Goal: Task Accomplishment & Management: Manage account settings

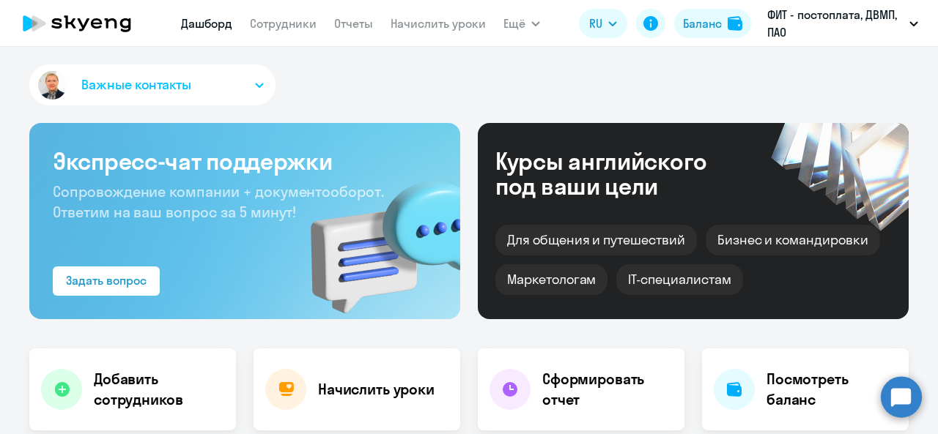
select select "30"
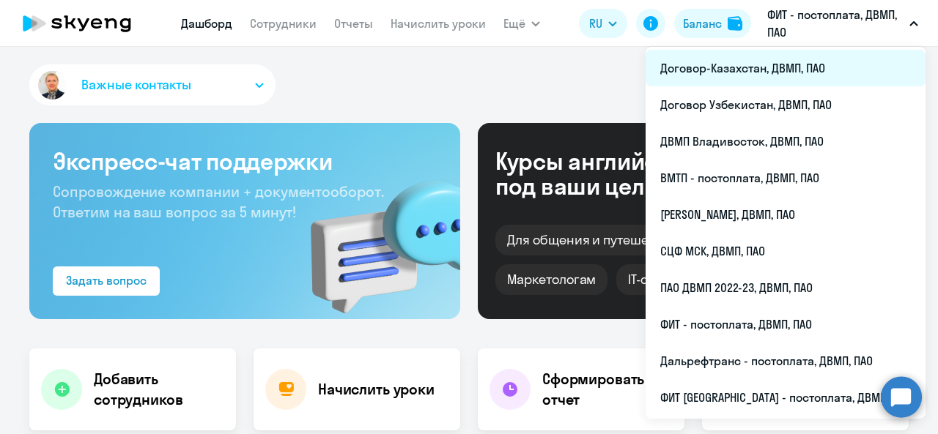
click at [803, 62] on li "Договор-Казахстан, ДВМП, ПАО" at bounding box center [785, 68] width 280 height 37
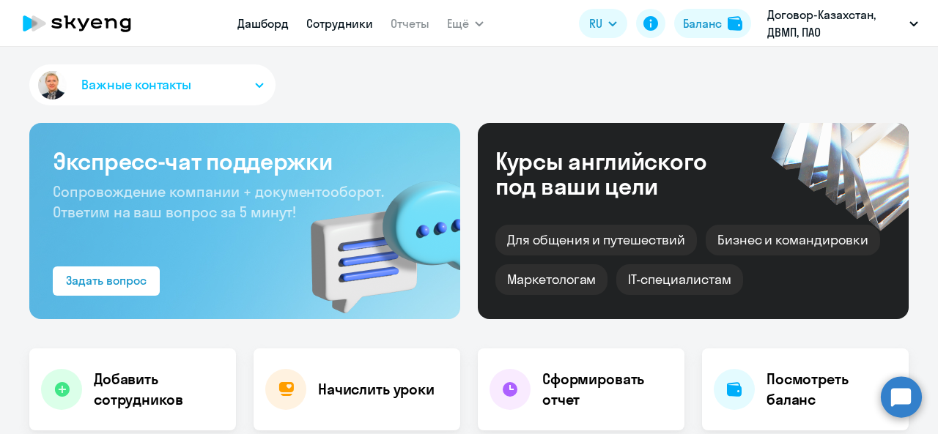
click at [356, 25] on link "Сотрудники" at bounding box center [339, 23] width 67 height 15
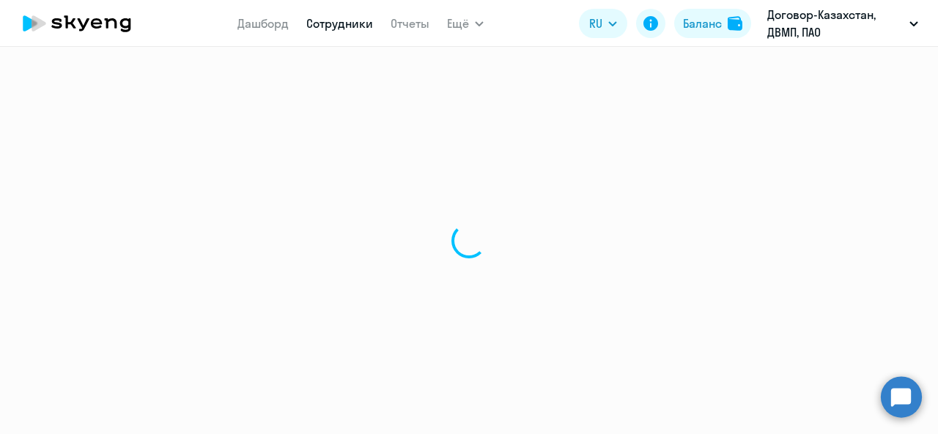
select select "30"
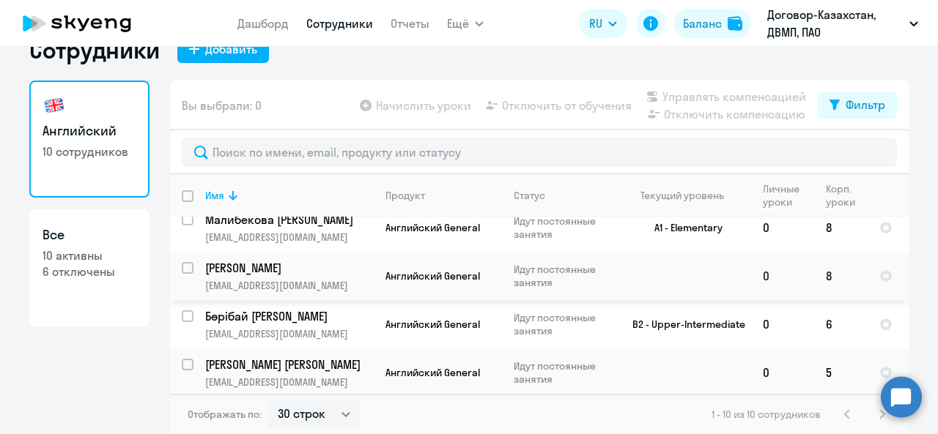
scroll to position [146, 0]
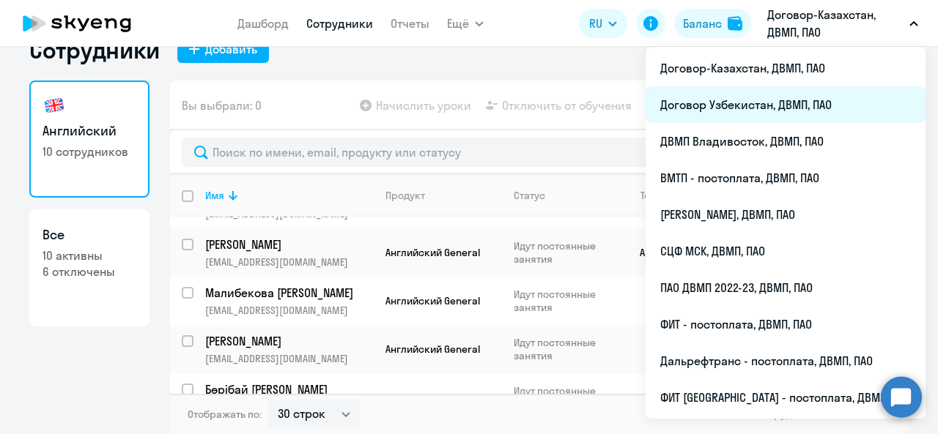
click at [771, 100] on li "Договор Узбекистан, ДВМП, ПАО" at bounding box center [785, 104] width 280 height 37
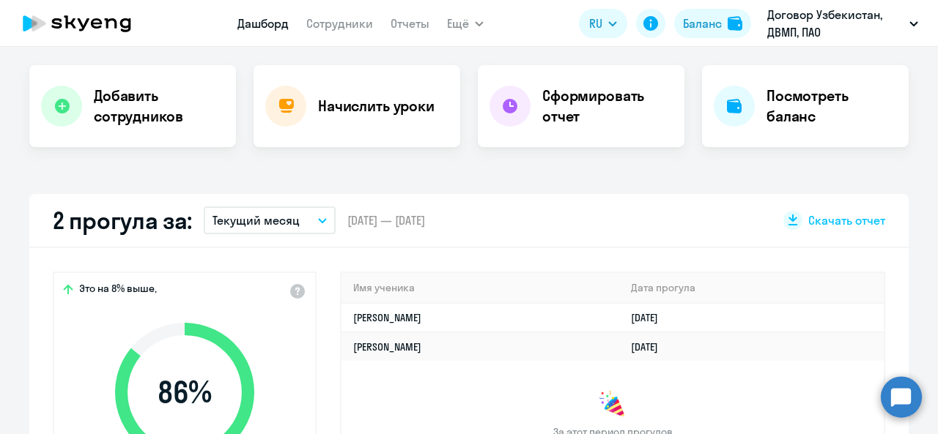
select select "30"
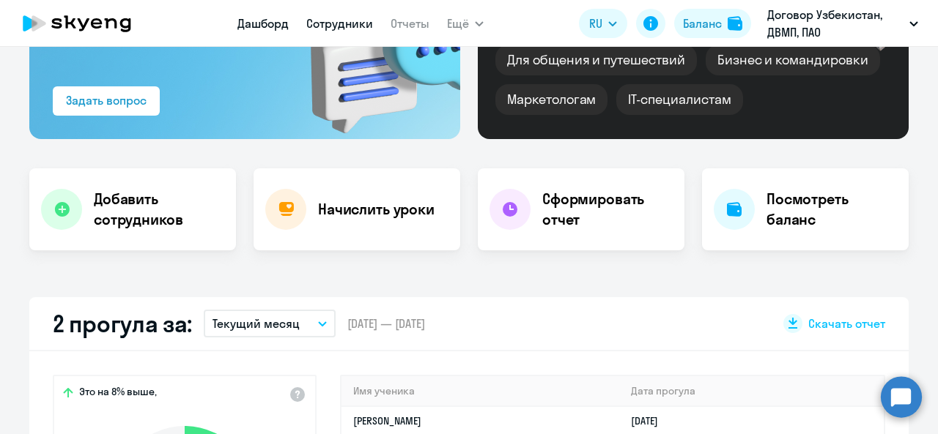
click at [344, 29] on link "Сотрудники" at bounding box center [339, 23] width 67 height 15
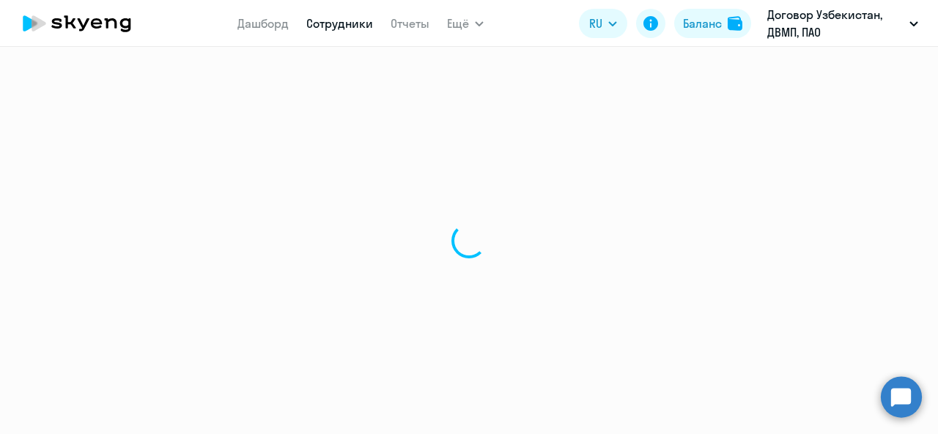
select select "30"
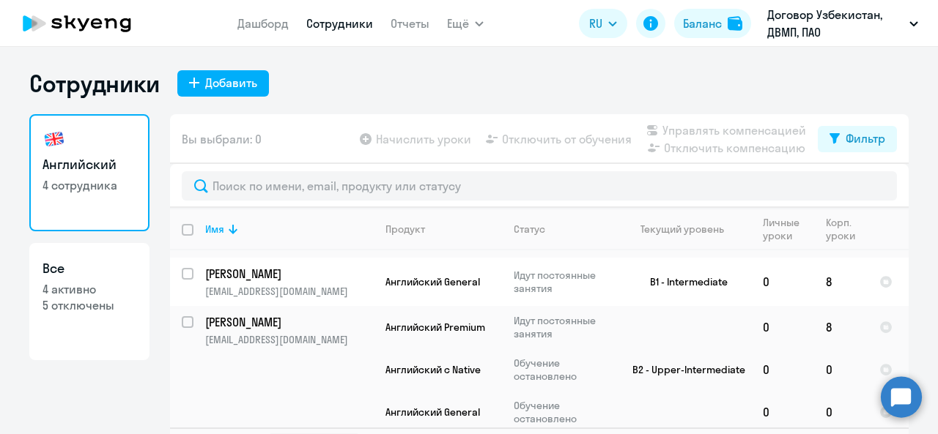
scroll to position [91, 0]
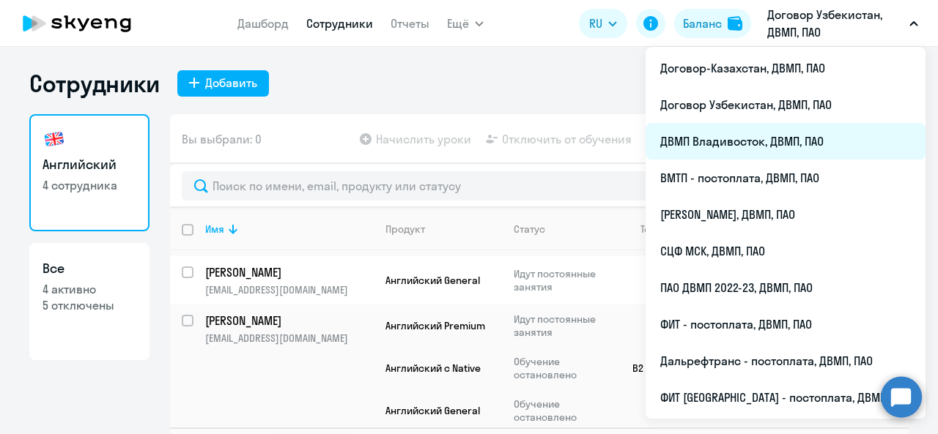
click at [753, 142] on li "ДВМП Владивосток, ДВМП, ПАО" at bounding box center [785, 141] width 280 height 37
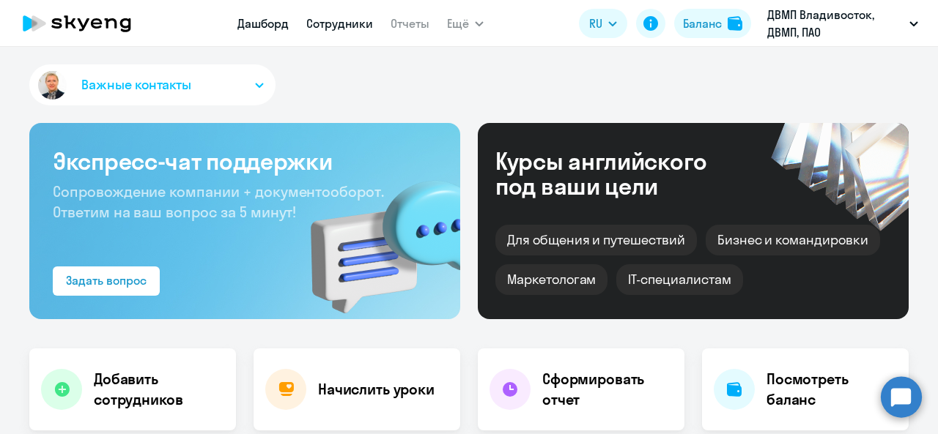
click at [344, 24] on link "Сотрудники" at bounding box center [339, 23] width 67 height 15
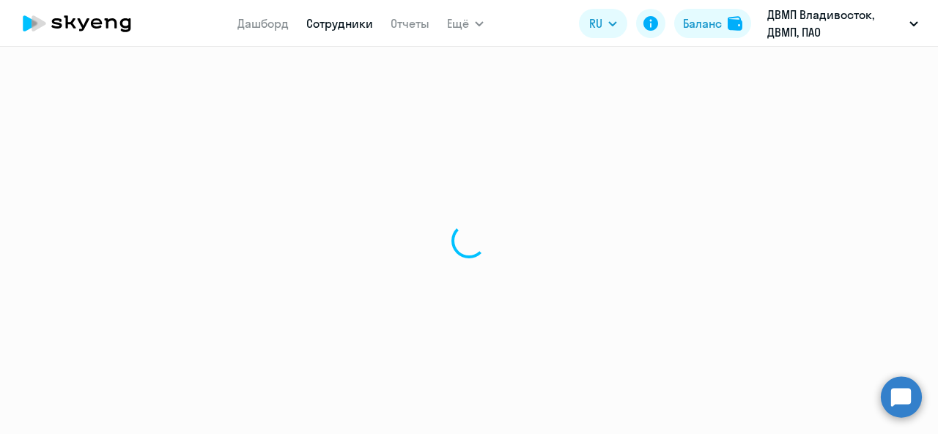
select select "30"
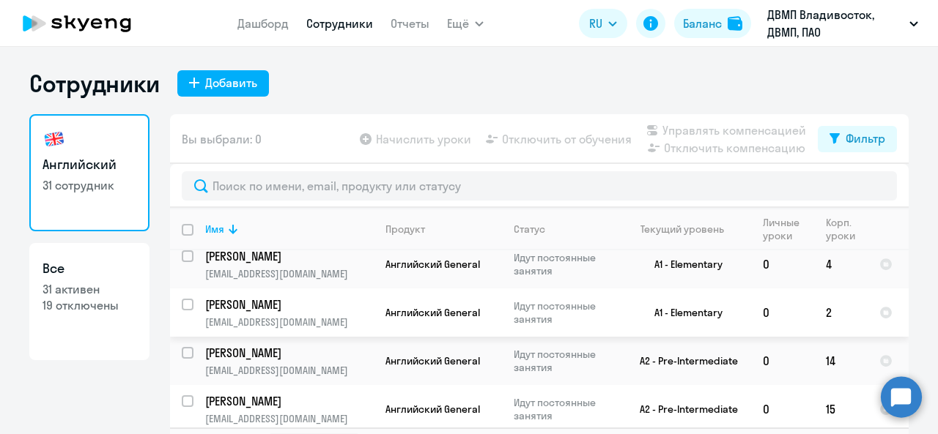
scroll to position [952, 0]
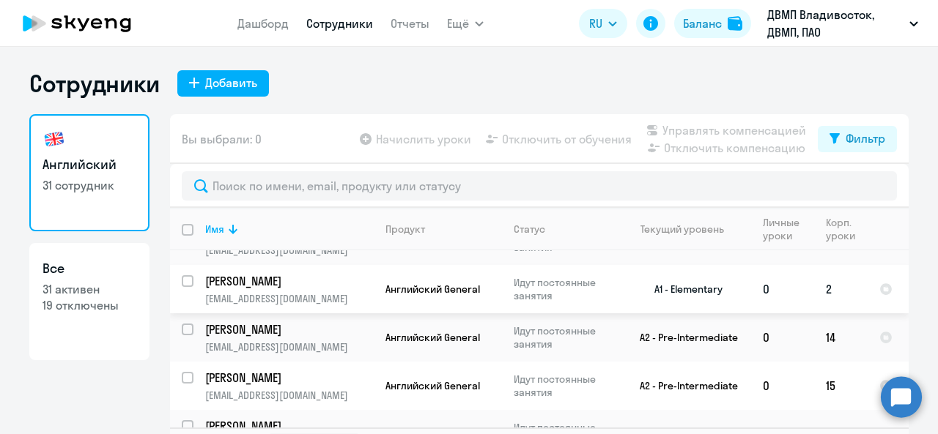
click at [182, 275] on input "select row 40261057" at bounding box center [196, 289] width 29 height 29
checkbox input "true"
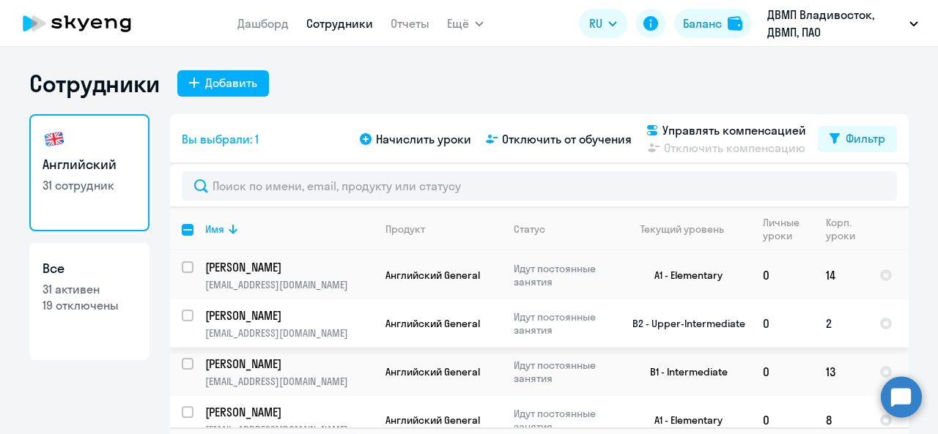
scroll to position [1185, 0]
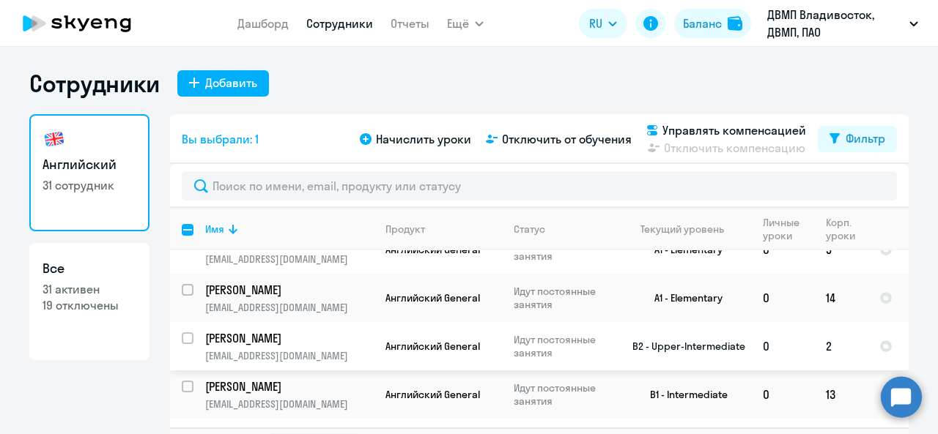
click at [185, 333] on input "select row 7692640" at bounding box center [196, 347] width 29 height 29
checkbox input "true"
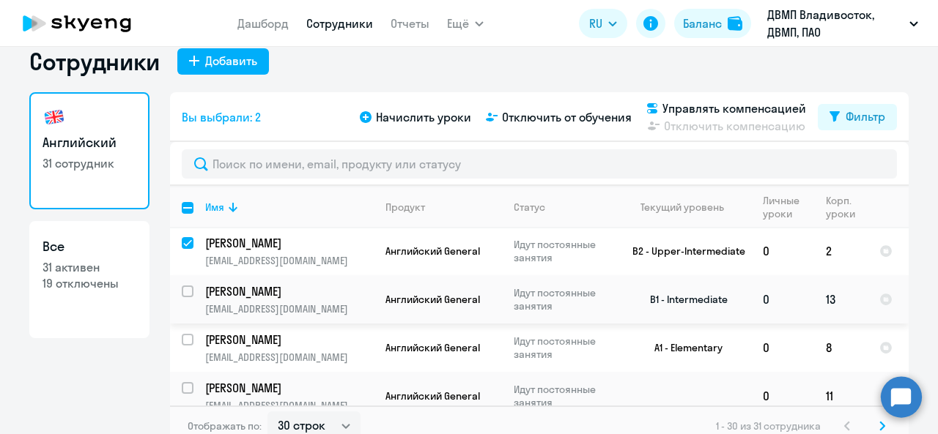
scroll to position [34, 0]
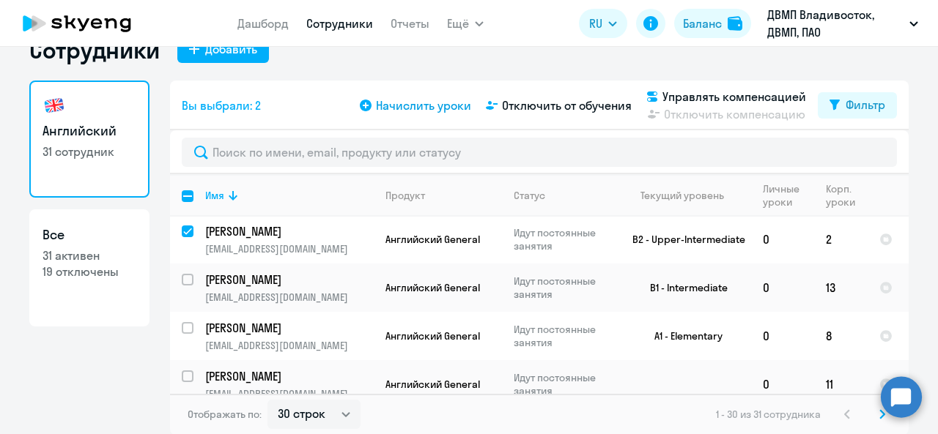
click at [441, 103] on span "Начислить уроки" at bounding box center [423, 106] width 95 height 18
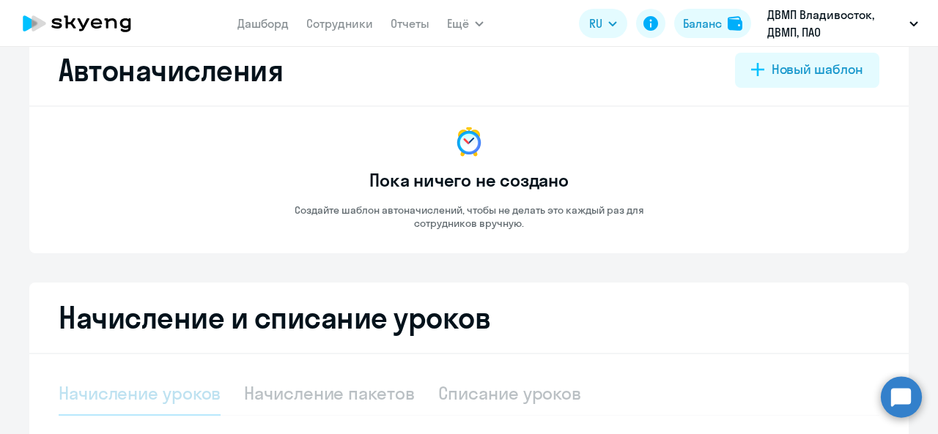
select select "10"
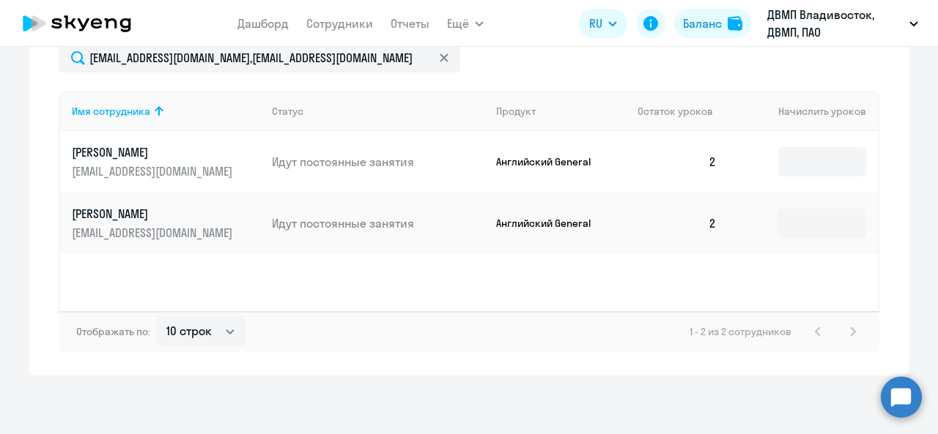
scroll to position [519, 0]
click at [816, 163] on input at bounding box center [822, 162] width 88 height 29
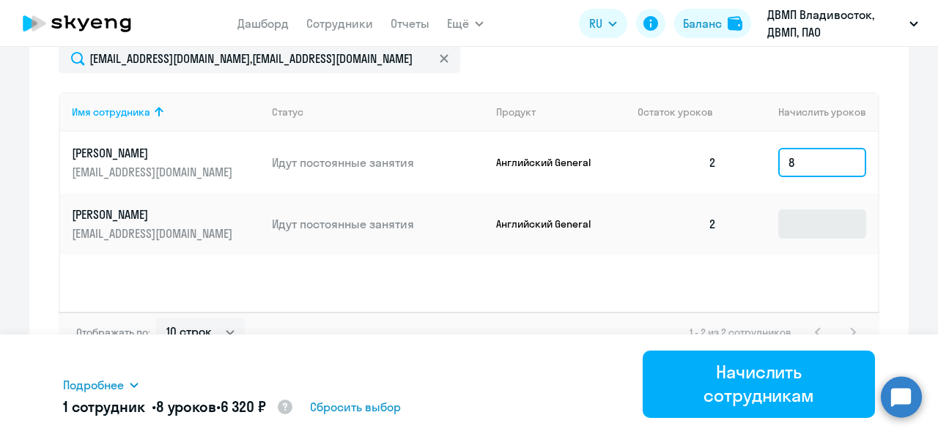
type input "8"
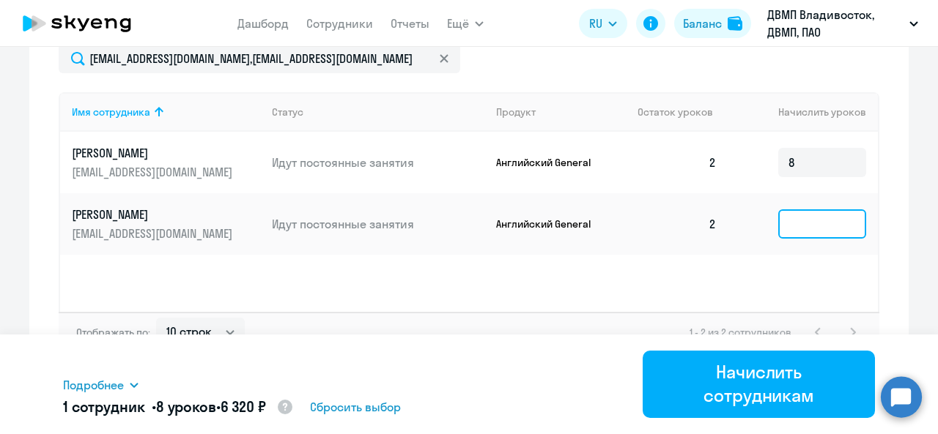
click at [794, 213] on input at bounding box center [822, 223] width 88 height 29
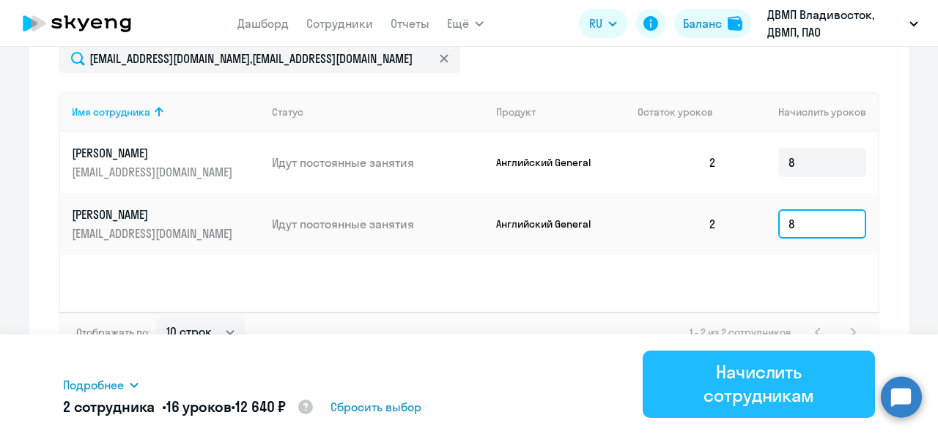
type input "8"
click at [766, 382] on div "Начислить сотрудникам" at bounding box center [758, 383] width 191 height 47
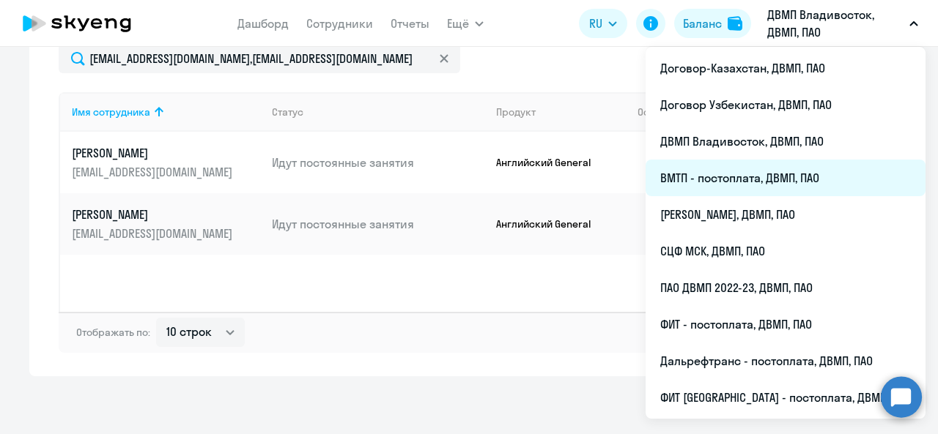
click at [778, 178] on li "ВМТП - постоплата, ДВМП, ПАО" at bounding box center [785, 178] width 280 height 37
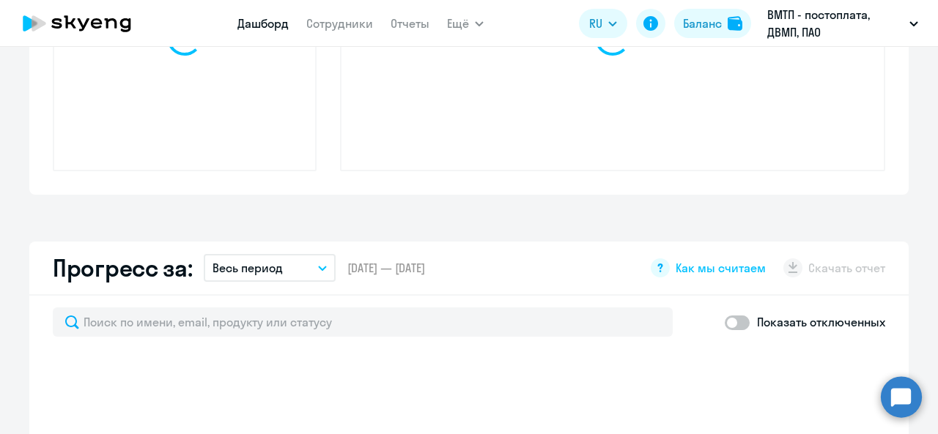
scroll to position [650, 0]
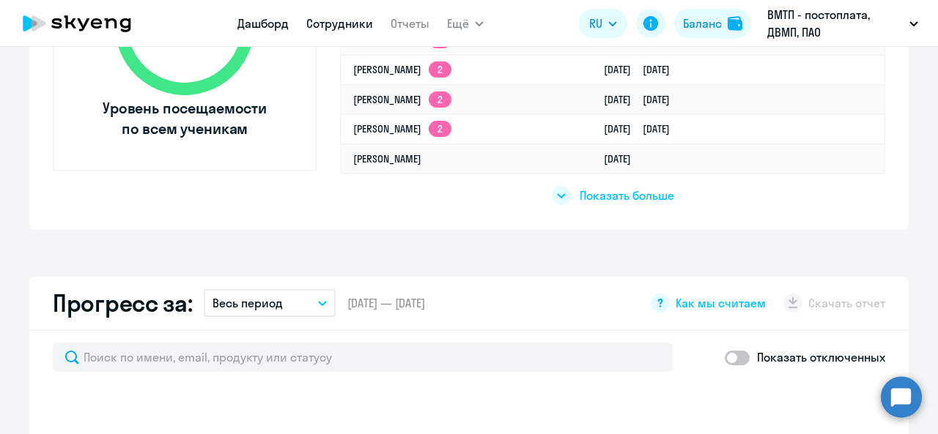
click at [335, 18] on link "Сотрудники" at bounding box center [339, 23] width 67 height 15
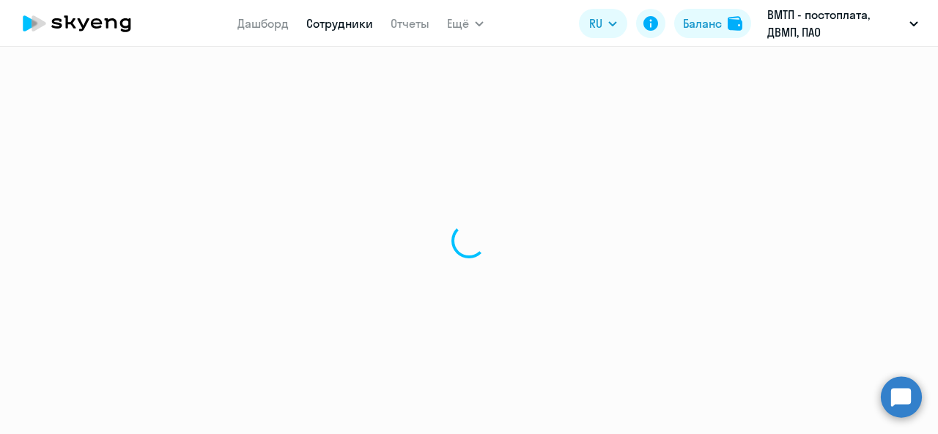
select select "30"
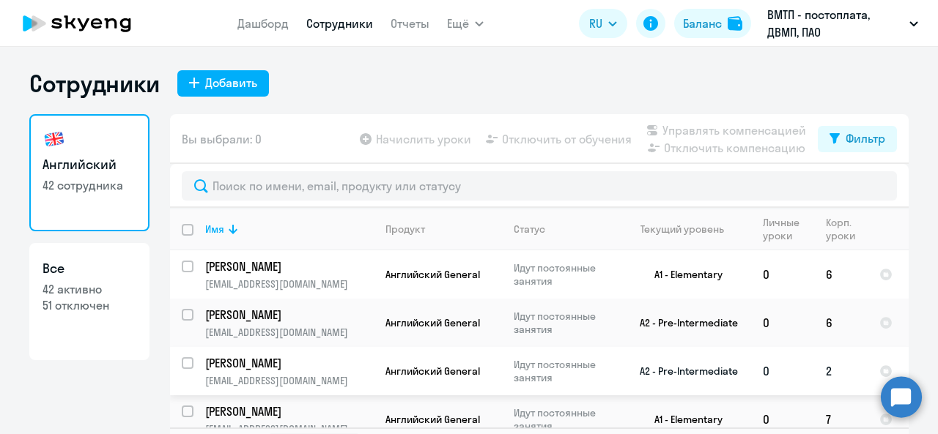
click at [183, 362] on input "select row 38691309" at bounding box center [196, 371] width 29 height 29
checkbox input "true"
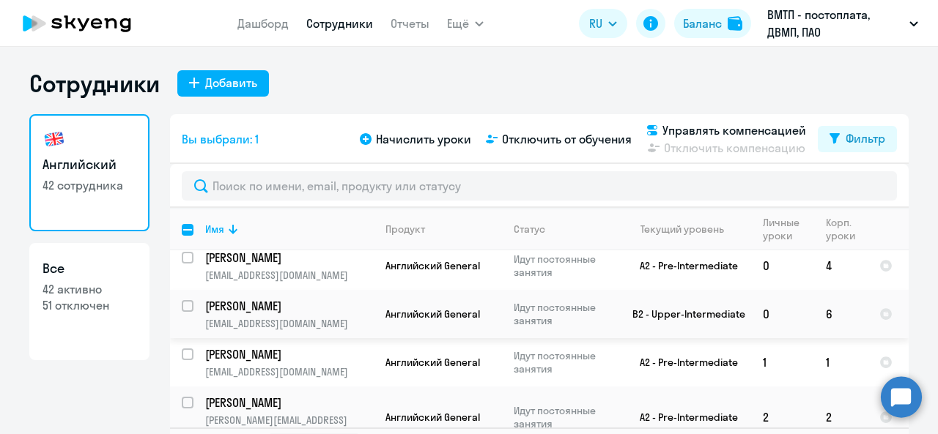
scroll to position [806, 0]
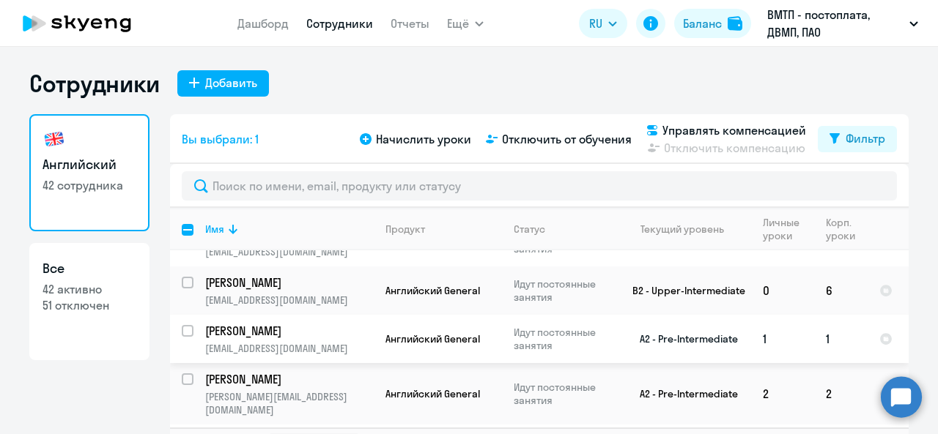
click at [182, 325] on input "select row 38691290" at bounding box center [196, 339] width 29 height 29
checkbox input "true"
click at [182, 374] on input "select row 18582263" at bounding box center [196, 388] width 29 height 29
checkbox input "true"
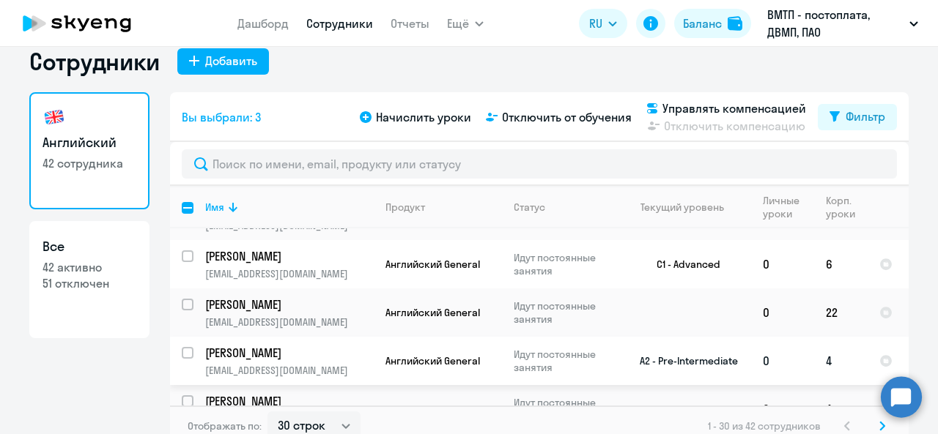
scroll to position [34, 0]
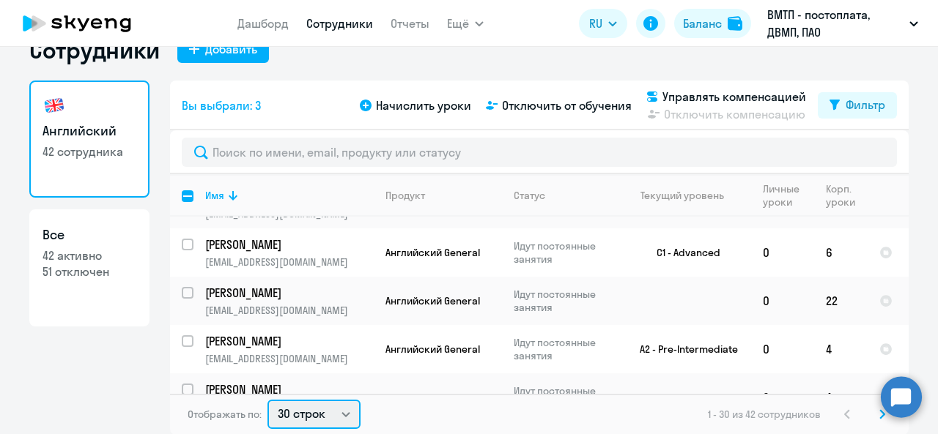
click at [305, 409] on select "30 строк 50 строк 100 строк" at bounding box center [313, 414] width 93 height 29
select select "100"
click at [267, 400] on select "30 строк 50 строк 100 строк" at bounding box center [313, 414] width 93 height 29
checkbox input "false"
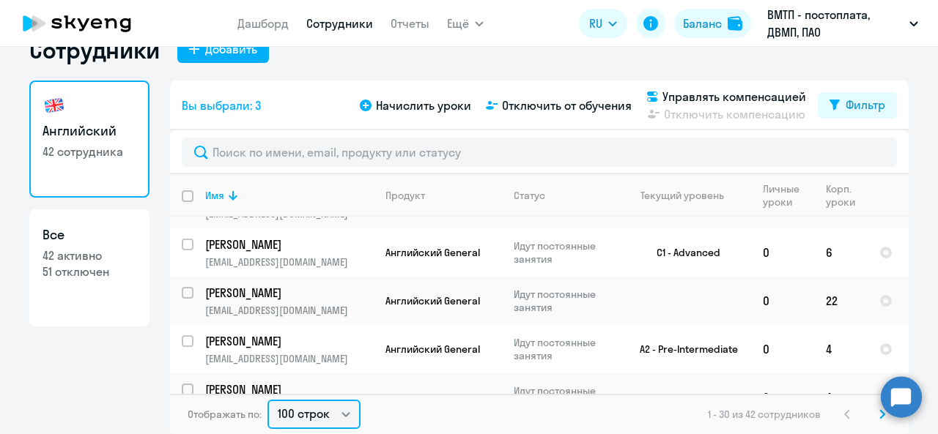
checkbox input "false"
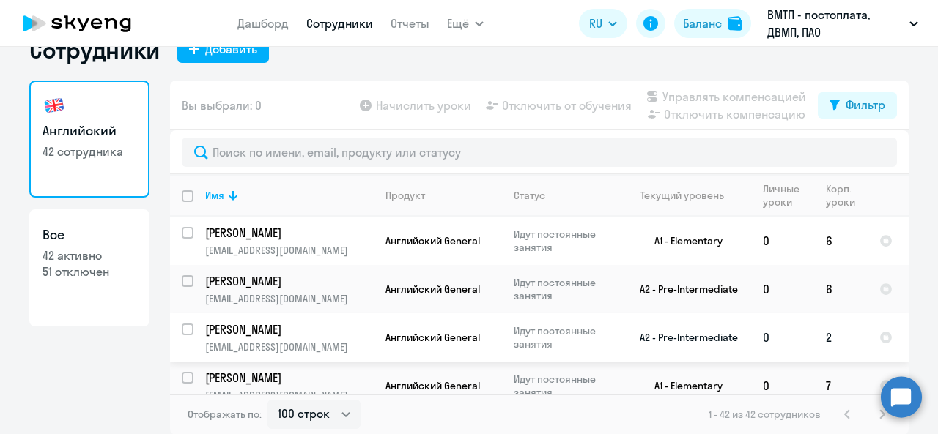
click at [183, 329] on input "select row 38691309" at bounding box center [196, 338] width 29 height 29
checkbox input "true"
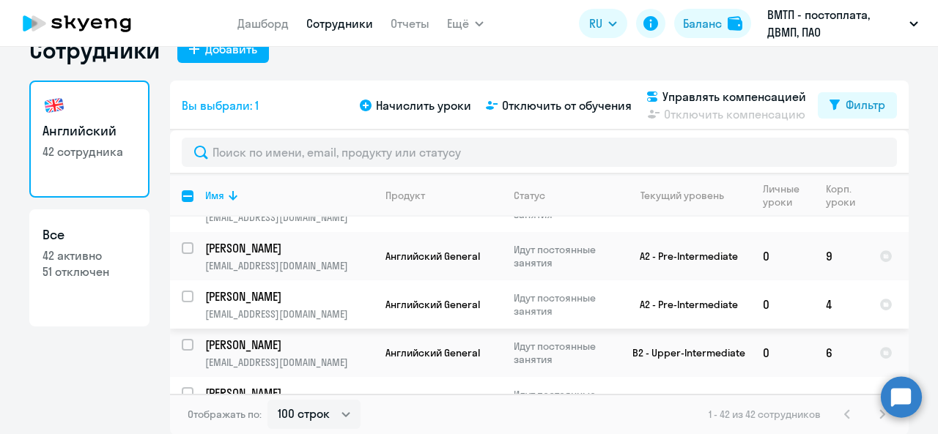
scroll to position [732, 0]
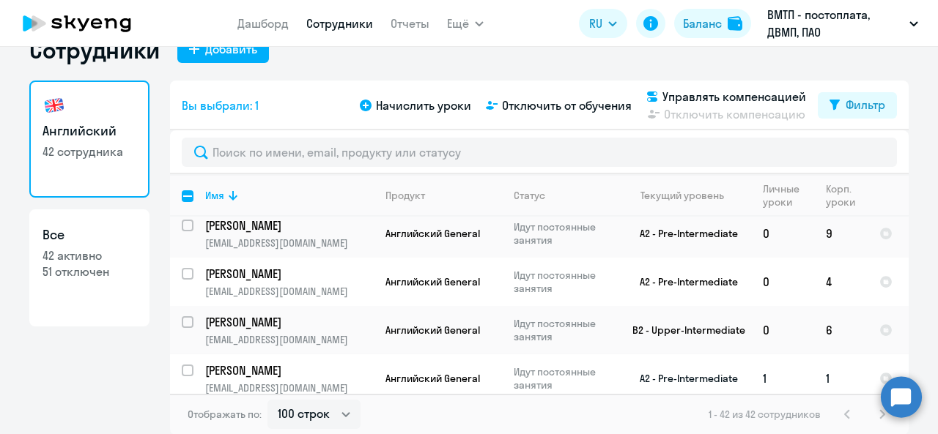
click at [185, 365] on input "select row 38691290" at bounding box center [196, 379] width 29 height 29
checkbox input "true"
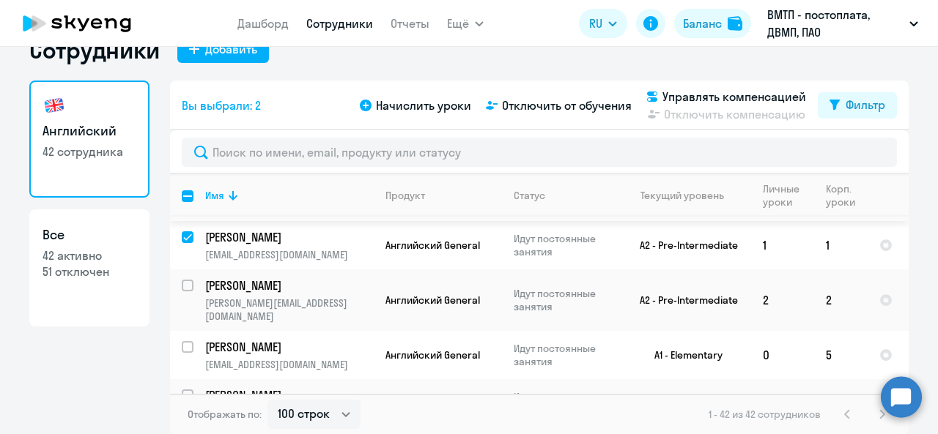
scroll to position [879, 0]
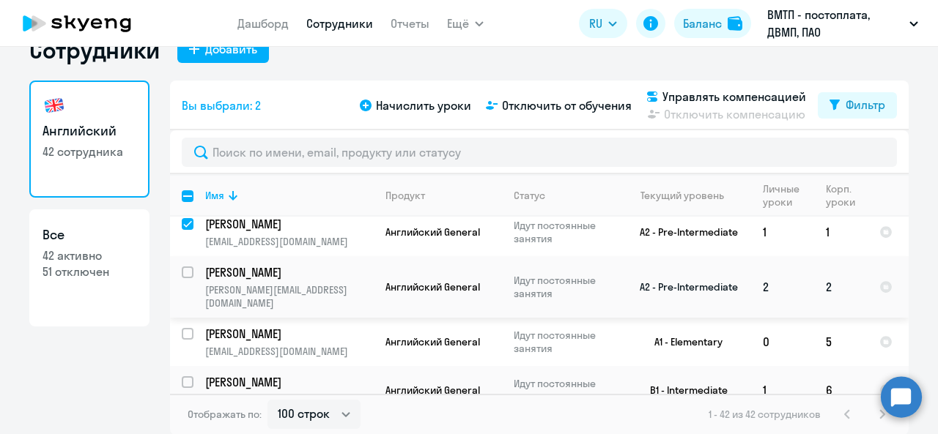
click at [183, 267] on input "select row 18582263" at bounding box center [196, 281] width 29 height 29
checkbox input "true"
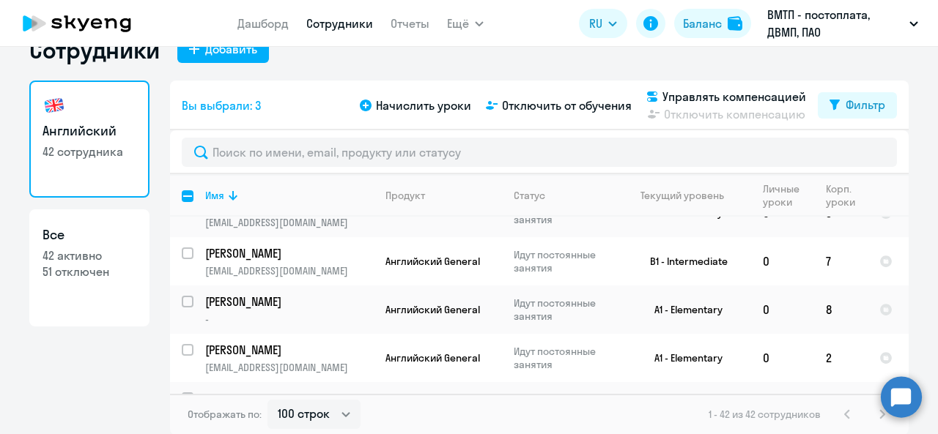
scroll to position [1831, 0]
click at [184, 343] on input "select row 38691287" at bounding box center [196, 357] width 29 height 29
checkbox input "true"
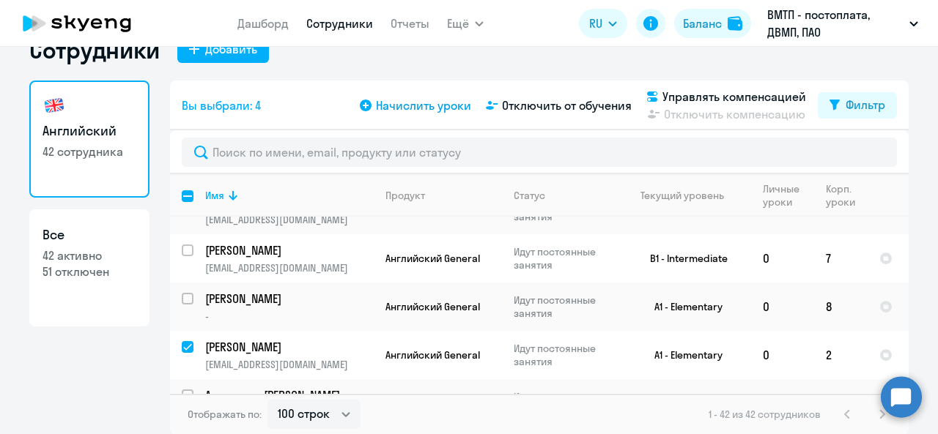
click at [427, 105] on span "Начислить уроки" at bounding box center [423, 106] width 95 height 18
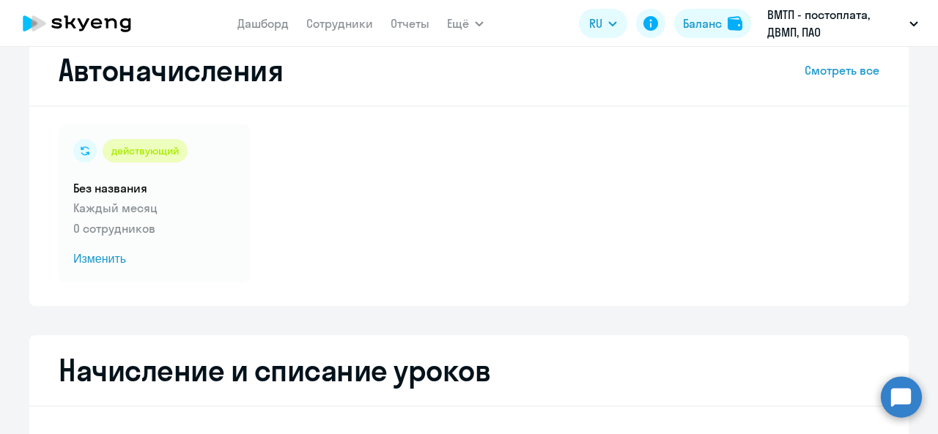
select select "10"
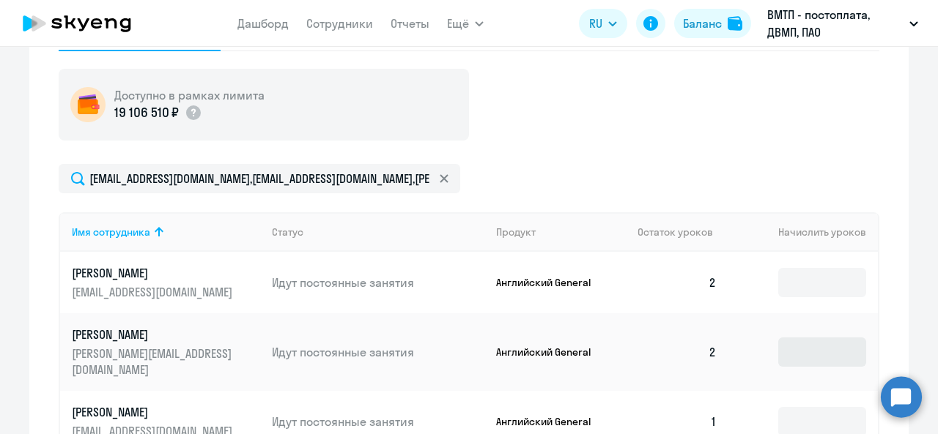
scroll to position [473, 0]
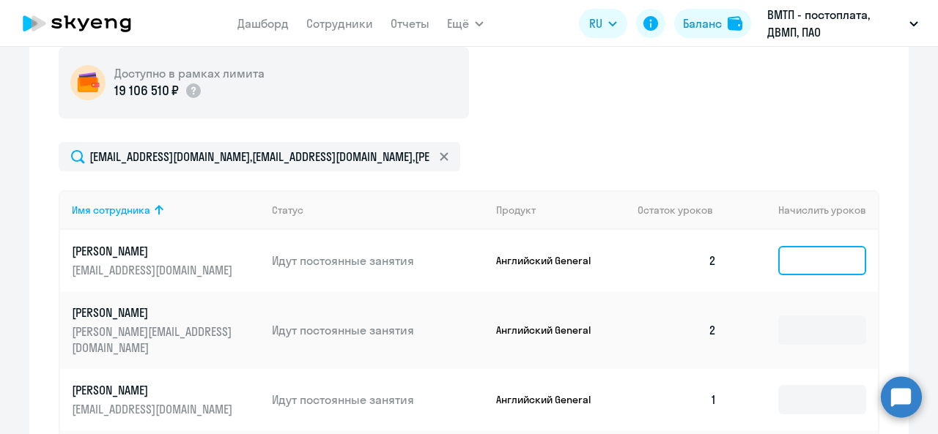
click at [812, 264] on input at bounding box center [822, 260] width 88 height 29
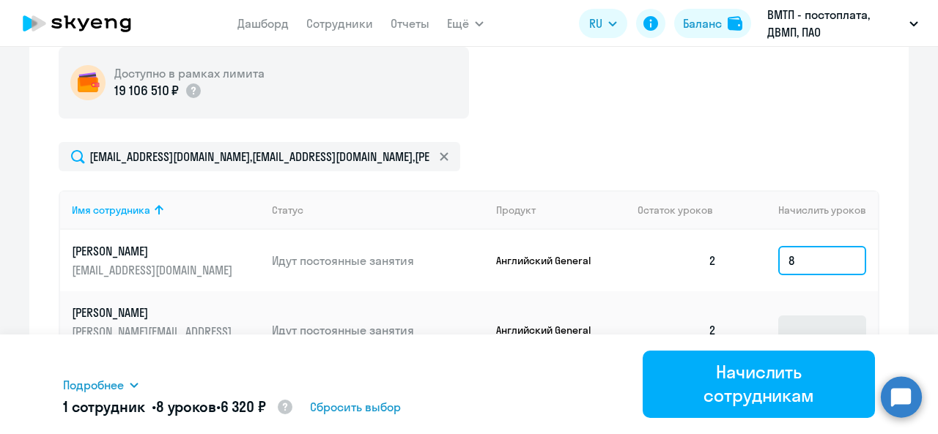
type input "8"
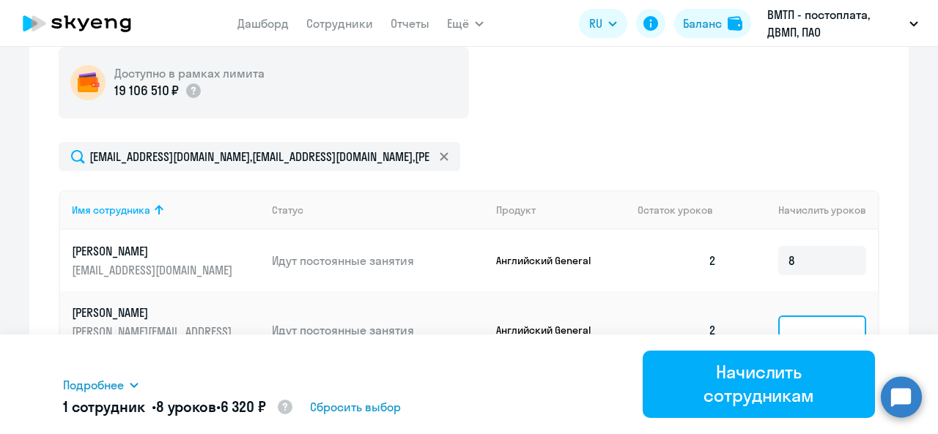
click at [804, 322] on input at bounding box center [822, 330] width 88 height 29
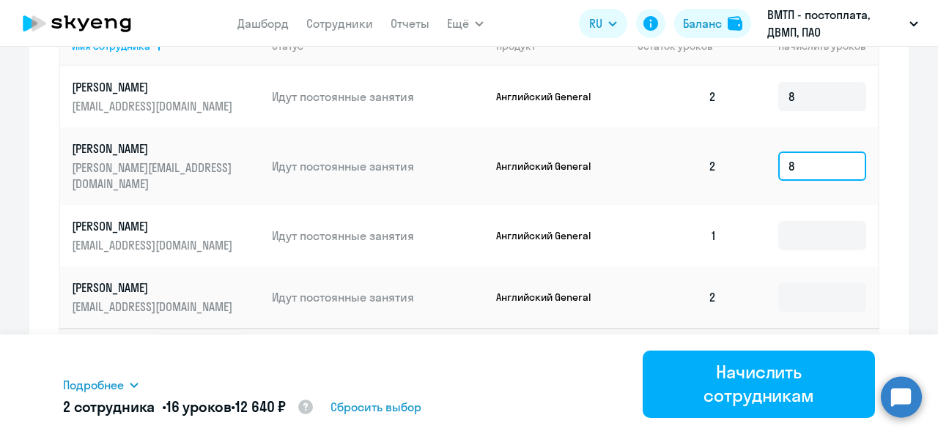
scroll to position [637, 0]
type input "8"
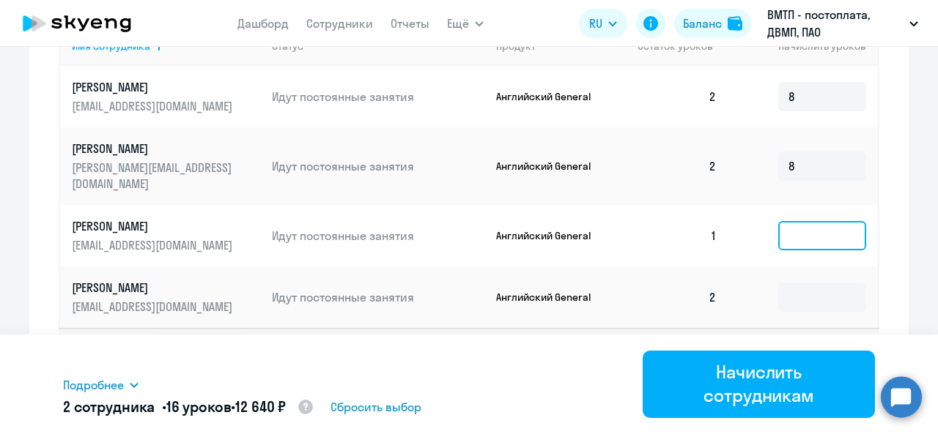
click at [801, 229] on input at bounding box center [822, 235] width 88 height 29
type input "8"
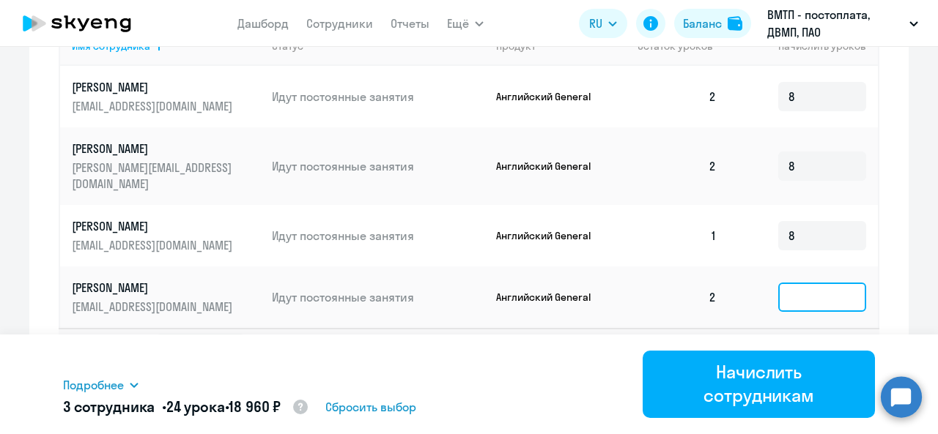
click at [804, 285] on input at bounding box center [822, 297] width 88 height 29
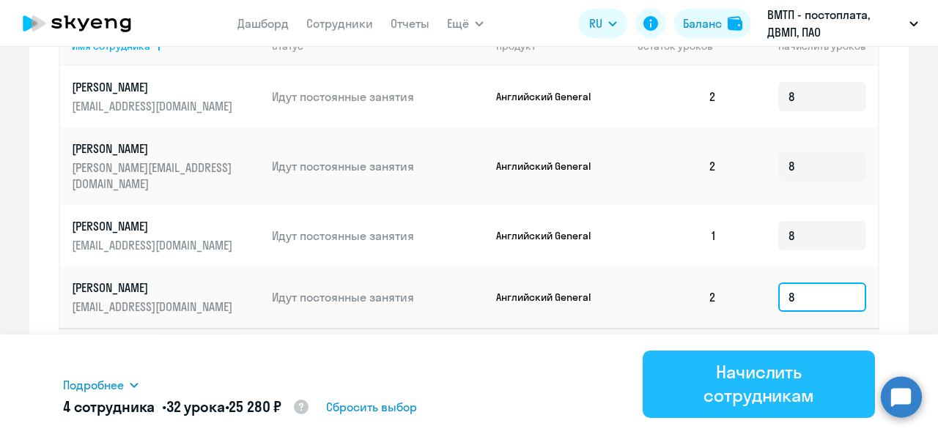
type input "8"
click at [784, 382] on div "Начислить сотрудникам" at bounding box center [758, 383] width 191 height 47
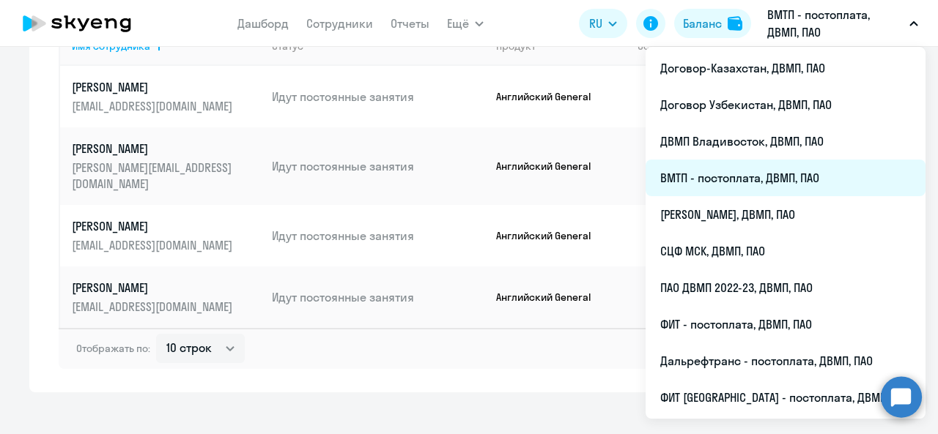
click at [742, 174] on li "ВМТП - постоплата, ДВМП, ПАО" at bounding box center [785, 178] width 280 height 37
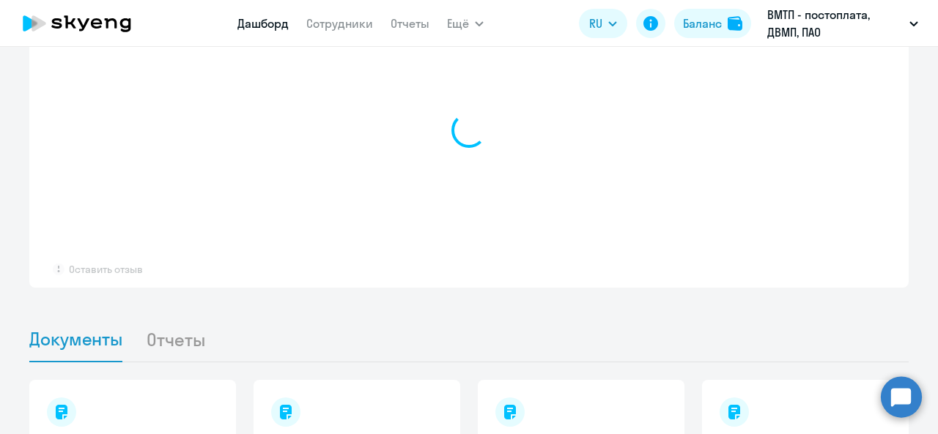
scroll to position [1062, 0]
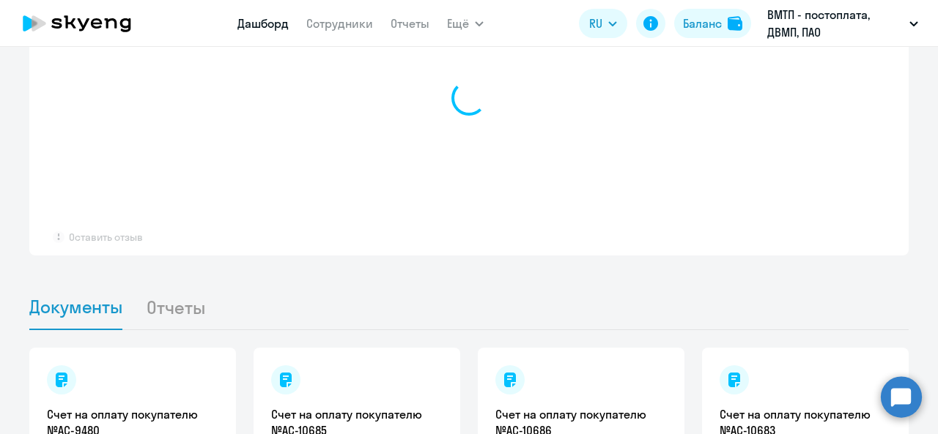
select select "30"
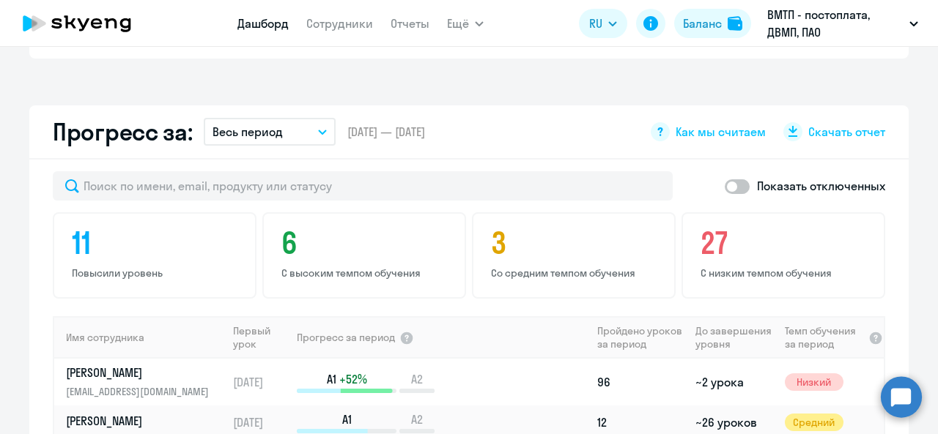
scroll to position [823, 0]
click at [349, 21] on link "Сотрудники" at bounding box center [339, 23] width 67 height 15
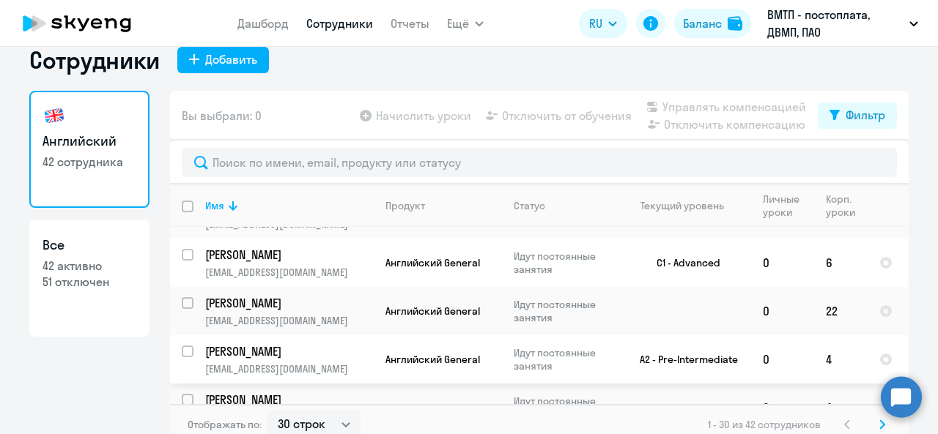
scroll to position [34, 0]
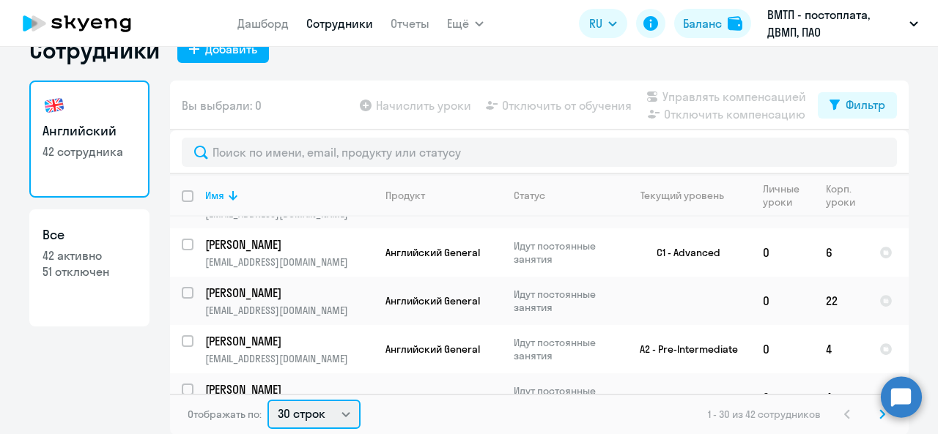
click at [322, 412] on select "30 строк 50 строк 100 строк" at bounding box center [313, 414] width 93 height 29
select select "100"
click at [267, 400] on select "30 строк 50 строк 100 строк" at bounding box center [313, 414] width 93 height 29
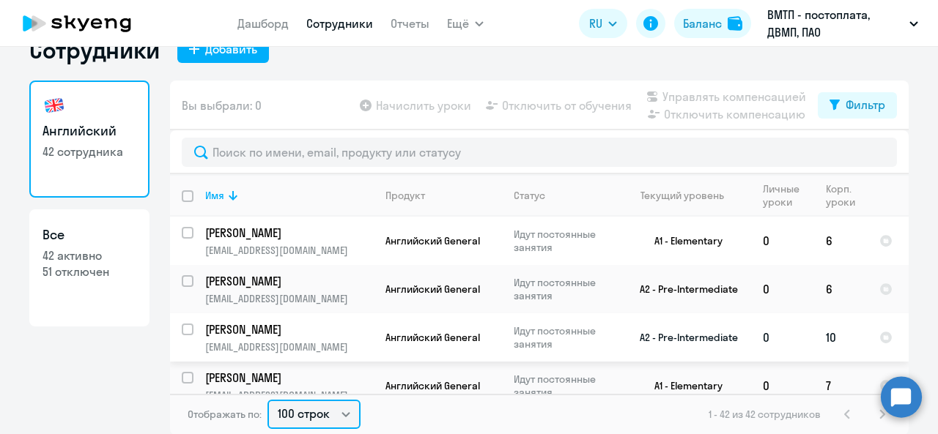
scroll to position [0, 0]
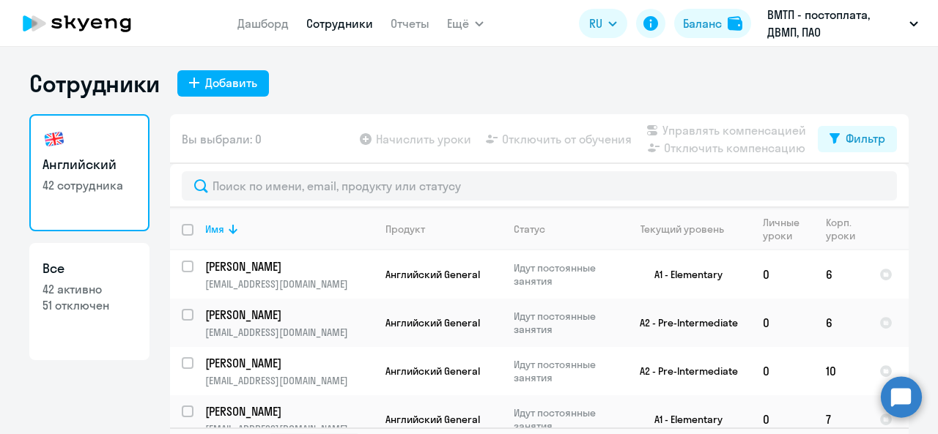
click at [182, 232] on input "deselect all" at bounding box center [196, 238] width 29 height 29
checkbox input "true"
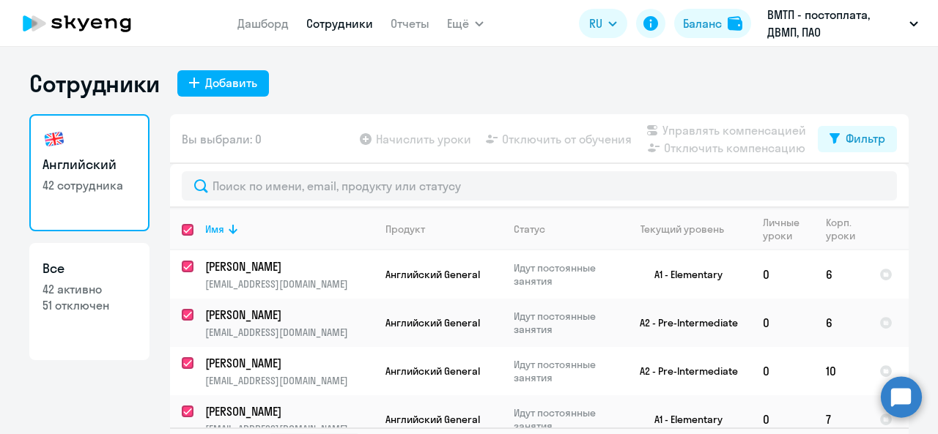
checkbox input "true"
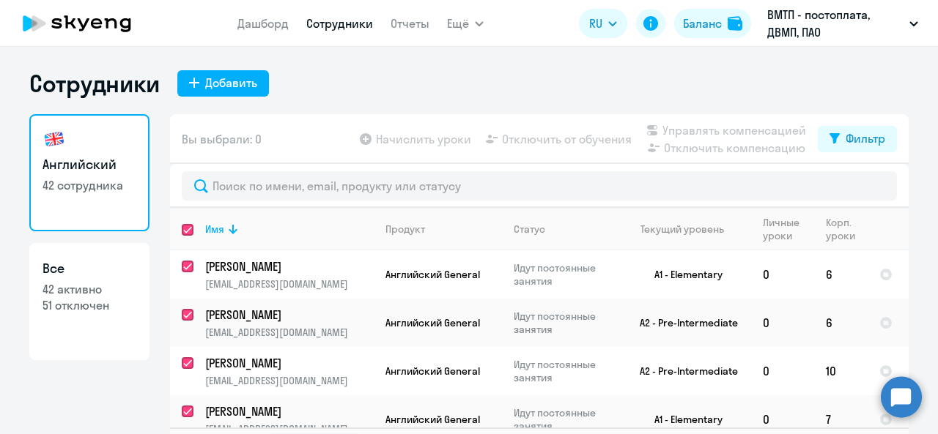
checkbox input "true"
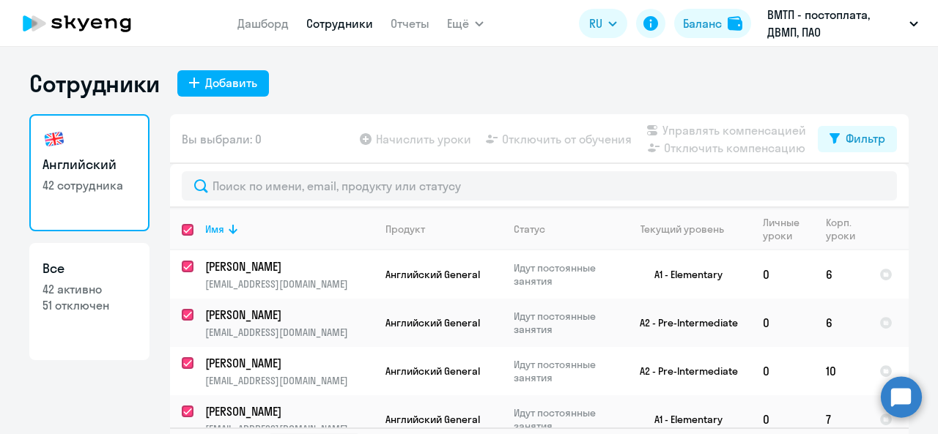
checkbox input "true"
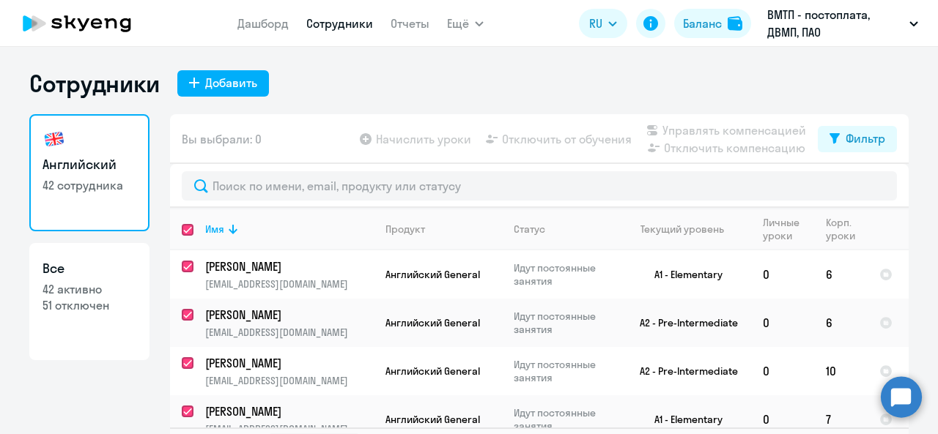
checkbox input "true"
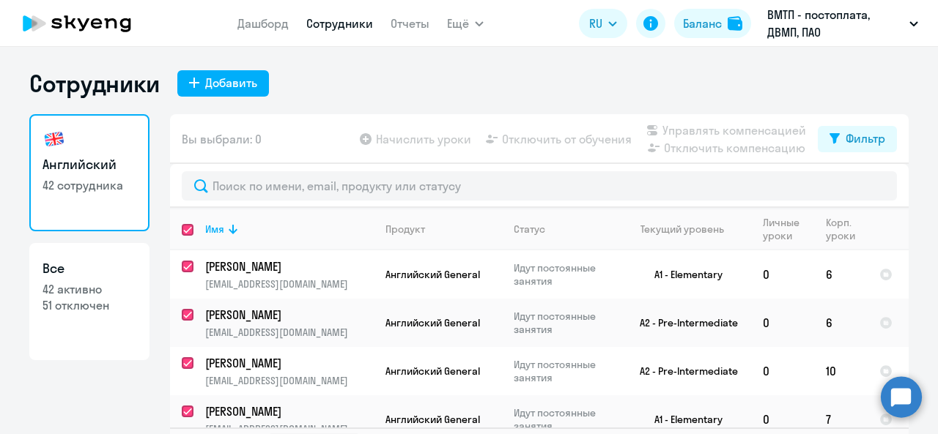
checkbox input "true"
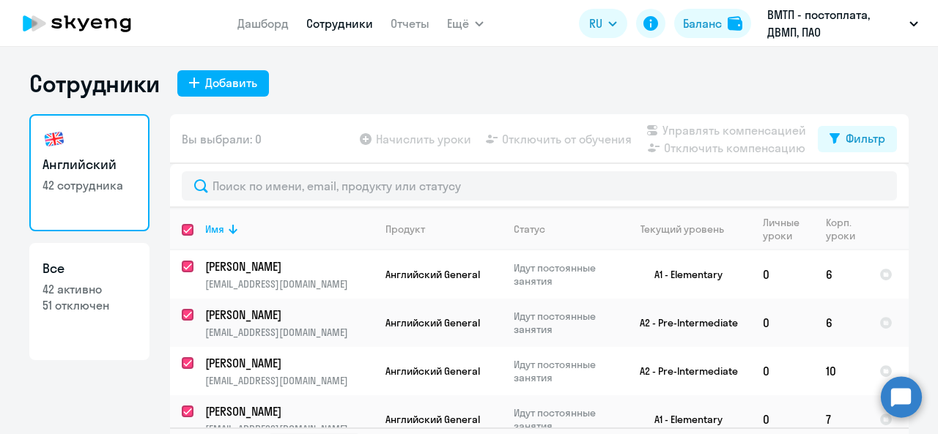
checkbox input "true"
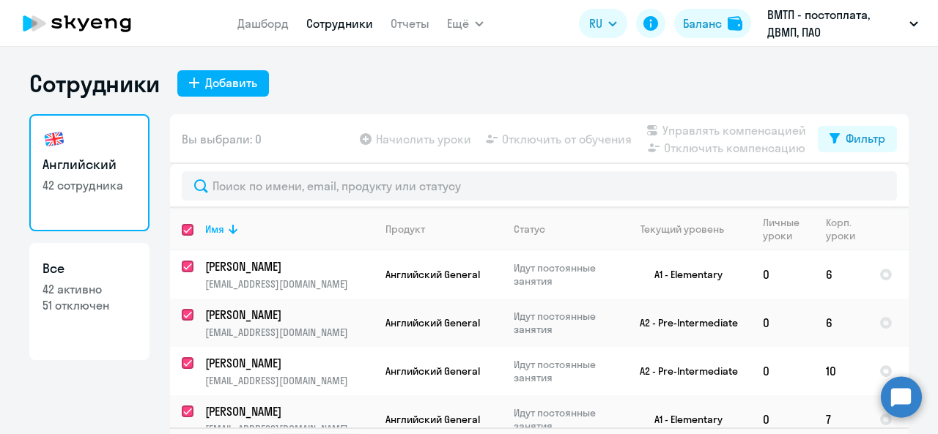
checkbox input "true"
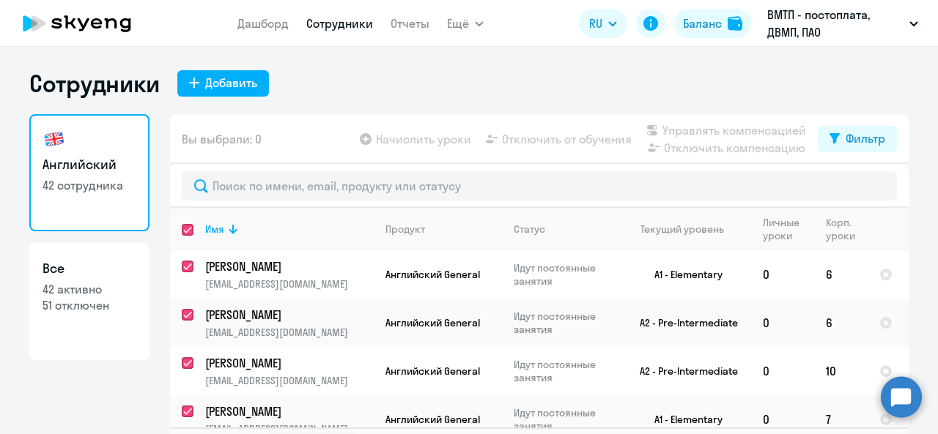
checkbox input "true"
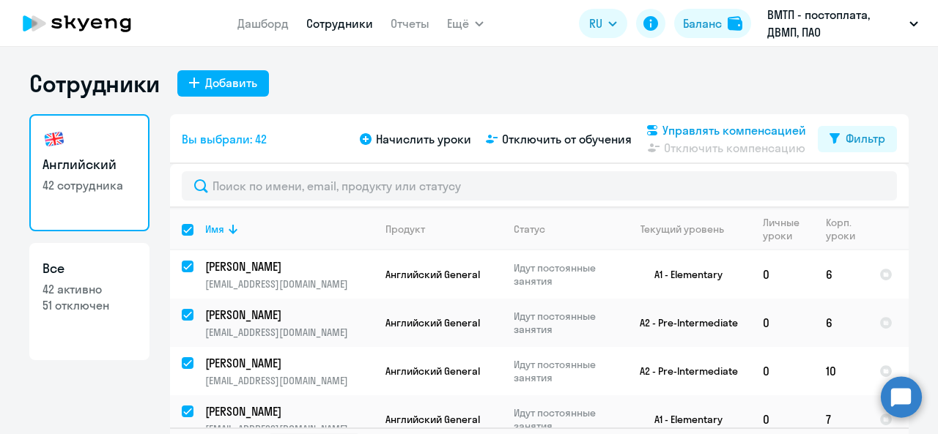
click at [736, 132] on span "Управлять компенсацией" at bounding box center [734, 131] width 144 height 18
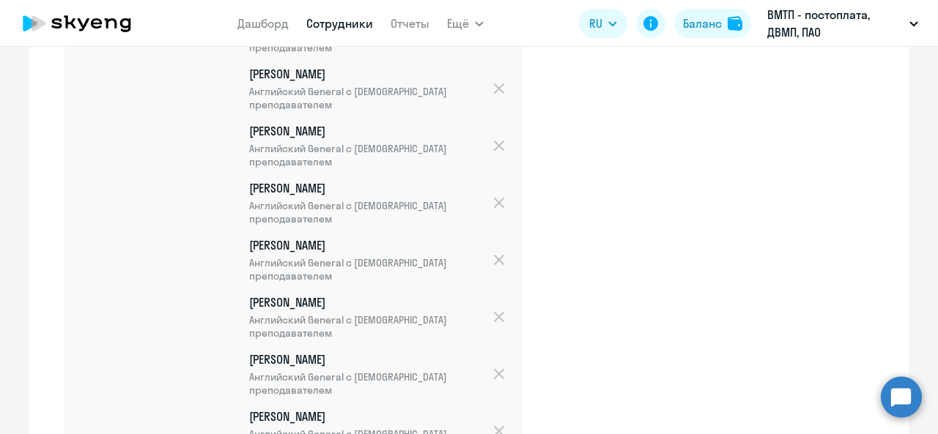
scroll to position [133, 0]
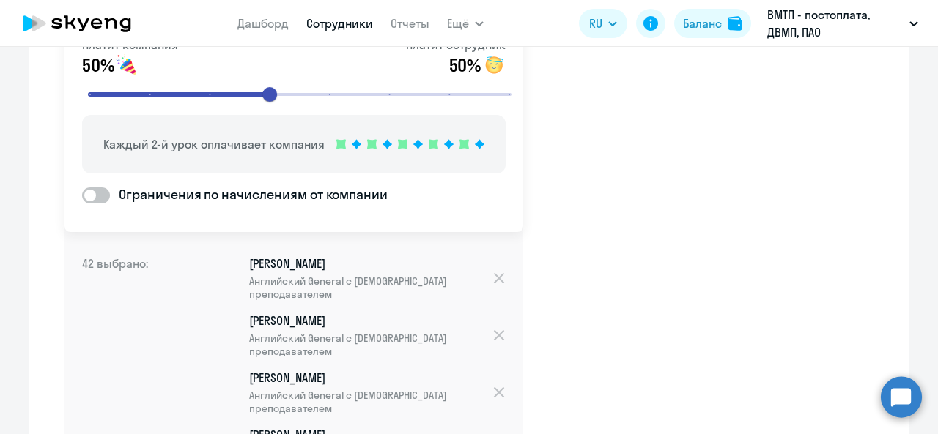
click at [97, 194] on span at bounding box center [96, 196] width 28 height 16
click at [82, 195] on input "Ограничения по начислениям от компании" at bounding box center [81, 195] width 1 height 1
checkbox input "true"
select select "MONTHLY"
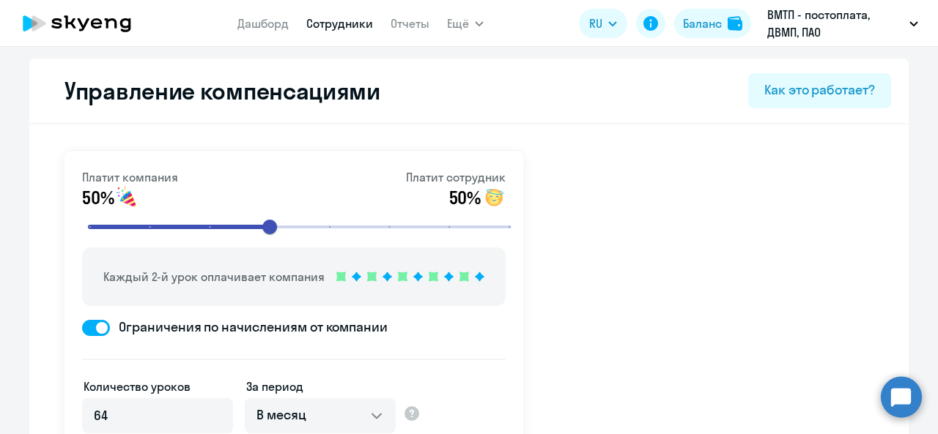
select select "30"
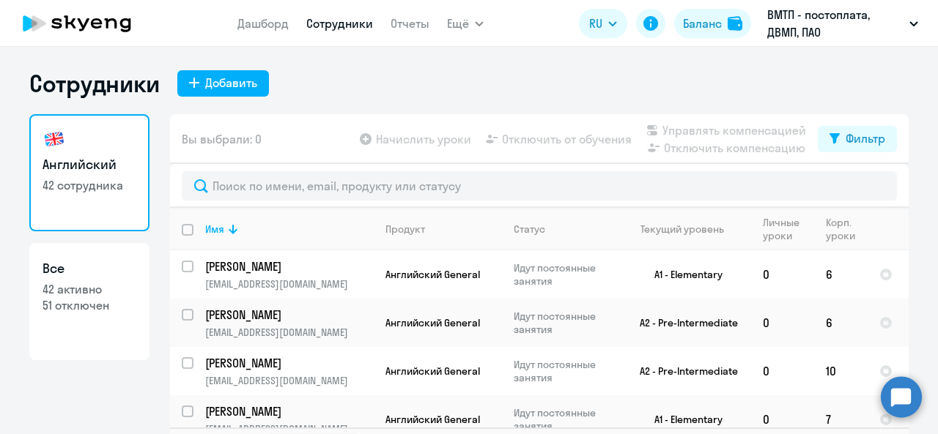
click at [183, 229] on input "deselect all" at bounding box center [196, 238] width 29 height 29
checkbox input "true"
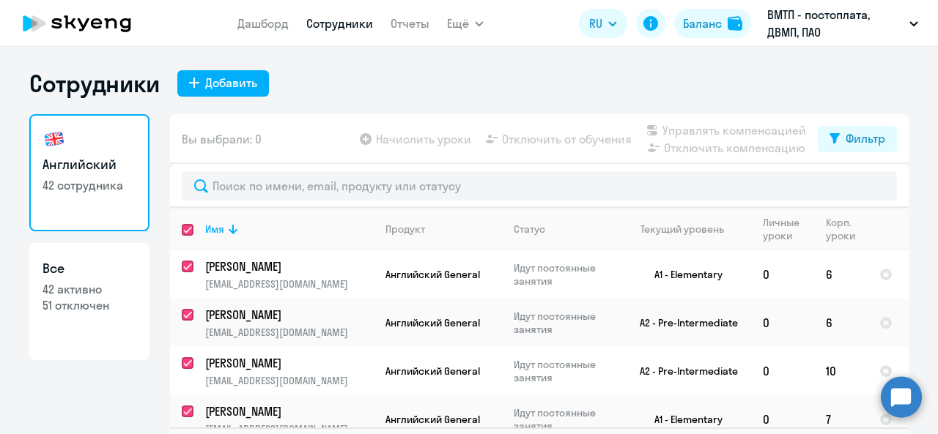
checkbox input "true"
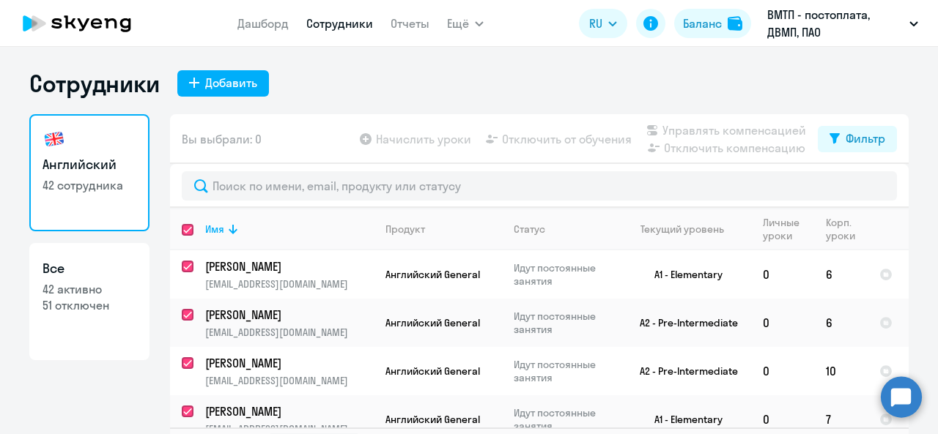
checkbox input "true"
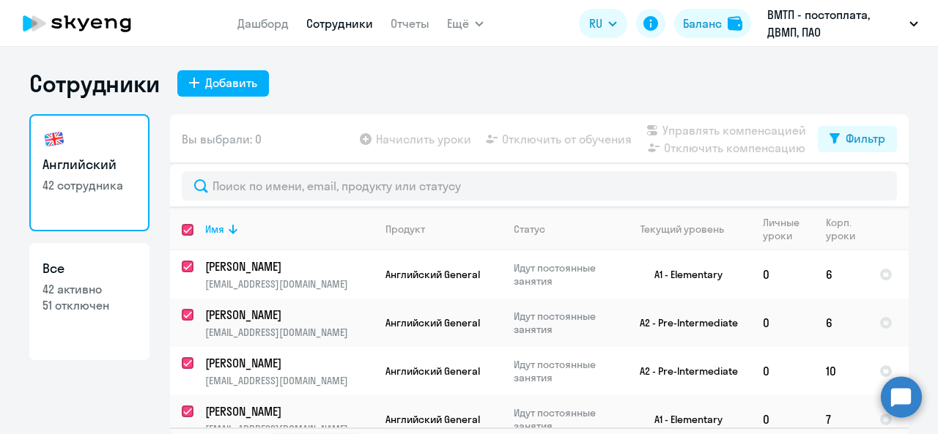
checkbox input "true"
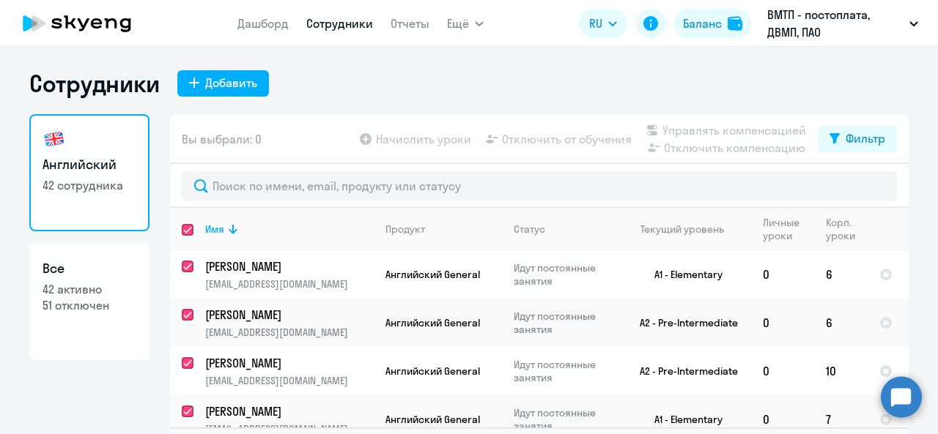
checkbox input "true"
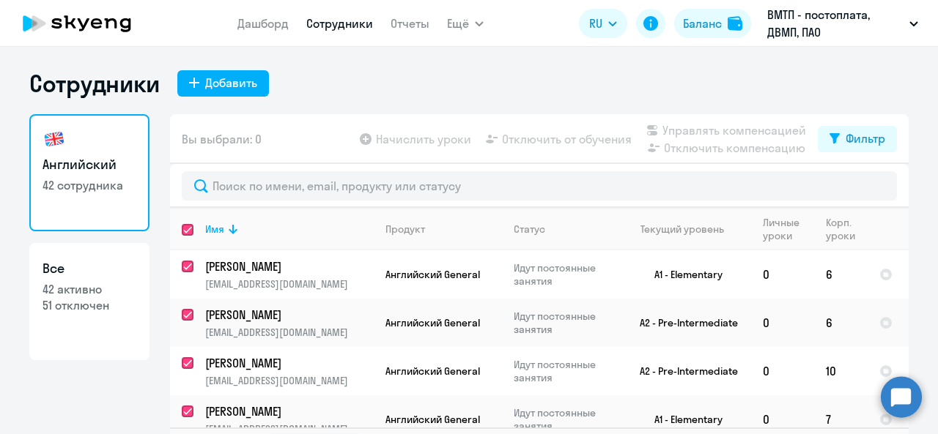
checkbox input "true"
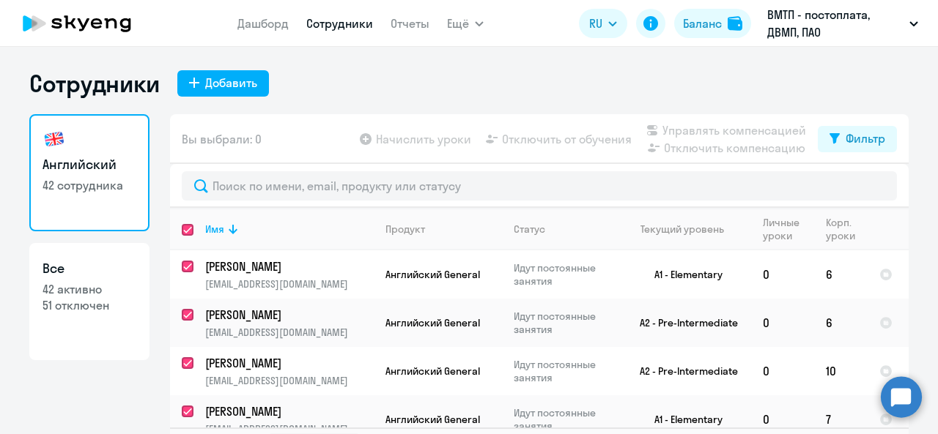
checkbox input "true"
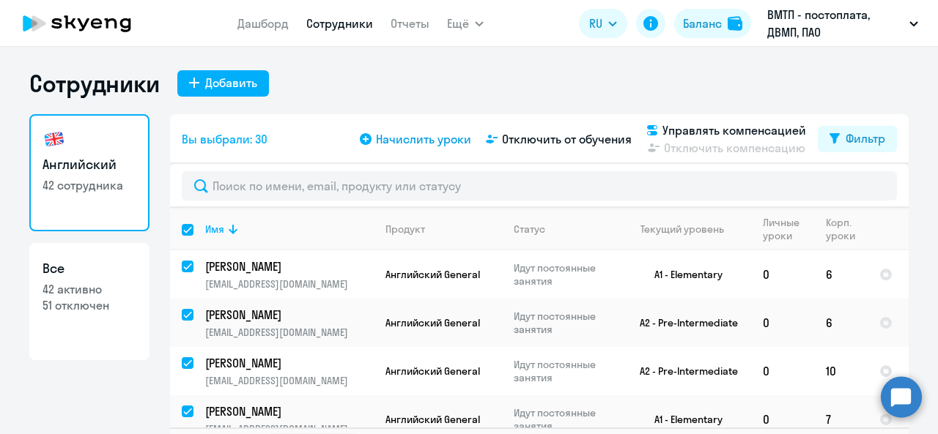
click at [438, 143] on span "Начислить уроки" at bounding box center [423, 139] width 95 height 18
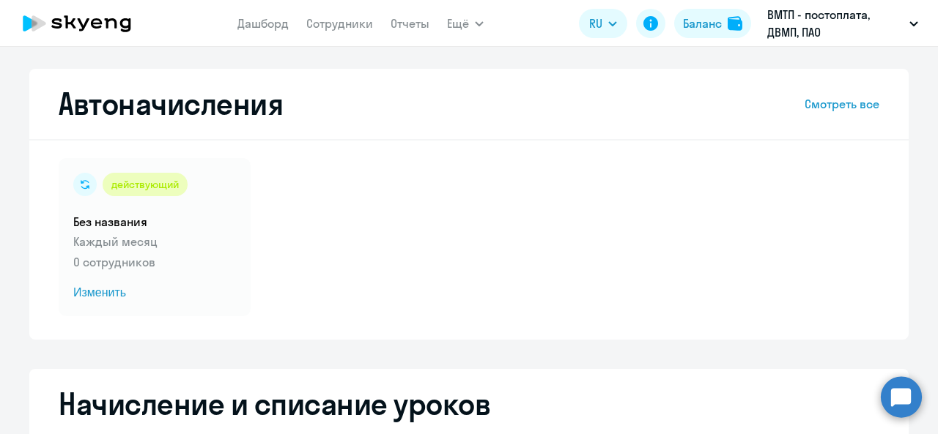
select select "10"
click at [324, 23] on link "Сотрудники" at bounding box center [339, 23] width 67 height 15
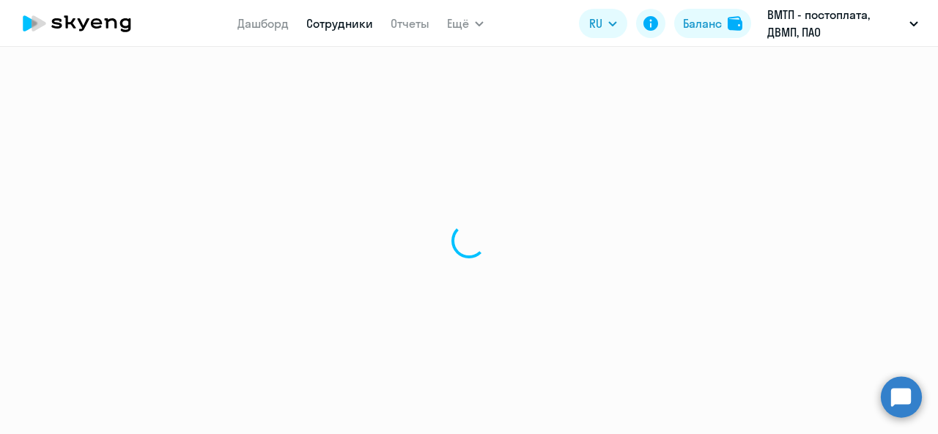
select select "30"
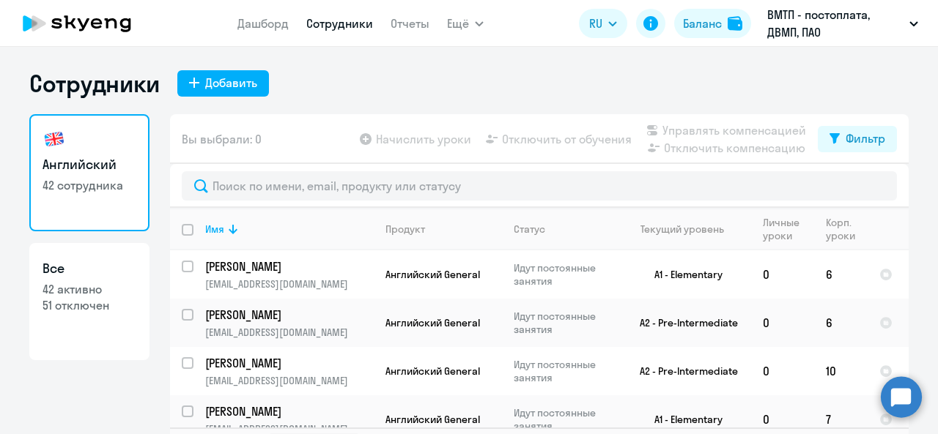
click at [182, 231] on input "deselect all" at bounding box center [196, 238] width 29 height 29
checkbox input "true"
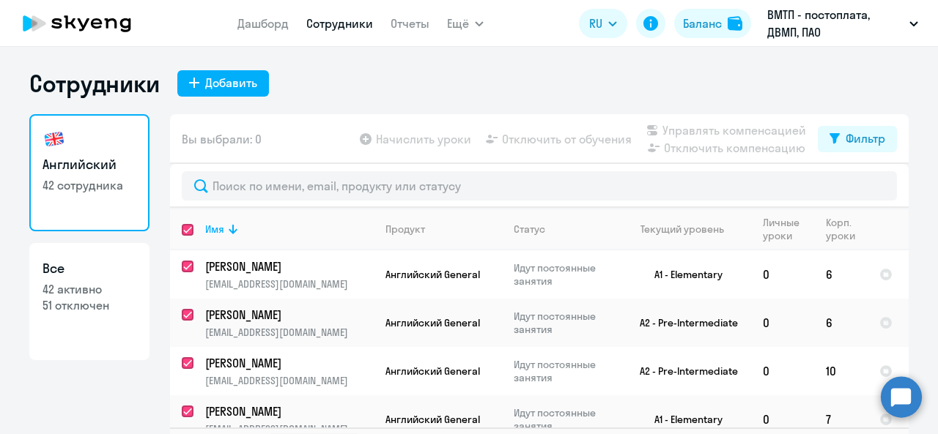
checkbox input "true"
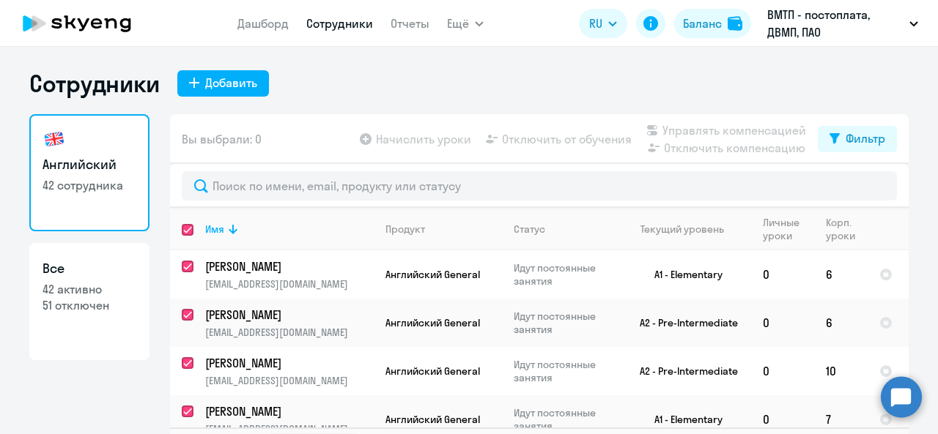
checkbox input "true"
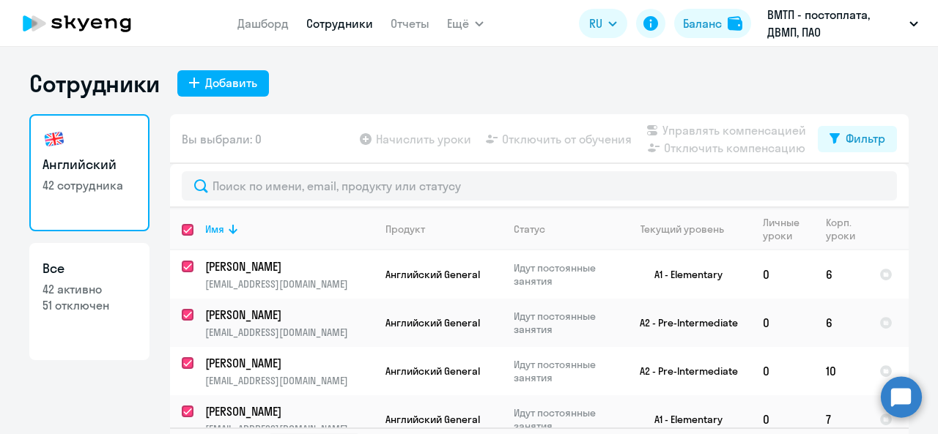
checkbox input "true"
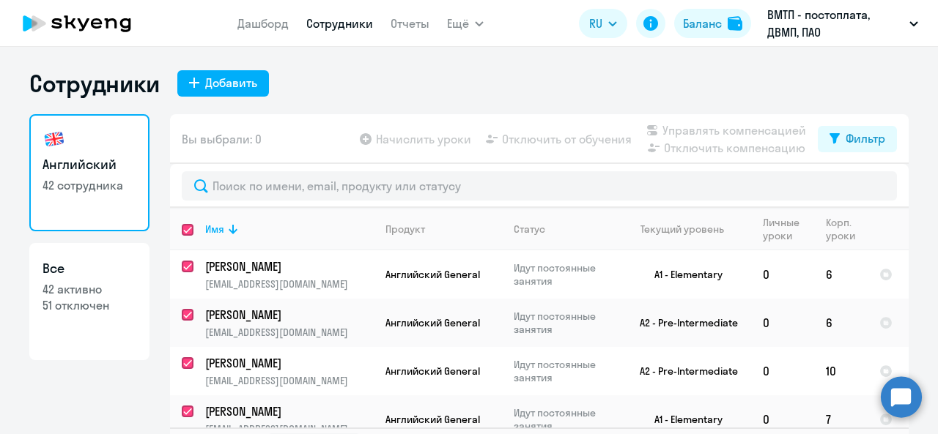
checkbox input "true"
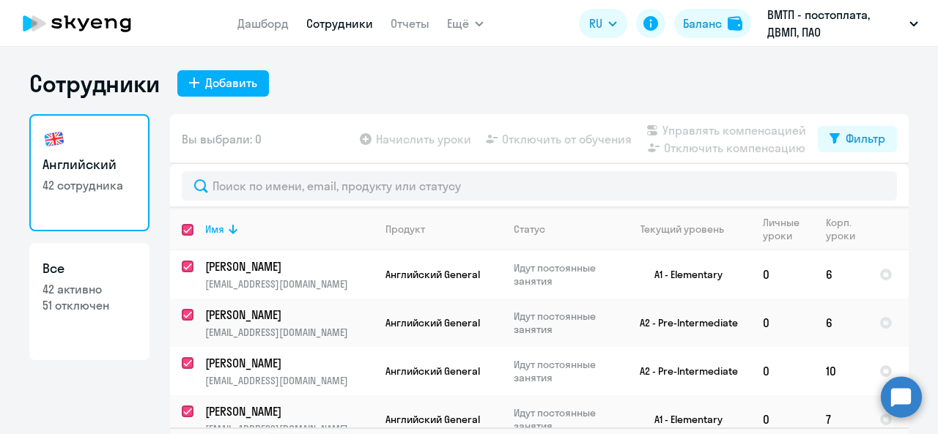
checkbox input "true"
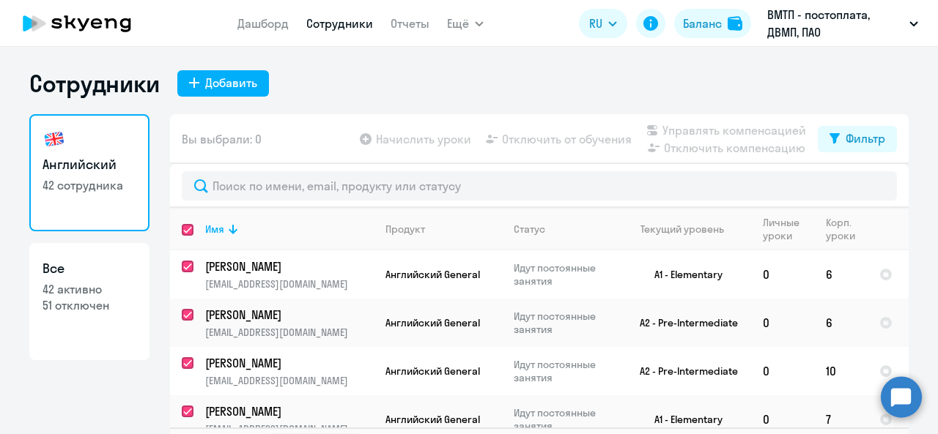
checkbox input "true"
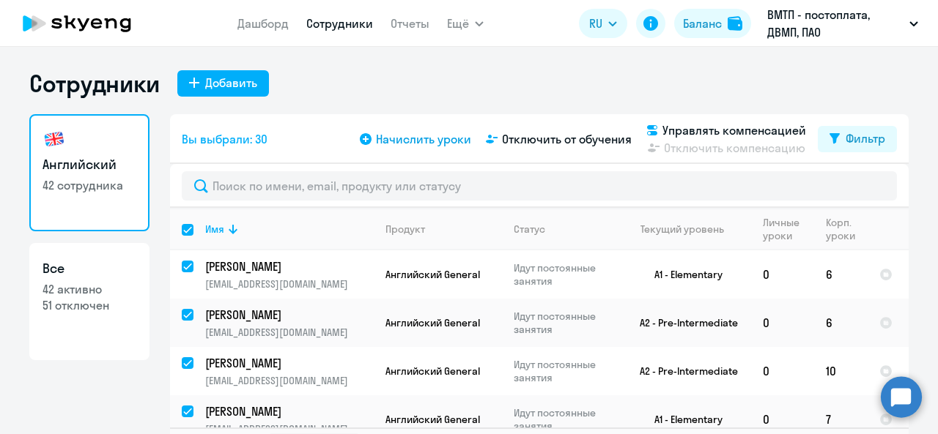
click at [450, 139] on span "Начислить уроки" at bounding box center [423, 139] width 95 height 18
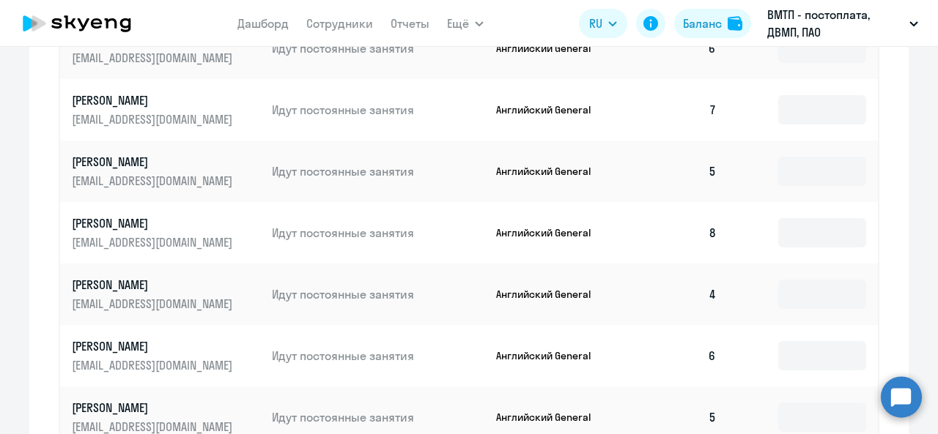
scroll to position [1006, 0]
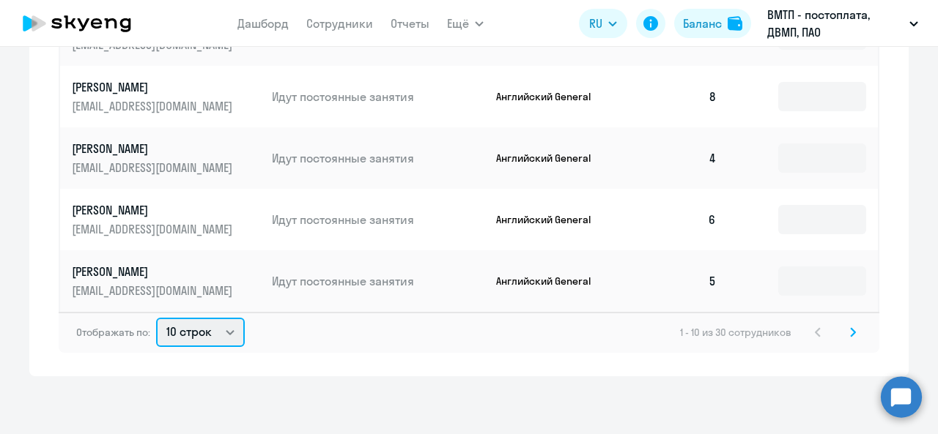
click at [210, 333] on select "10 строк 30 строк 50 строк" at bounding box center [200, 332] width 89 height 29
select select "50"
click at [156, 318] on select "10 строк 30 строк 50 строк" at bounding box center [200, 332] width 89 height 29
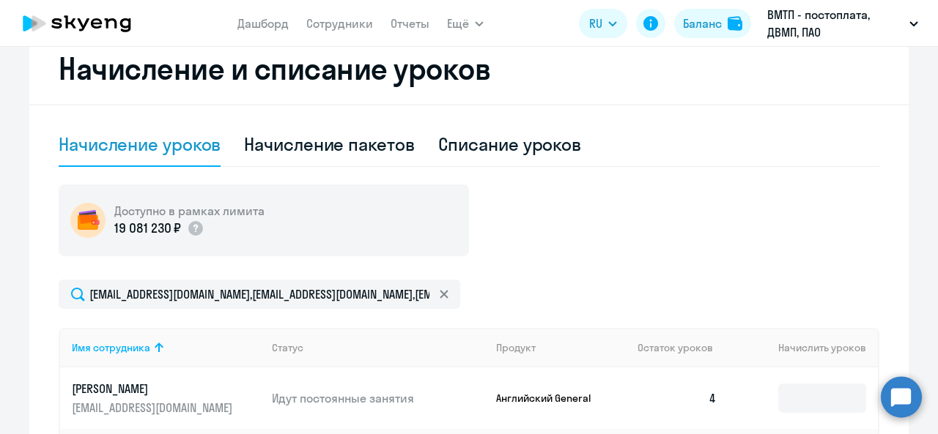
scroll to position [201, 0]
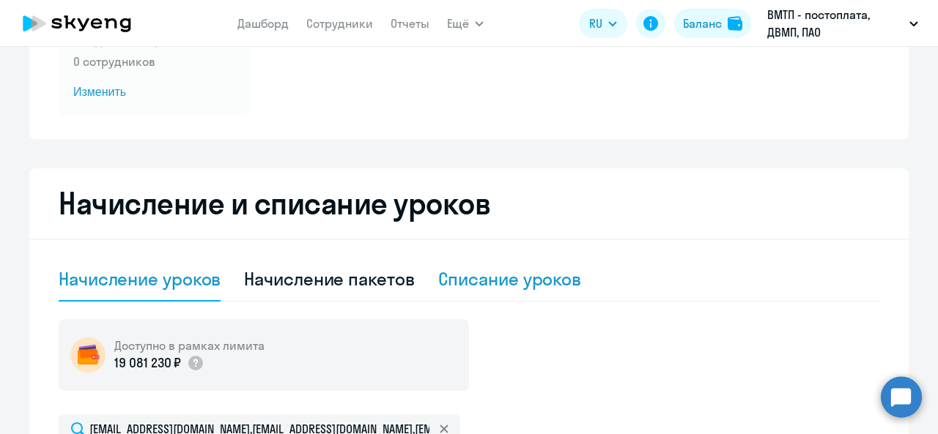
click at [509, 284] on div "Списание уроков" at bounding box center [510, 278] width 144 height 23
select select "10"
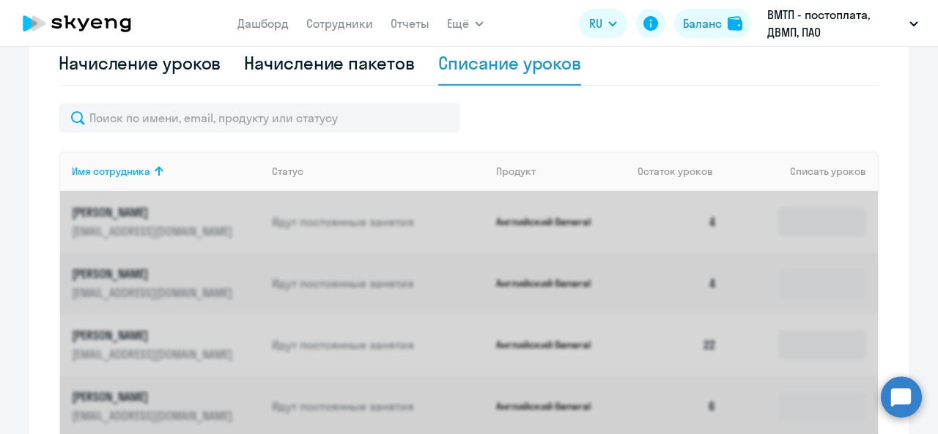
scroll to position [420, 0]
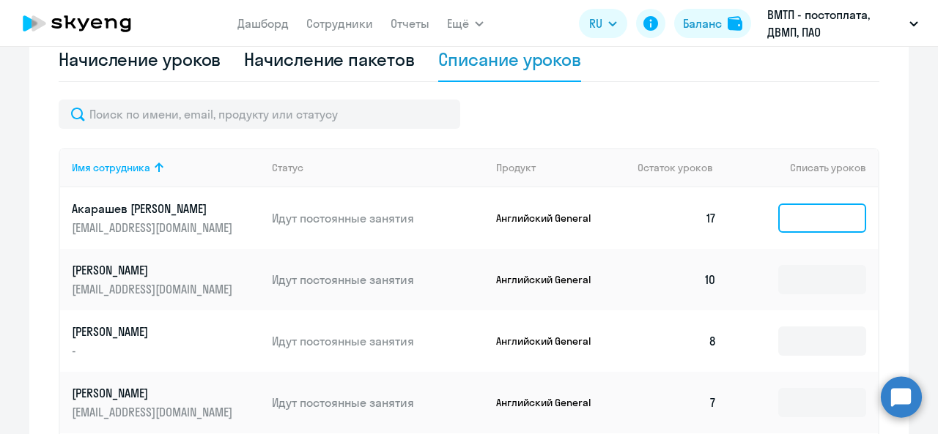
click at [815, 219] on input at bounding box center [822, 218] width 88 height 29
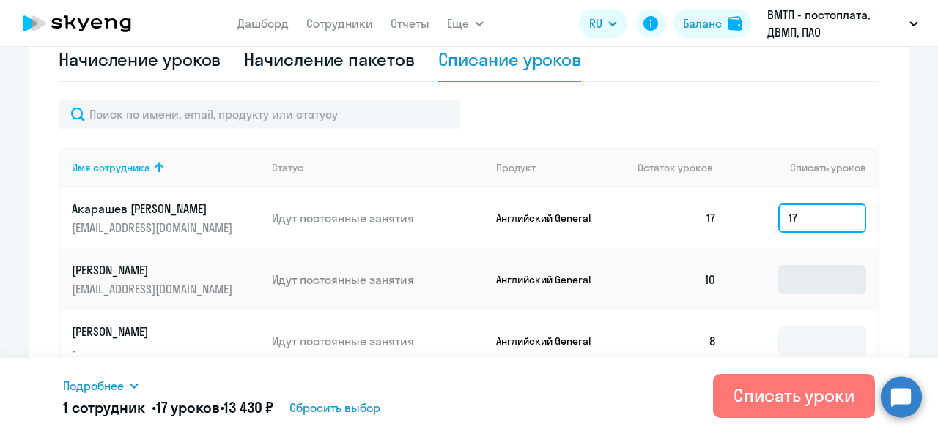
type input "17"
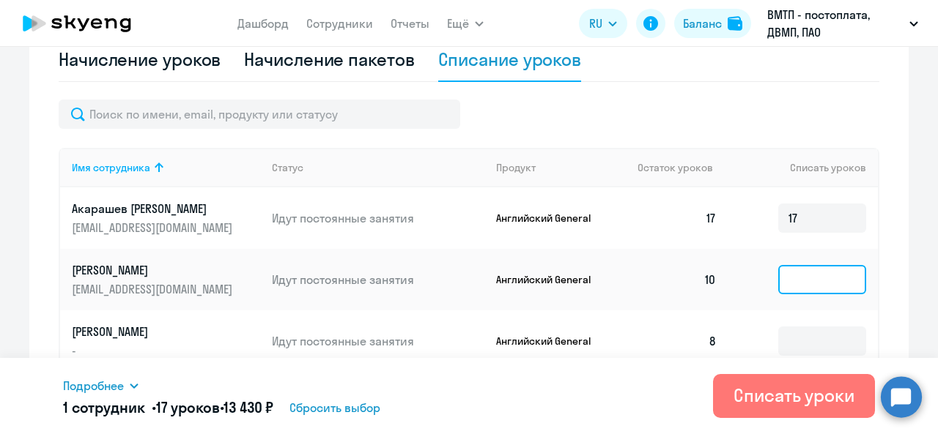
click at [794, 279] on input at bounding box center [822, 279] width 88 height 29
type input "10"
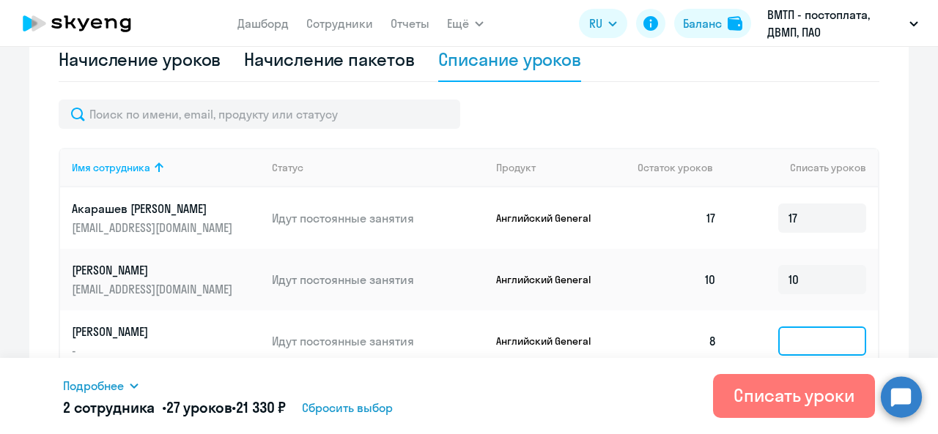
click at [784, 337] on input at bounding box center [822, 341] width 88 height 29
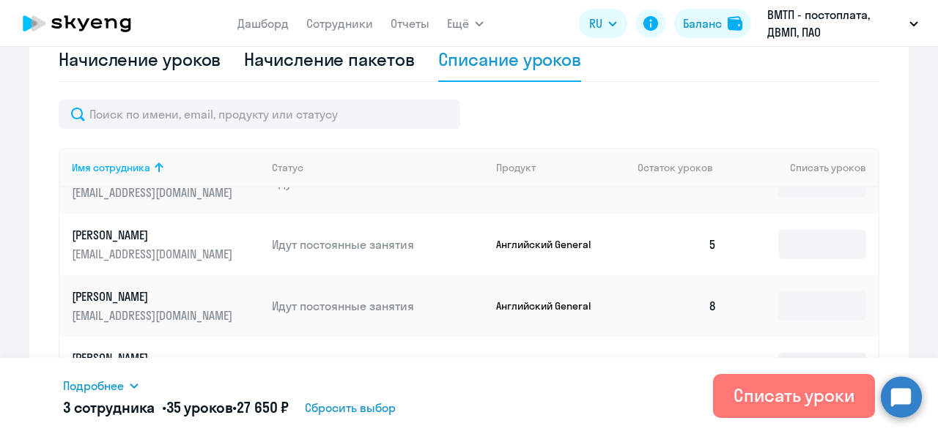
scroll to position [146, 0]
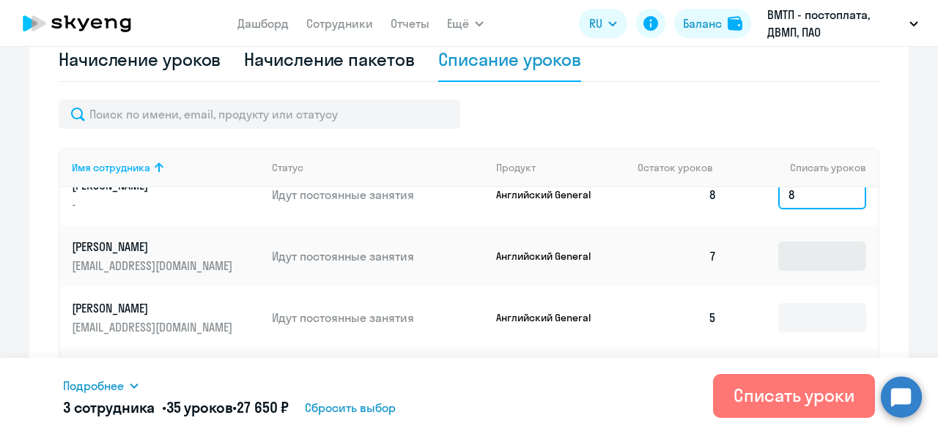
type input "8"
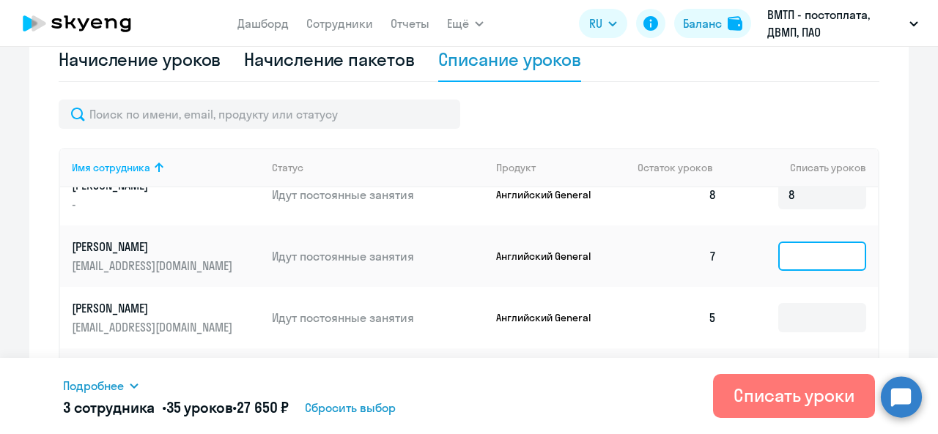
click at [793, 261] on input at bounding box center [822, 256] width 88 height 29
type input "7"
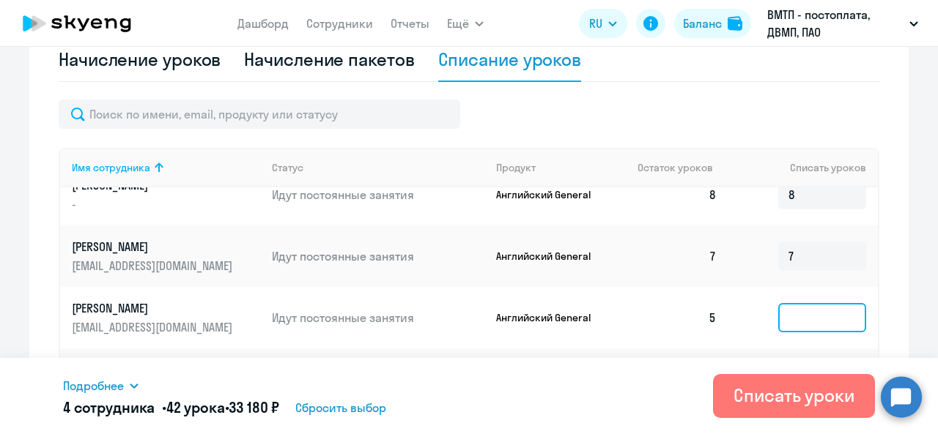
click at [796, 319] on input at bounding box center [822, 317] width 88 height 29
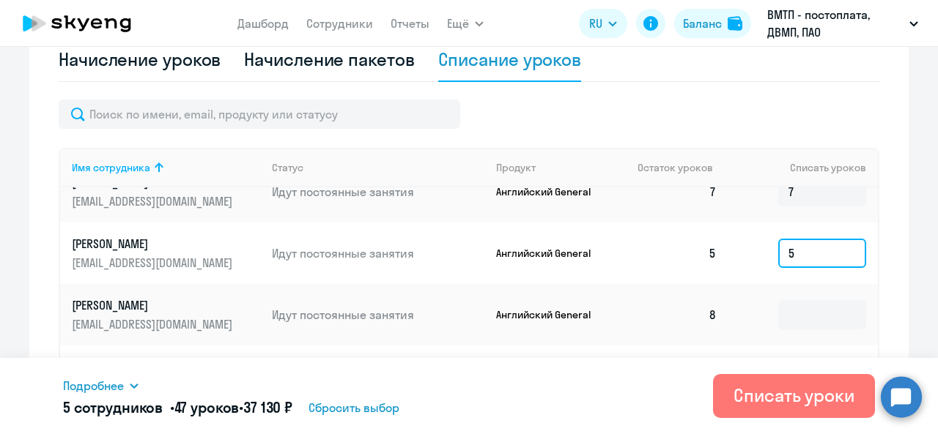
scroll to position [293, 0]
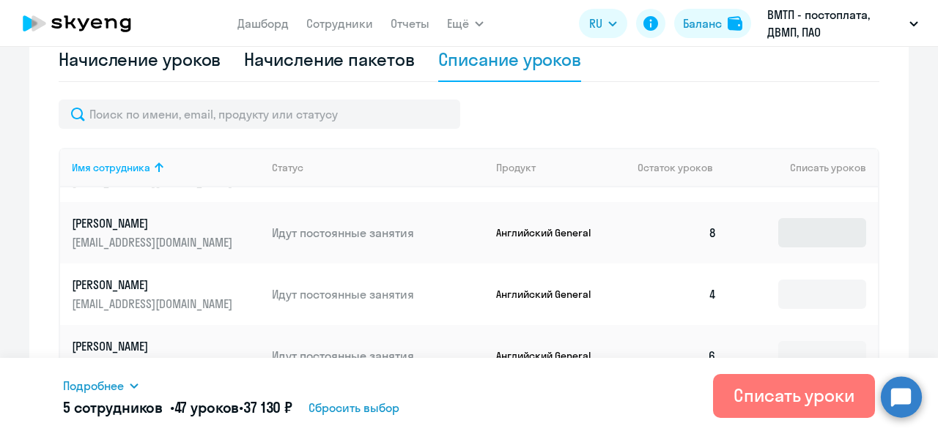
type input "5"
click at [787, 227] on input at bounding box center [822, 232] width 88 height 29
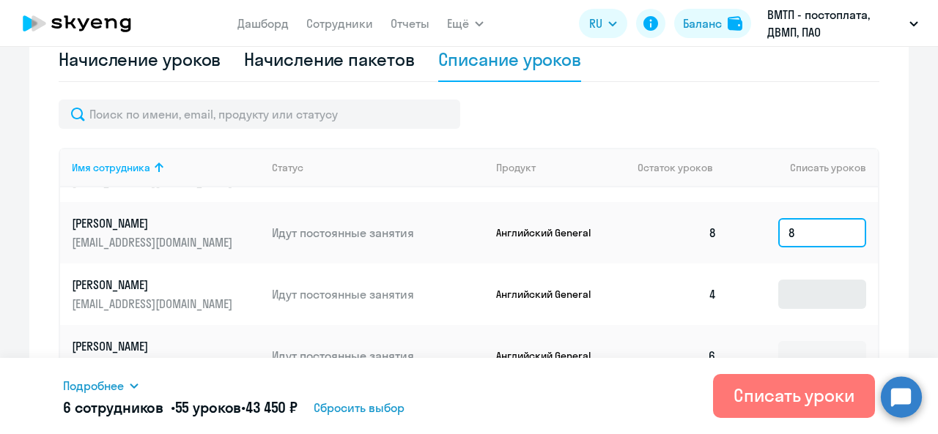
type input "8"
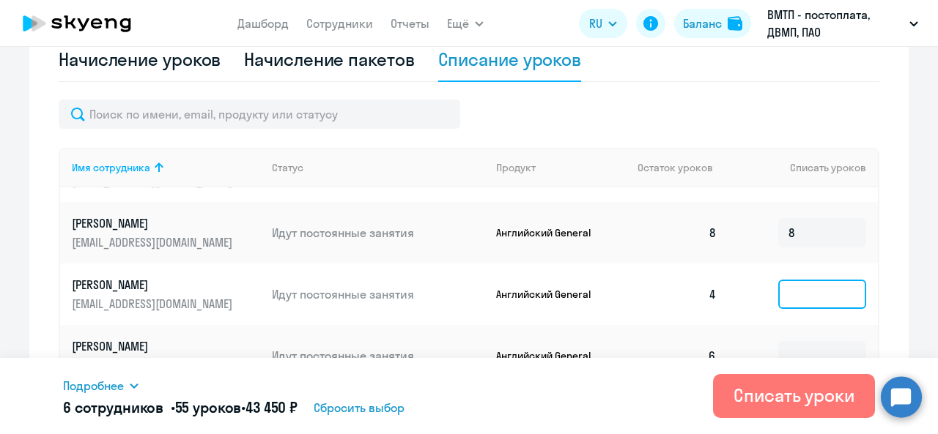
click at [796, 303] on input at bounding box center [822, 294] width 88 height 29
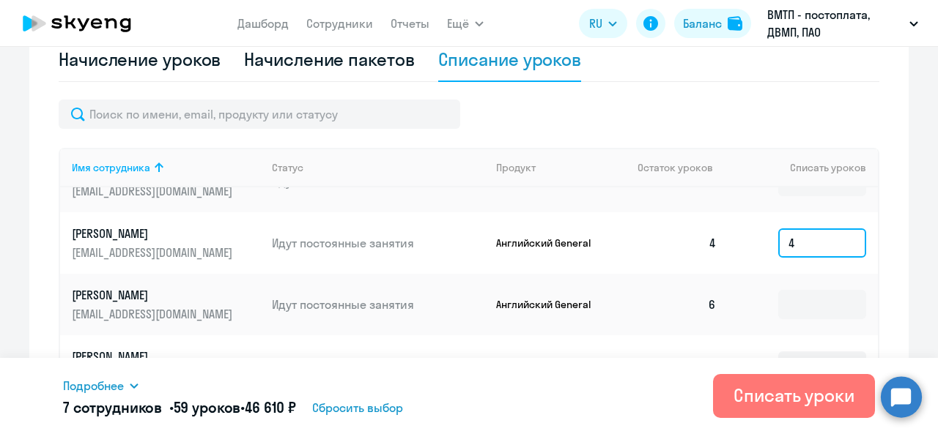
scroll to position [366, 0]
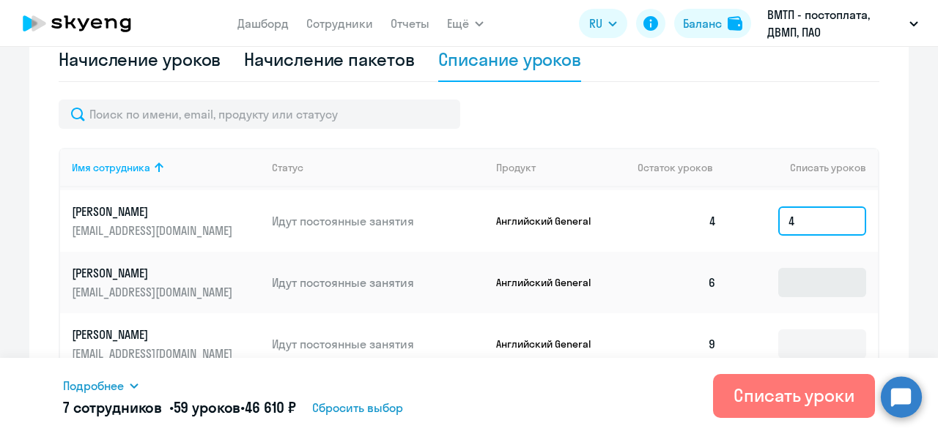
type input "4"
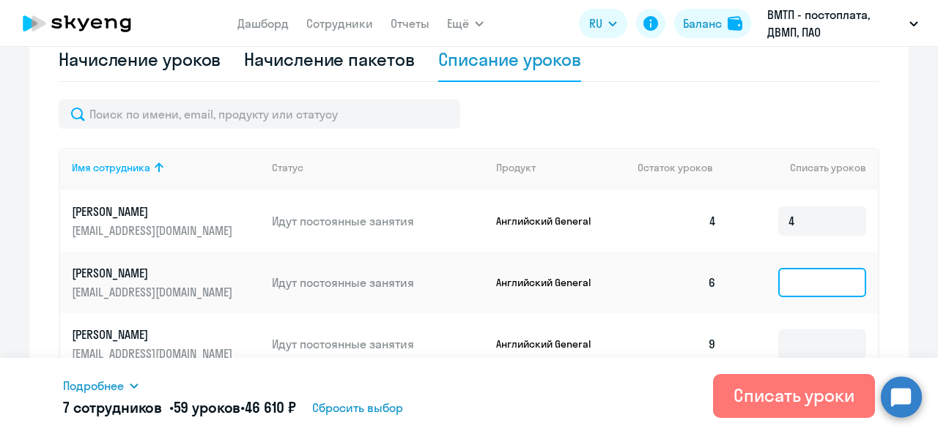
click at [793, 289] on input at bounding box center [822, 282] width 88 height 29
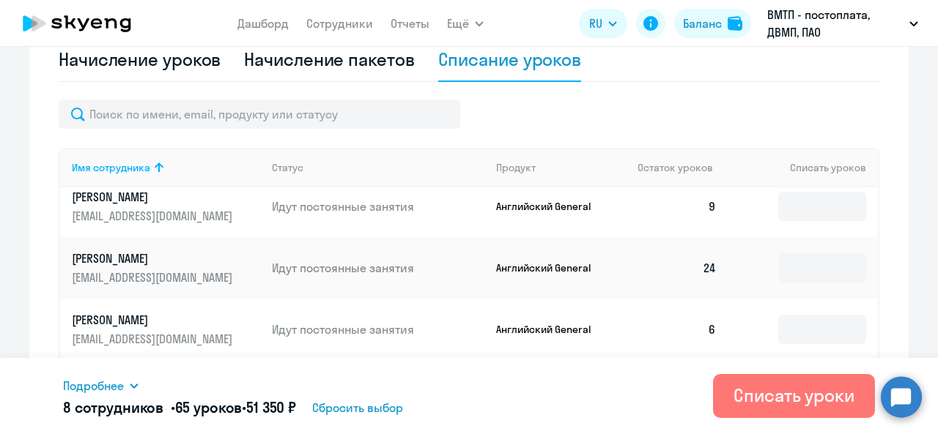
scroll to position [513, 0]
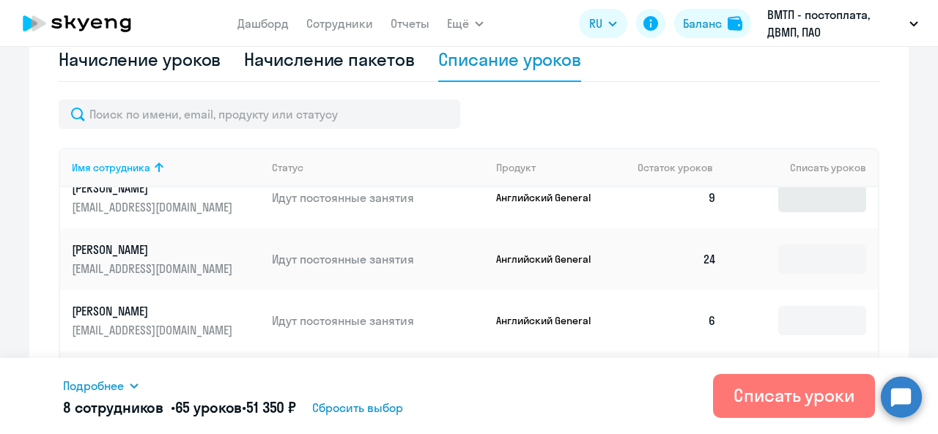
type input "6"
click at [789, 201] on input at bounding box center [822, 197] width 88 height 29
type input "9"
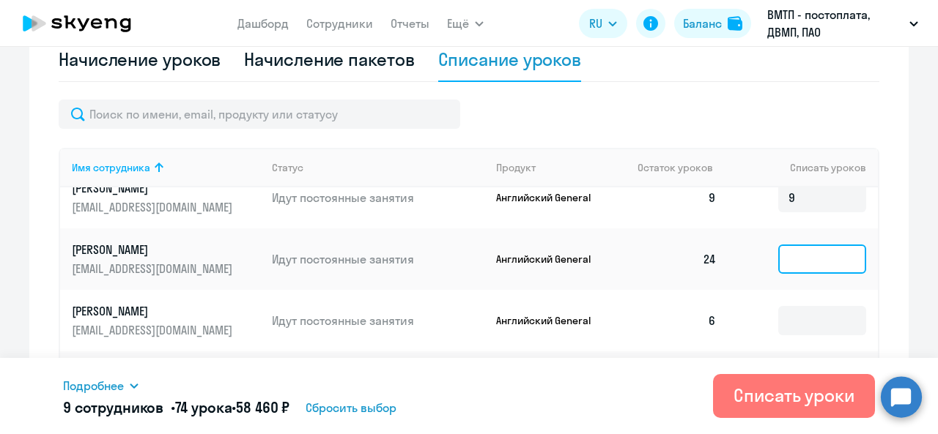
click at [793, 257] on input at bounding box center [822, 259] width 88 height 29
type input "24"
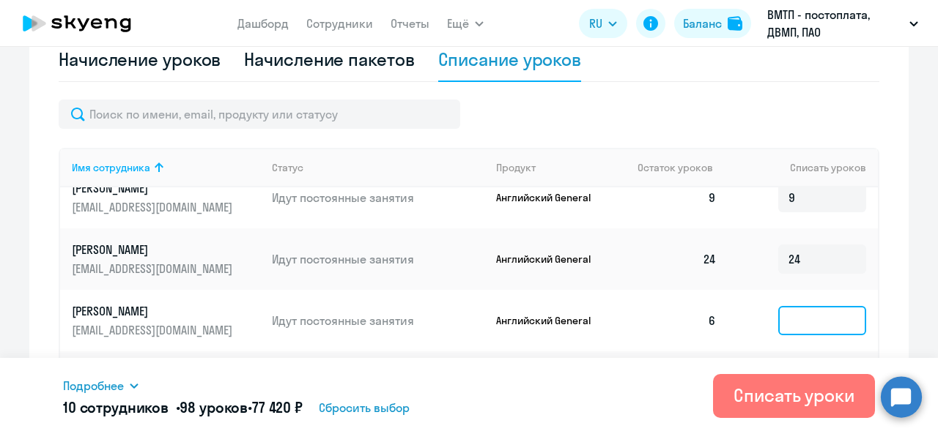
click at [794, 324] on input at bounding box center [822, 320] width 88 height 29
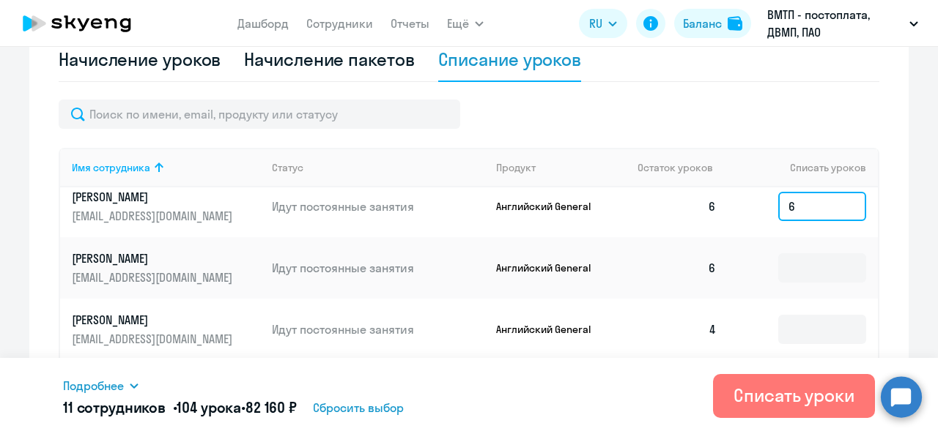
scroll to position [659, 0]
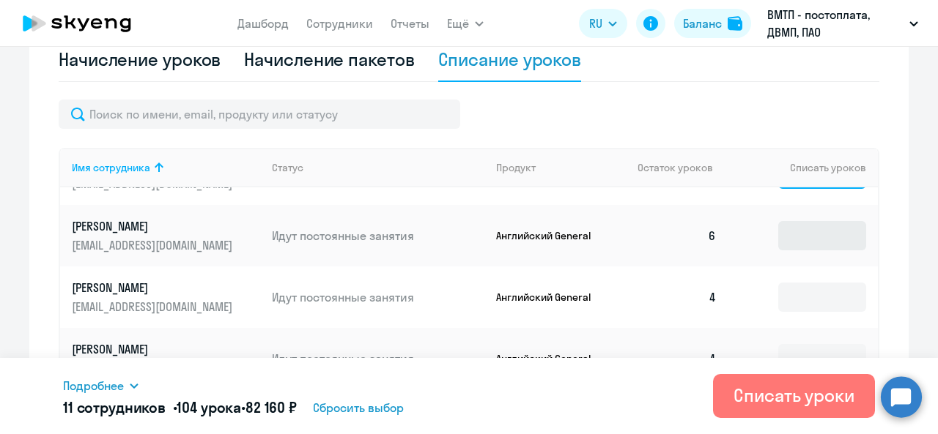
type input "6"
click at [784, 239] on input at bounding box center [822, 235] width 88 height 29
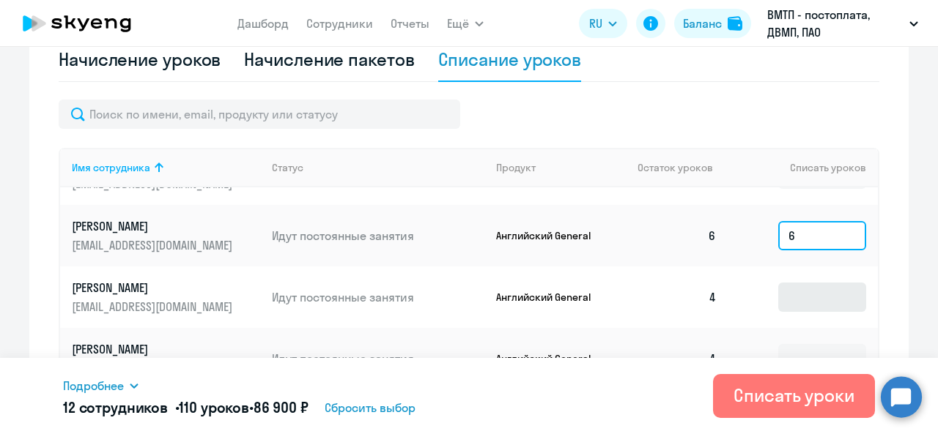
type input "6"
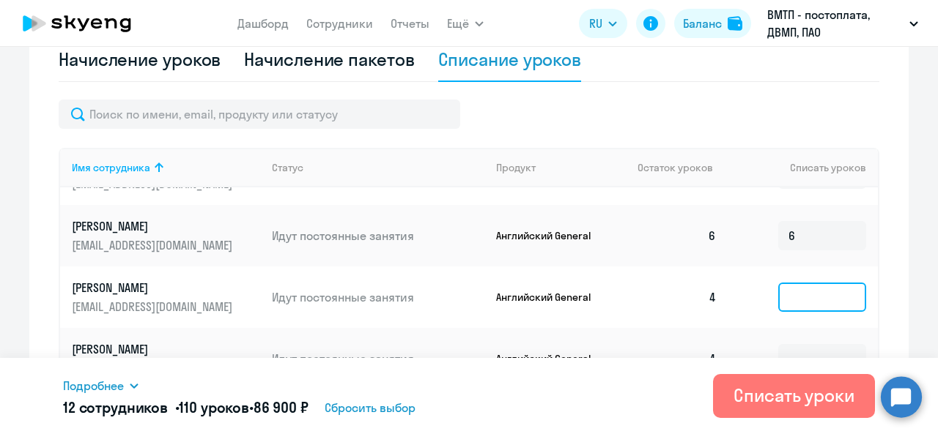
click at [793, 290] on input at bounding box center [822, 297] width 88 height 29
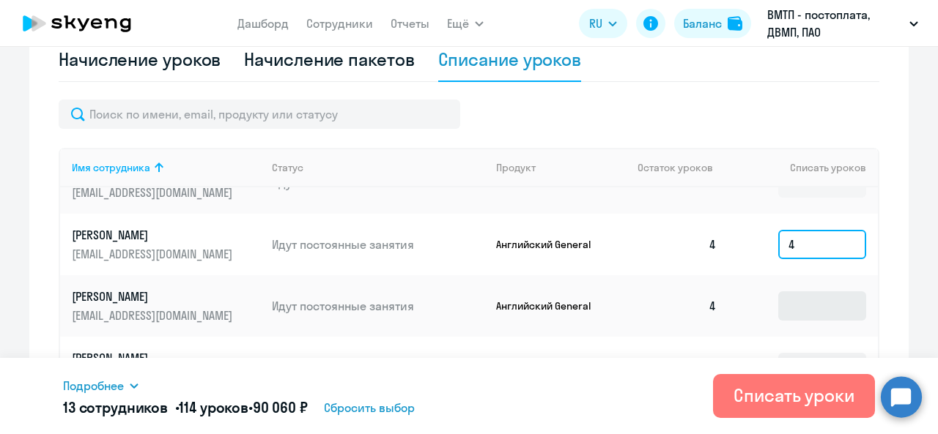
scroll to position [732, 0]
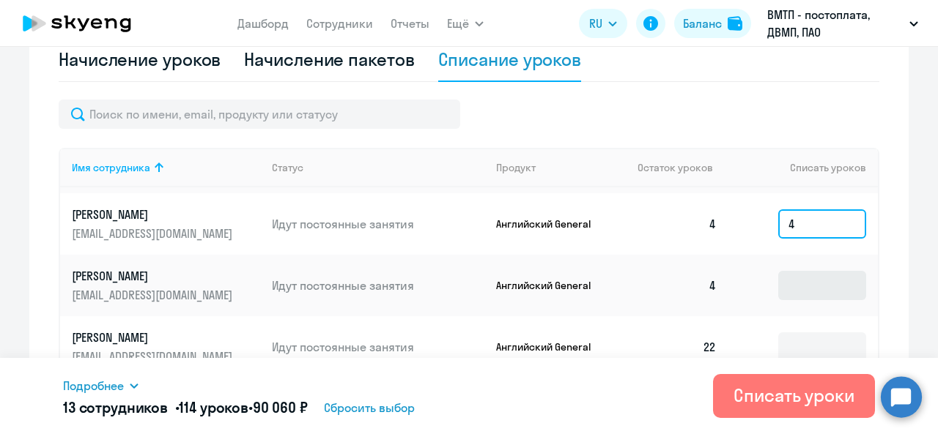
type input "4"
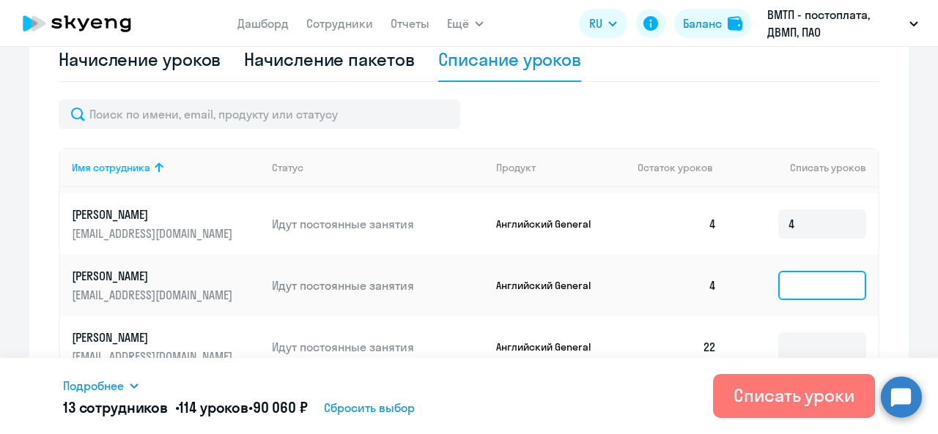
click at [790, 278] on input at bounding box center [822, 285] width 88 height 29
type input "4"
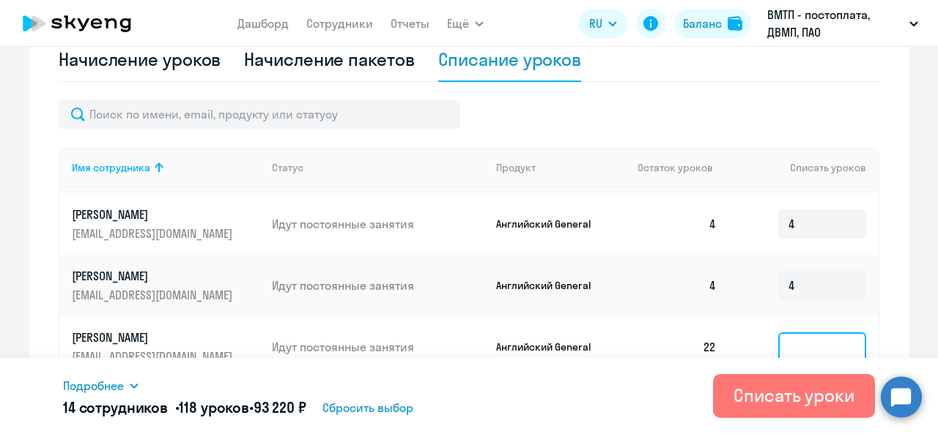
click at [782, 336] on input at bounding box center [822, 347] width 88 height 29
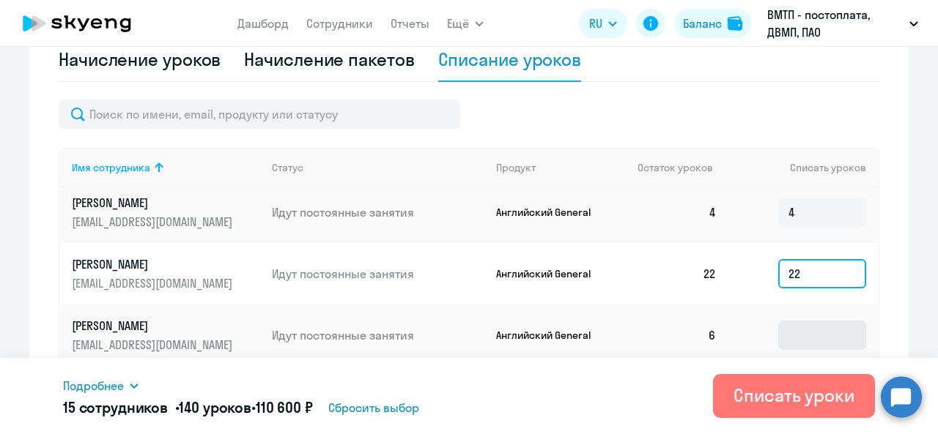
type input "22"
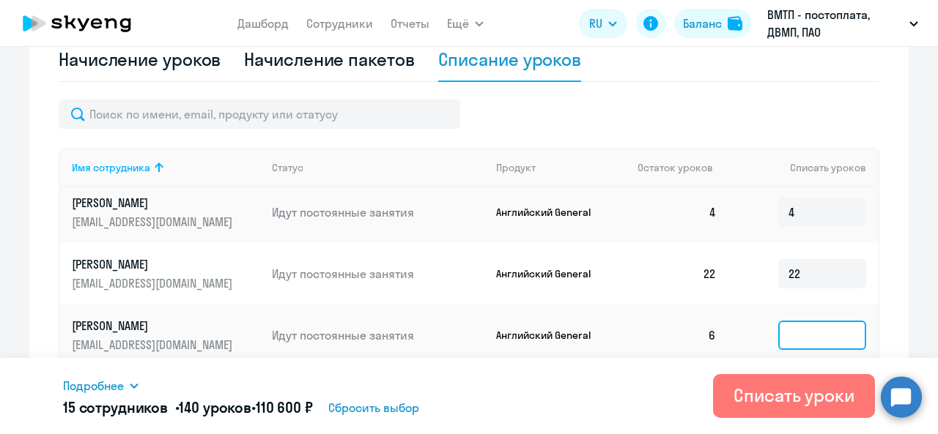
click at [800, 330] on input at bounding box center [822, 335] width 88 height 29
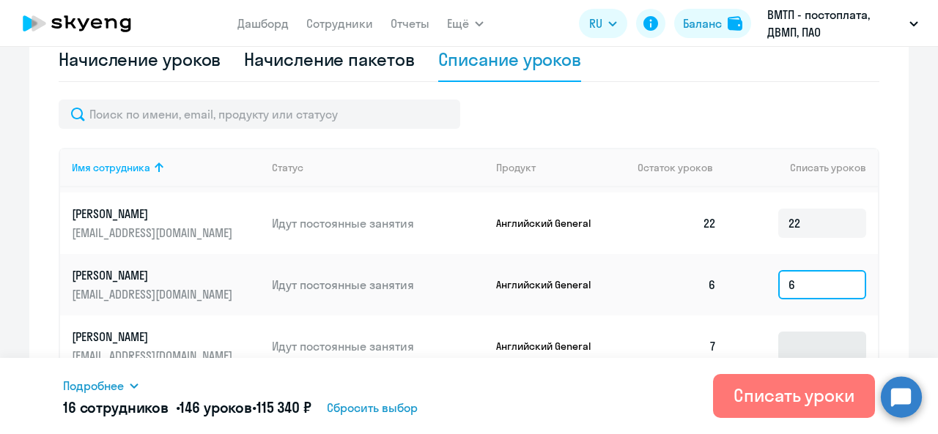
scroll to position [879, 0]
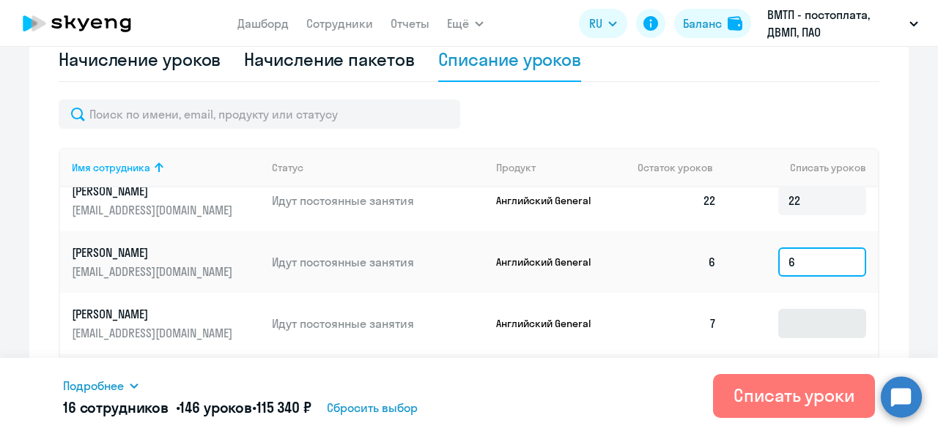
type input "6"
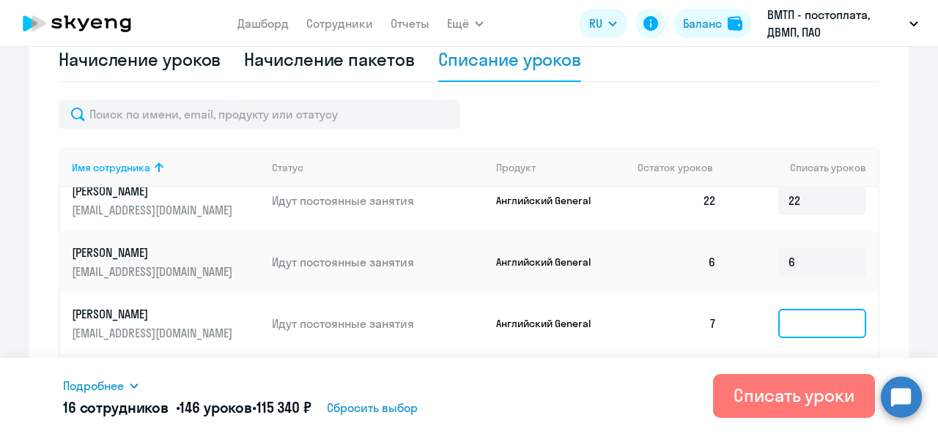
click at [793, 317] on input at bounding box center [822, 323] width 88 height 29
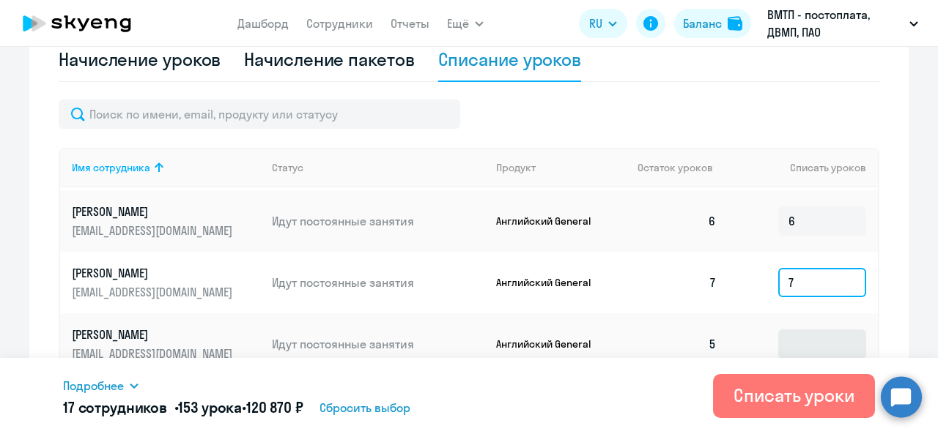
scroll to position [952, 0]
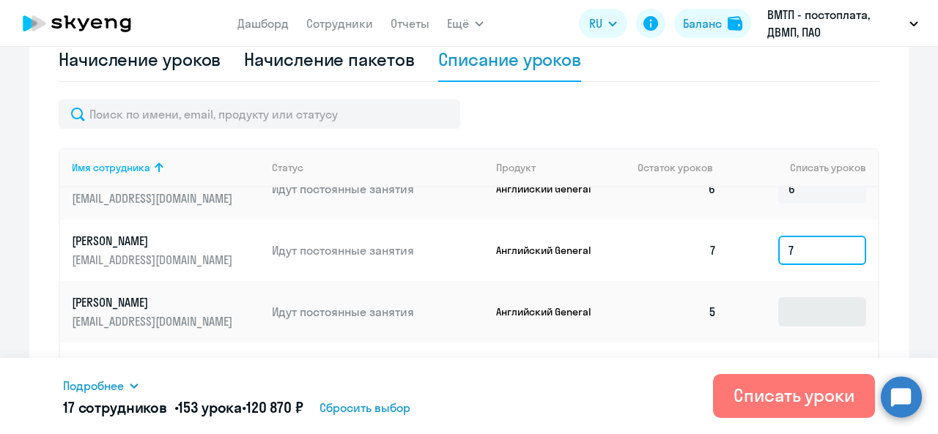
type input "7"
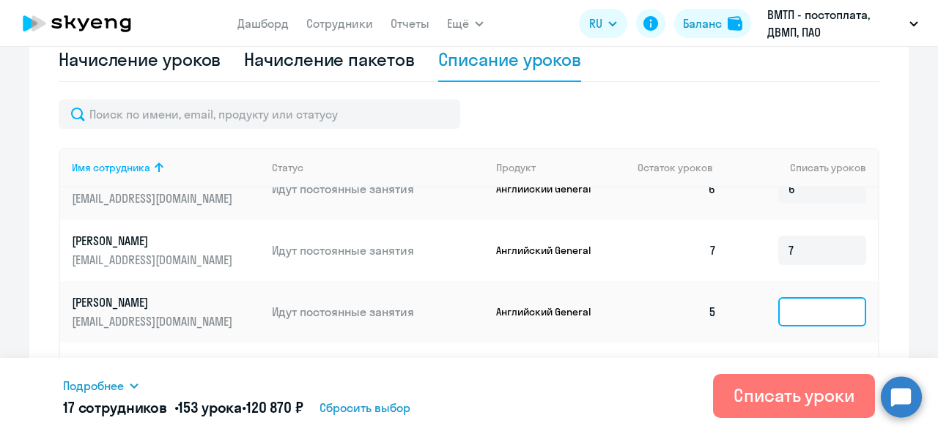
click at [793, 305] on input at bounding box center [822, 311] width 88 height 29
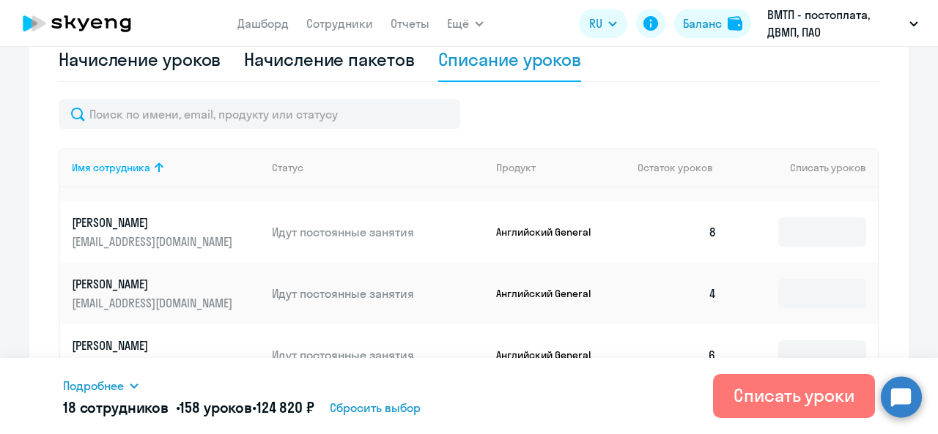
scroll to position [1099, 0]
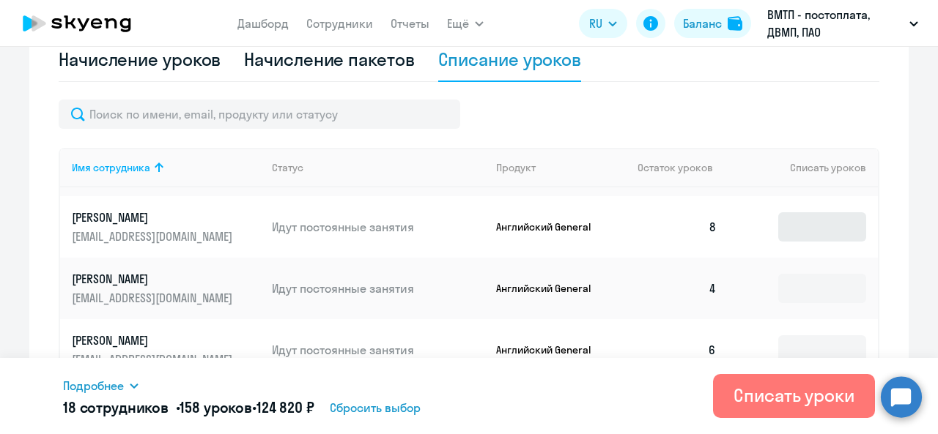
type input "5"
click at [794, 235] on input at bounding box center [822, 226] width 88 height 29
type input "8"
click at [812, 287] on input at bounding box center [822, 288] width 88 height 29
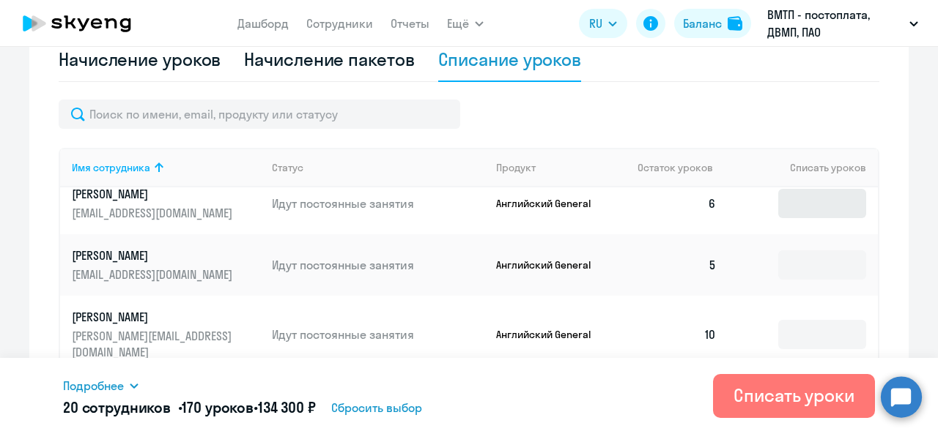
type input "4"
click at [804, 209] on input at bounding box center [822, 203] width 88 height 29
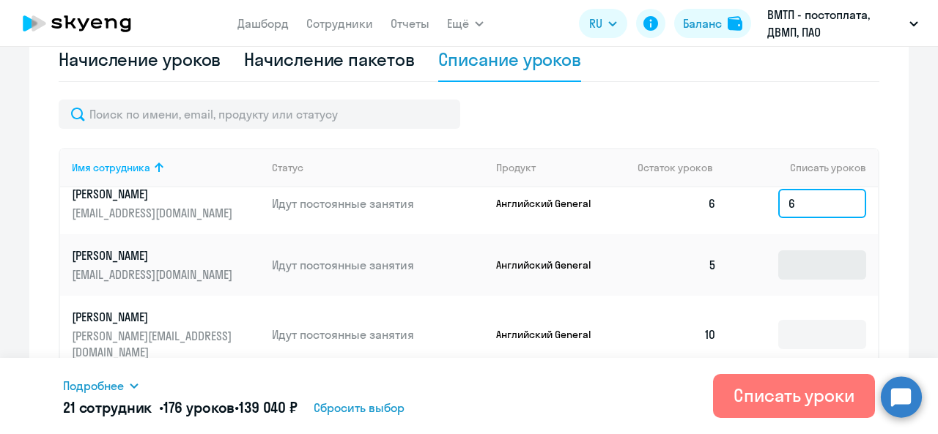
type input "6"
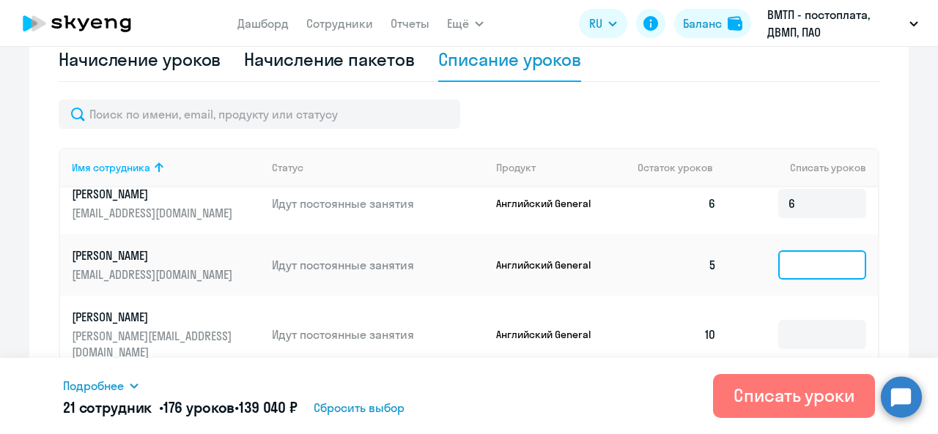
click at [788, 264] on input at bounding box center [822, 265] width 88 height 29
type input "5"
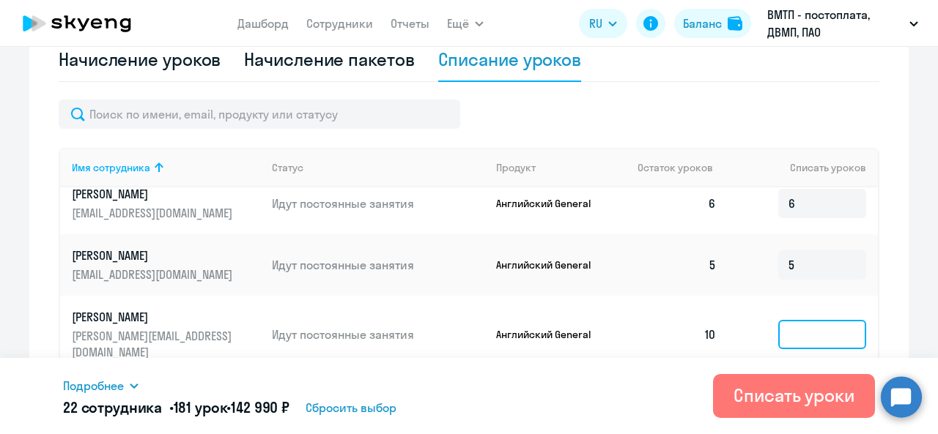
click at [796, 320] on input at bounding box center [822, 334] width 88 height 29
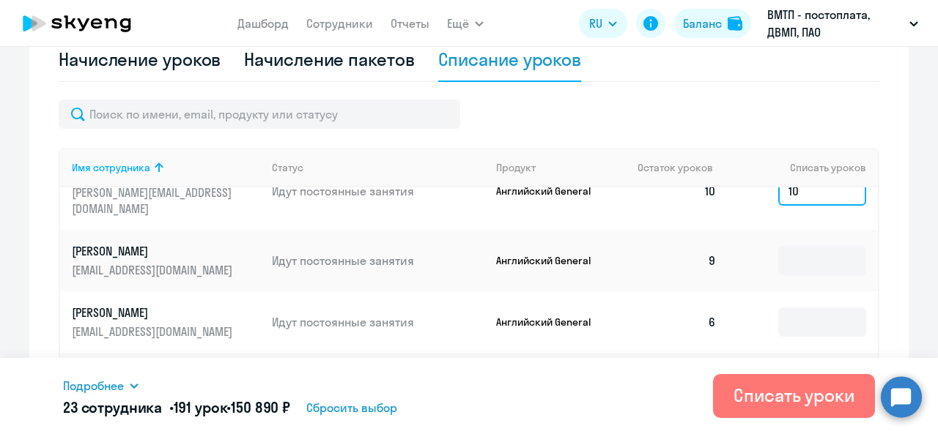
scroll to position [1392, 0]
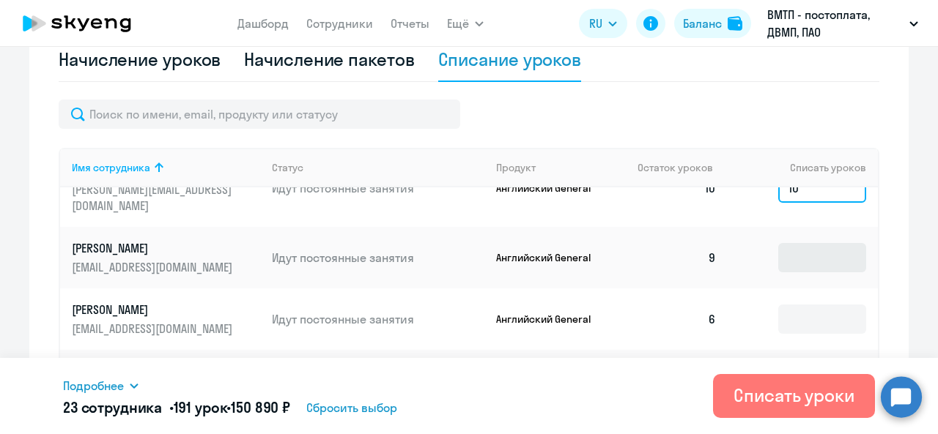
type input "10"
click at [801, 243] on input at bounding box center [822, 257] width 88 height 29
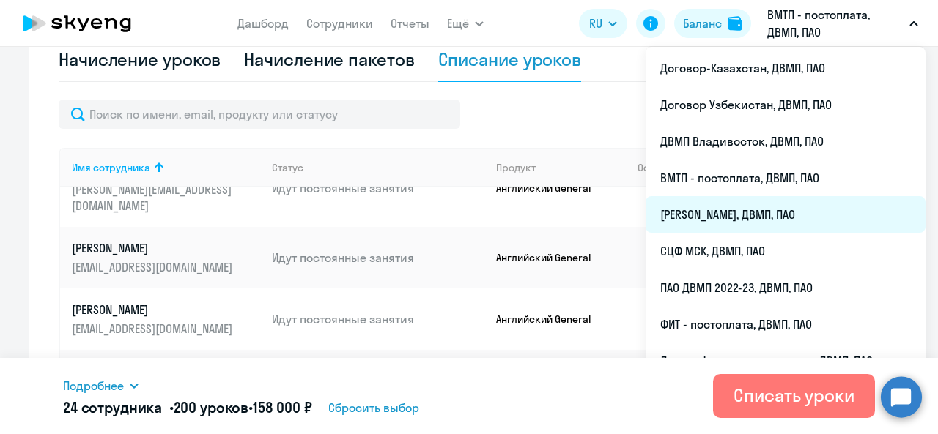
type input "9"
click at [739, 216] on li "[PERSON_NAME], ДВМП, ПАО" at bounding box center [785, 214] width 280 height 37
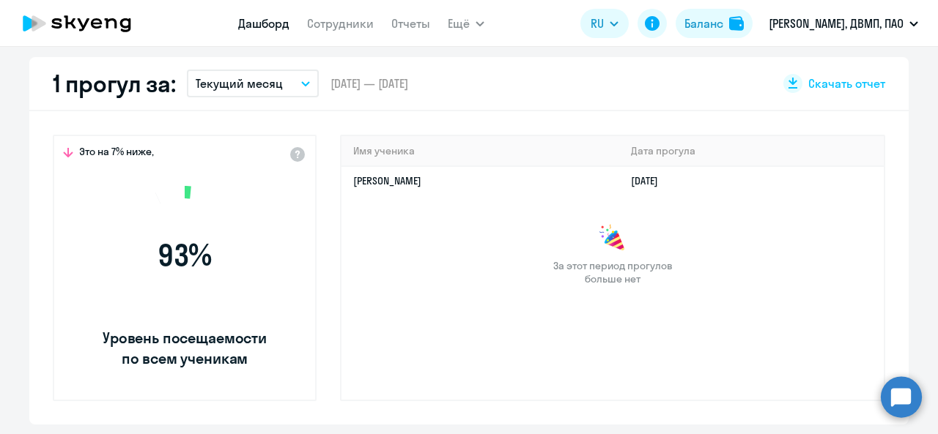
scroll to position [552, 0]
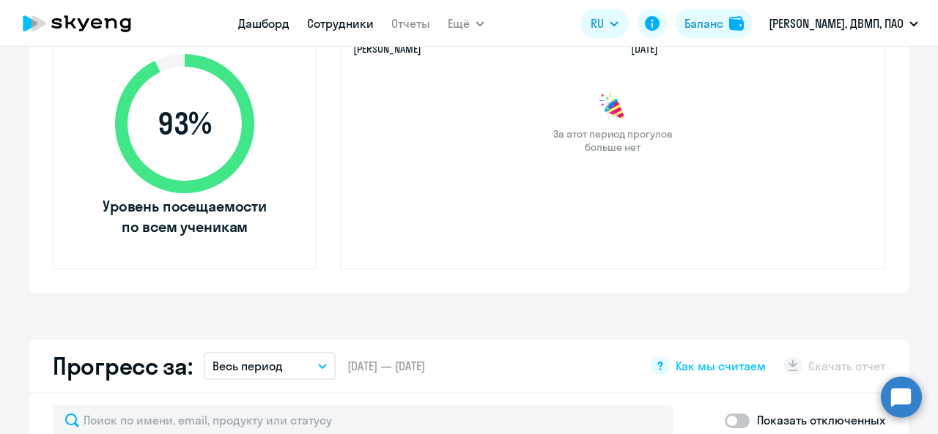
click at [330, 29] on link "Сотрудники" at bounding box center [340, 23] width 67 height 15
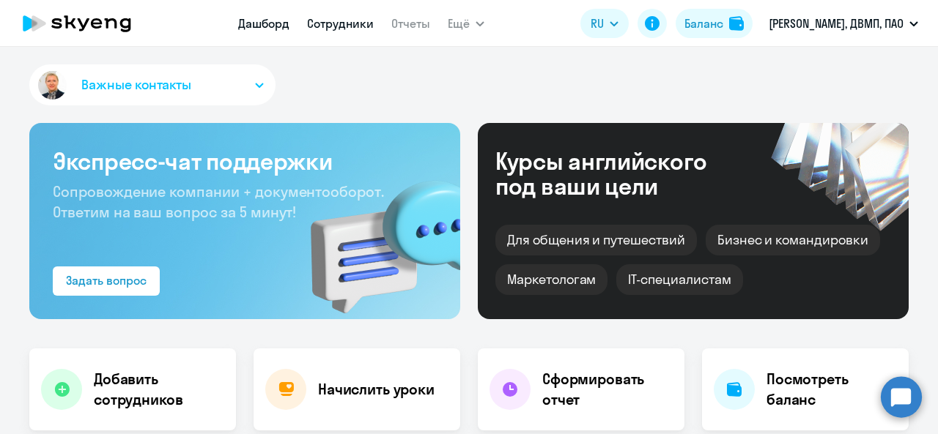
select select "30"
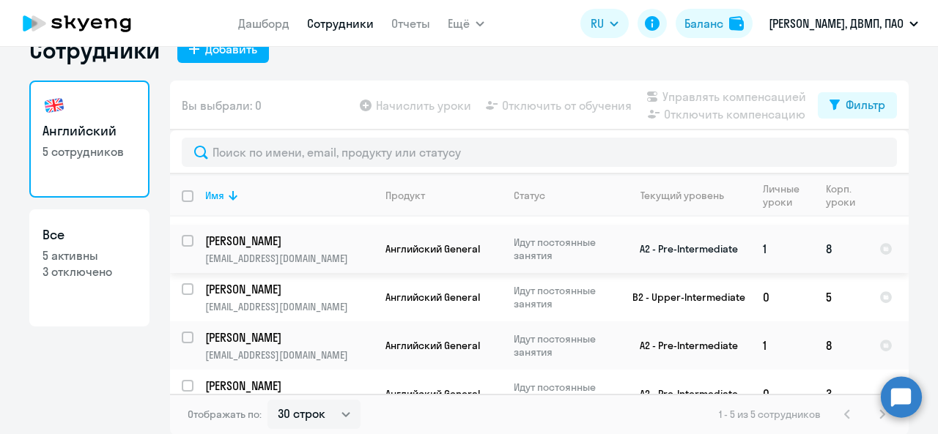
scroll to position [62, 0]
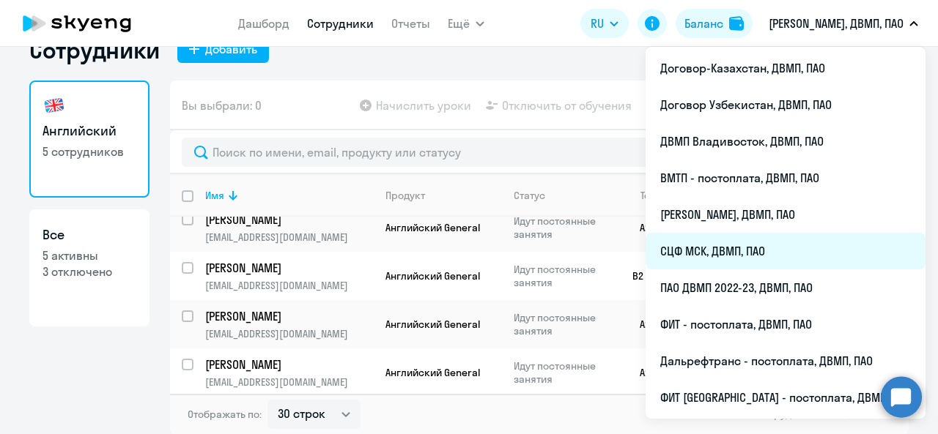
click at [735, 250] on li "СЦФ МСК, ДВМП, ПАО" at bounding box center [785, 251] width 280 height 37
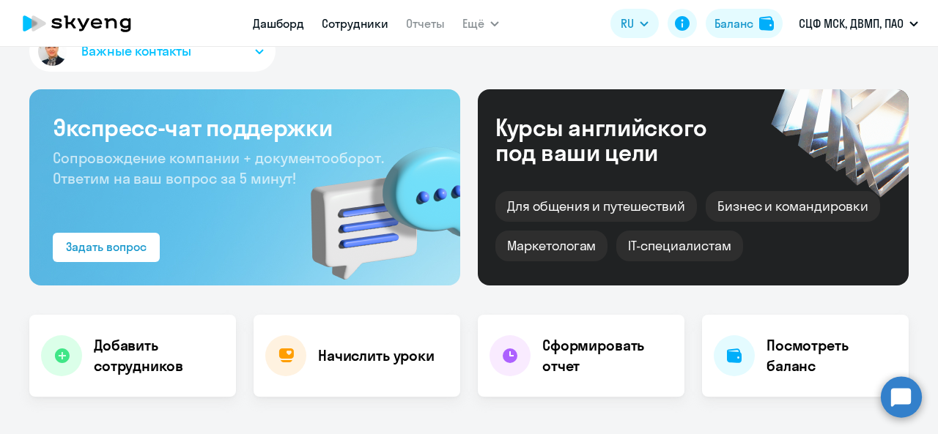
click at [335, 24] on link "Сотрудники" at bounding box center [355, 23] width 67 height 15
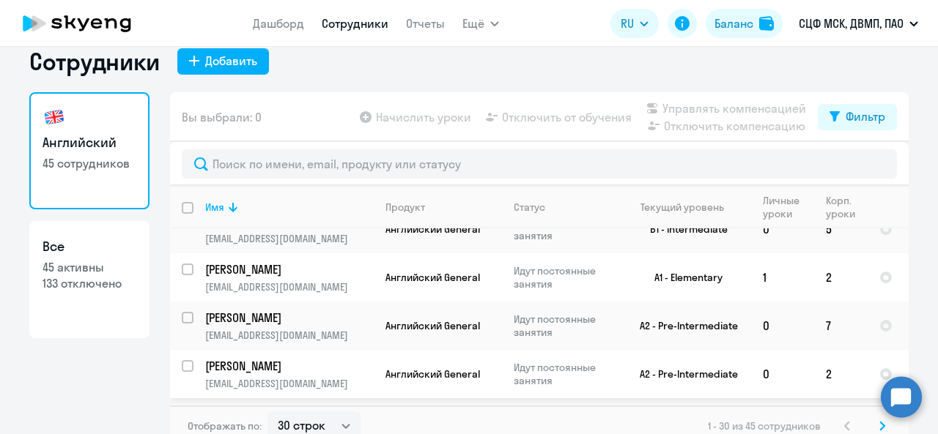
scroll to position [34, 0]
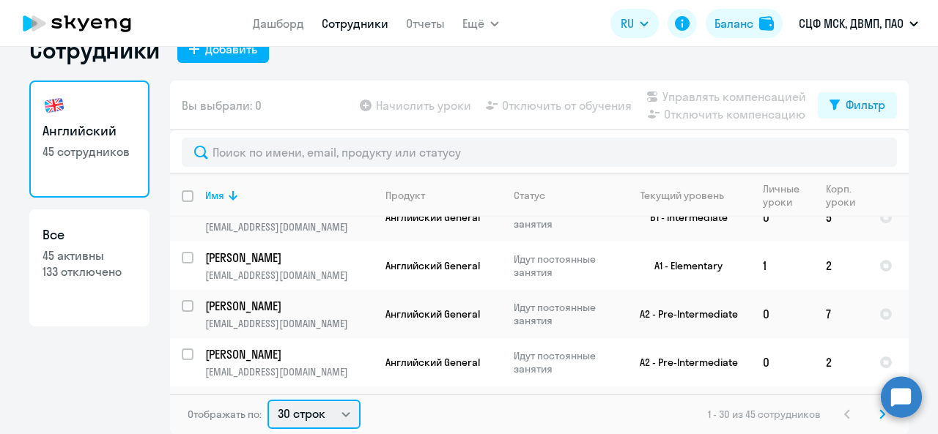
click at [336, 414] on select "30 строк 50 строк 100 строк" at bounding box center [313, 414] width 93 height 29
select select "100"
click at [267, 400] on select "30 строк 50 строк 100 строк" at bounding box center [313, 414] width 93 height 29
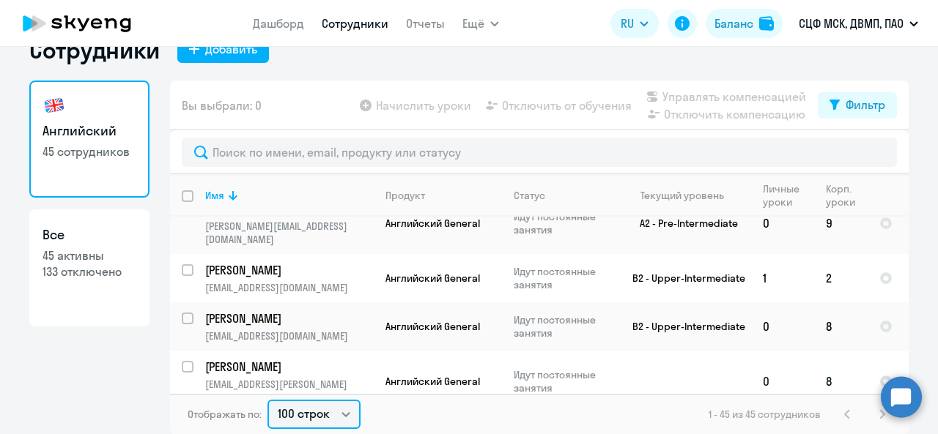
scroll to position [146, 0]
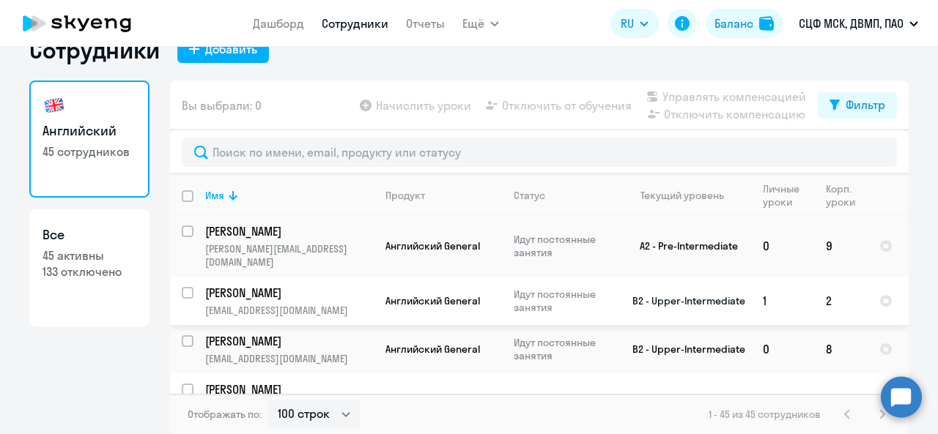
click at [182, 287] on input "select row 38604468" at bounding box center [196, 301] width 29 height 29
checkbox input "true"
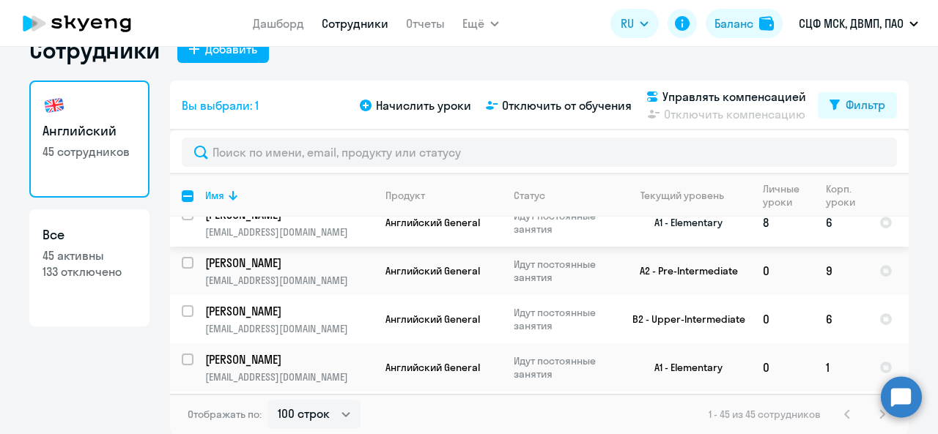
scroll to position [439, 0]
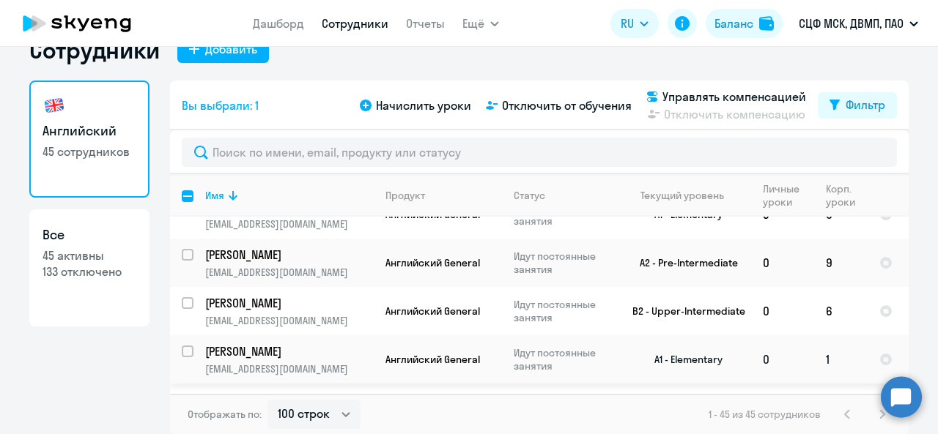
click at [182, 346] on input "select row 16106573" at bounding box center [196, 360] width 29 height 29
checkbox input "true"
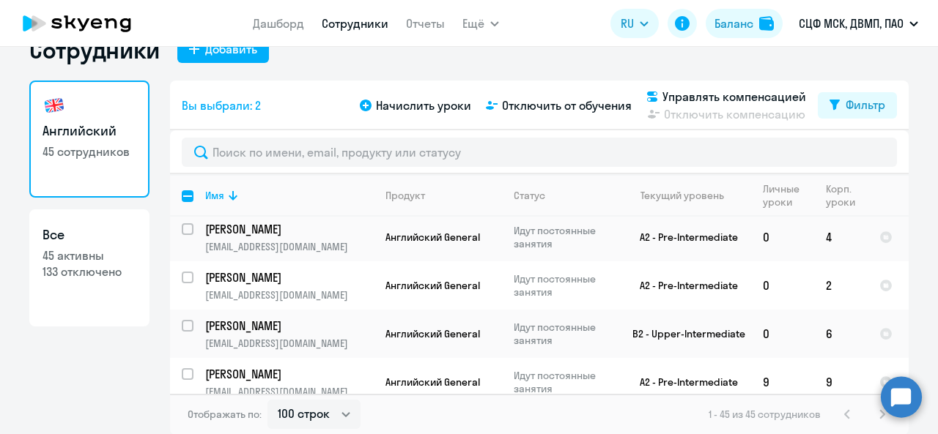
scroll to position [659, 0]
click at [182, 271] on input "select row 38604458" at bounding box center [196, 285] width 29 height 29
checkbox input "true"
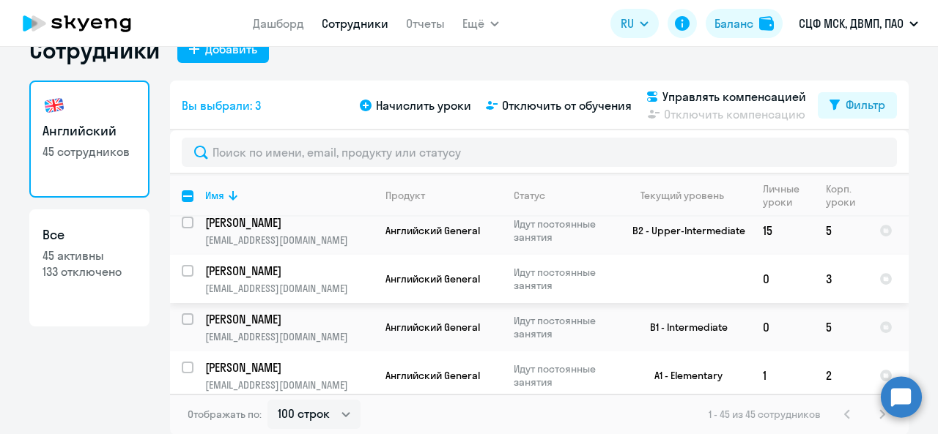
scroll to position [1172, 0]
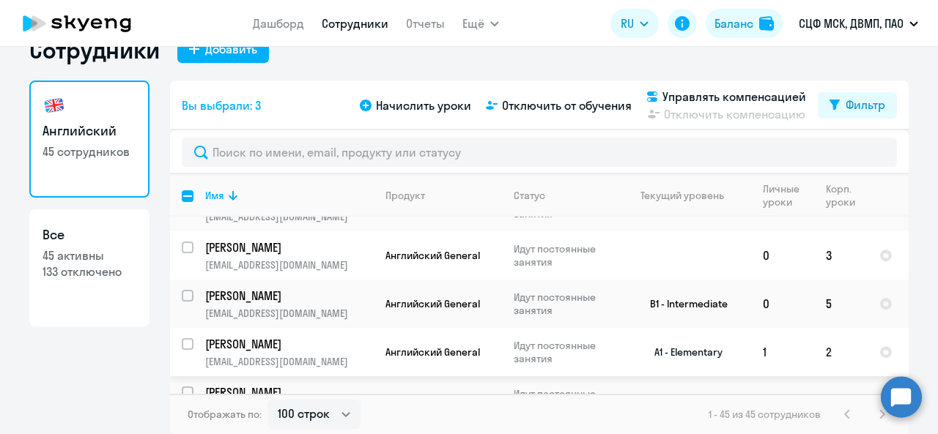
click at [183, 338] on input "select row 38604461" at bounding box center [196, 352] width 29 height 29
checkbox input "true"
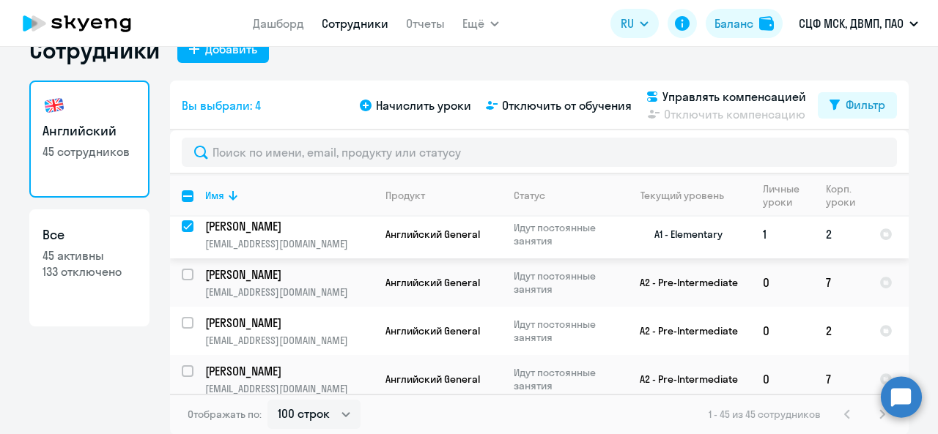
scroll to position [1318, 0]
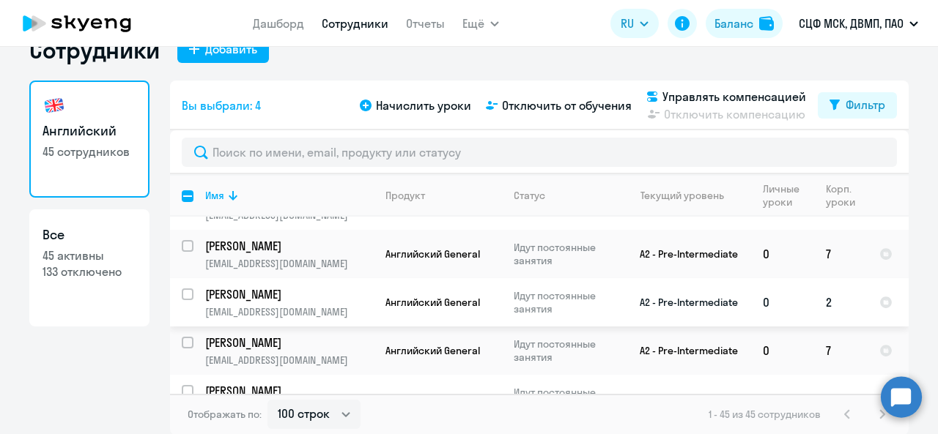
click at [182, 289] on input "select row 38605667" at bounding box center [196, 303] width 29 height 29
checkbox input "true"
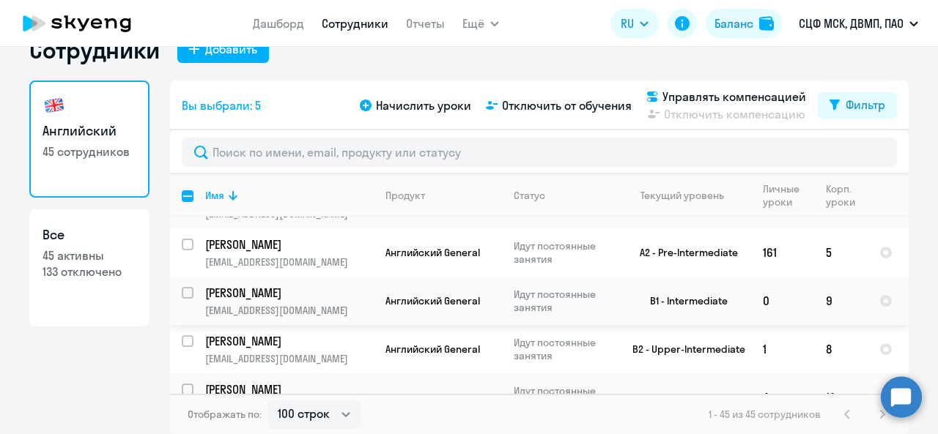
scroll to position [1970, 0]
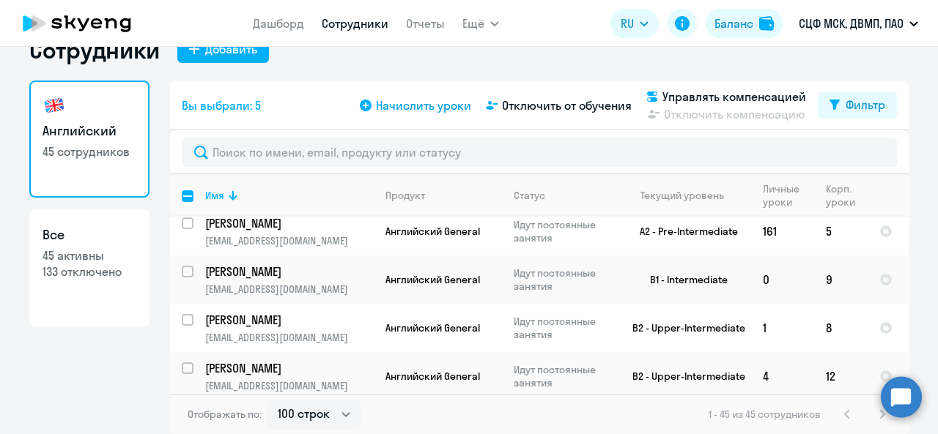
click at [429, 108] on span "Начислить уроки" at bounding box center [423, 106] width 95 height 18
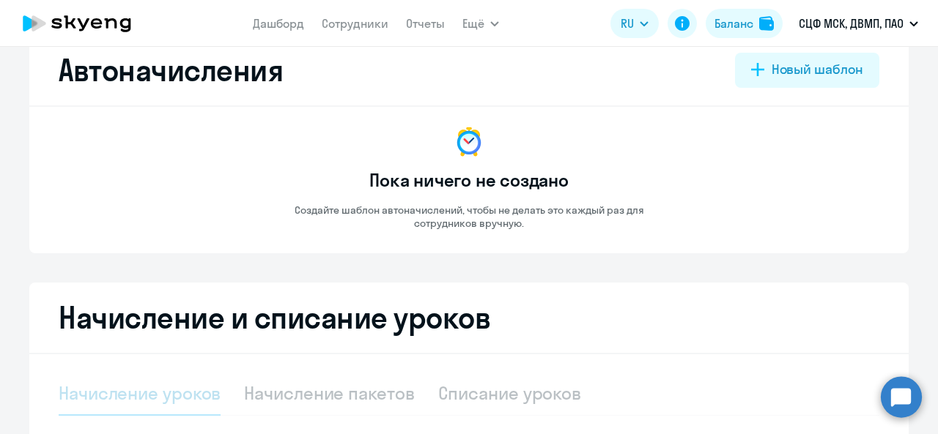
select select "10"
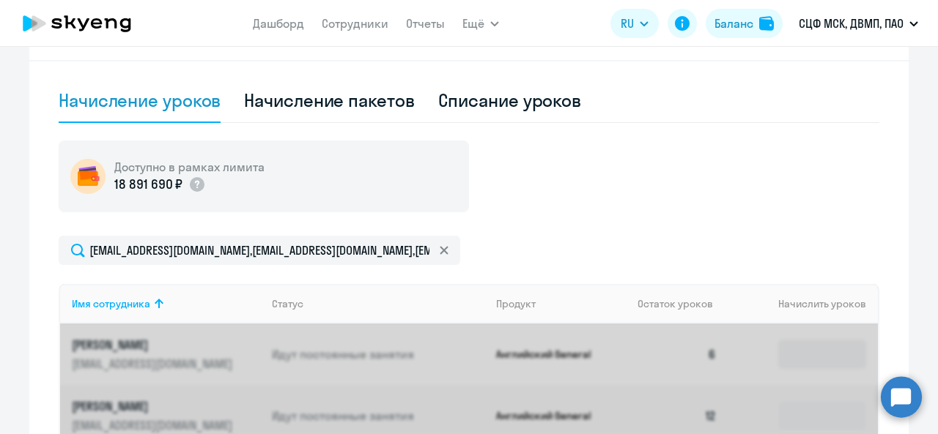
scroll to position [473, 0]
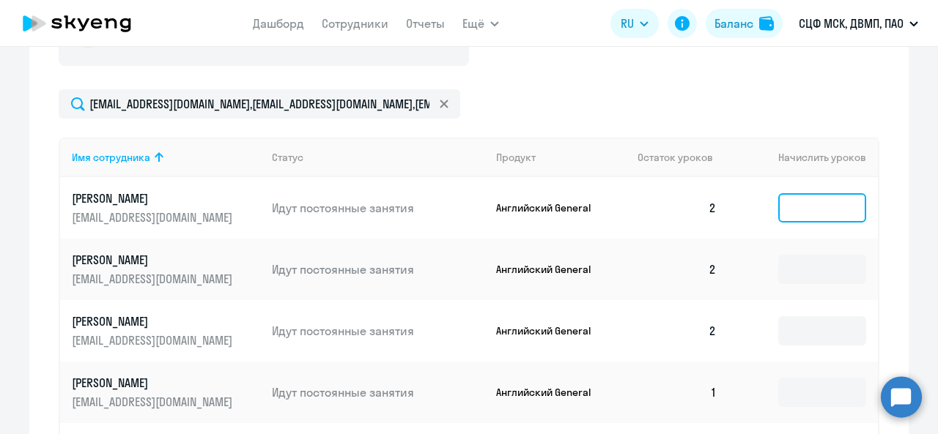
click at [793, 204] on input at bounding box center [822, 207] width 88 height 29
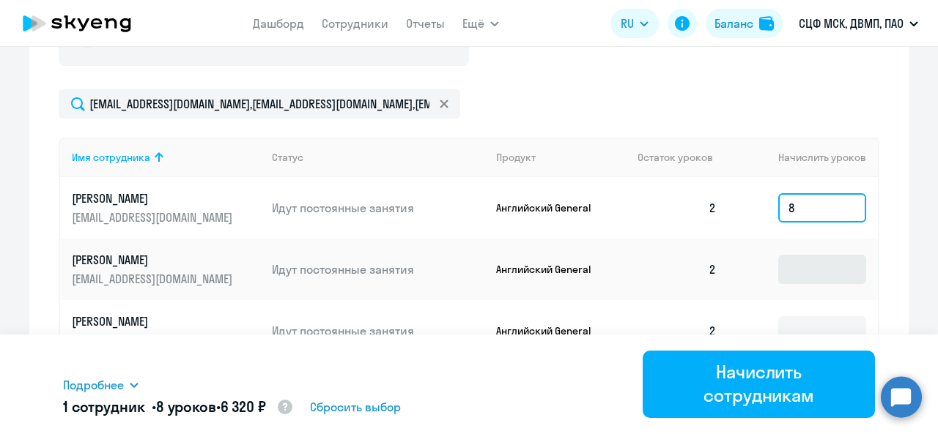
type input "8"
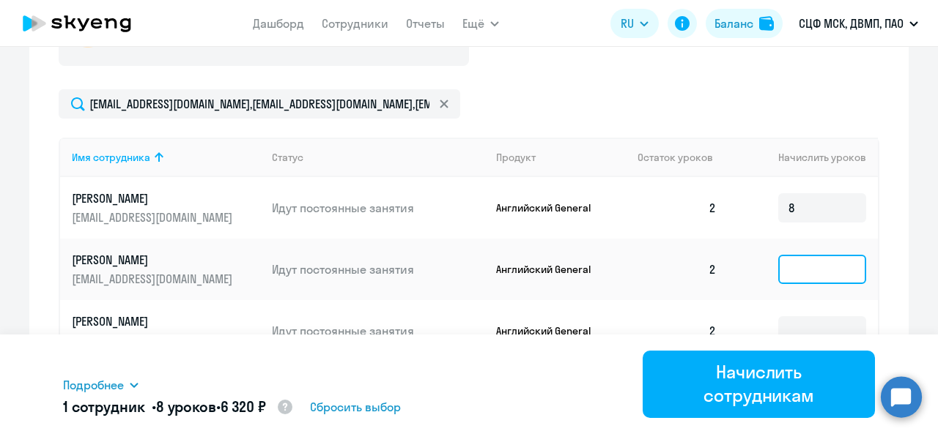
click at [796, 265] on input at bounding box center [822, 269] width 88 height 29
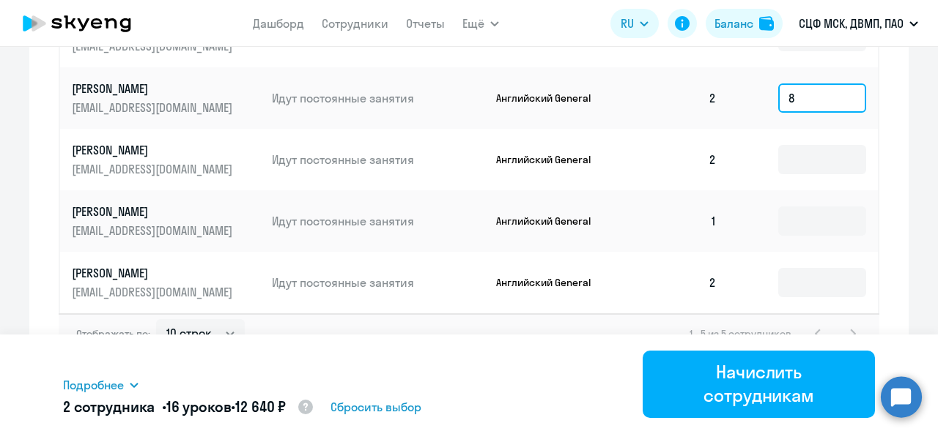
scroll to position [646, 0]
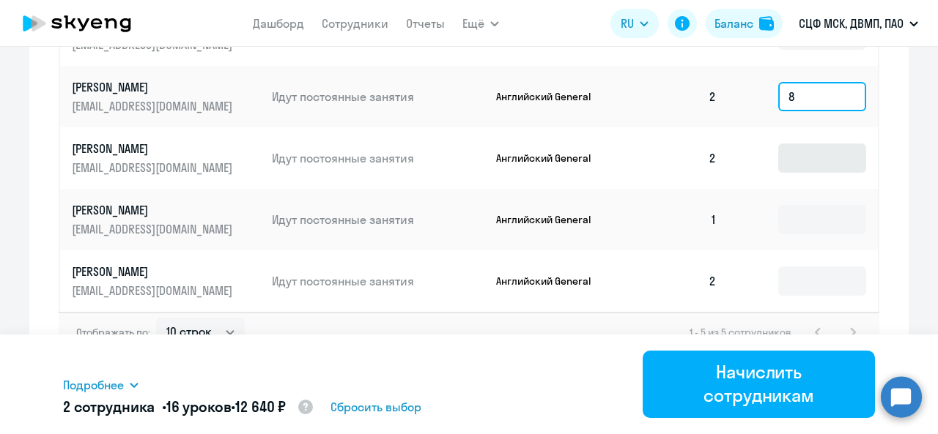
type input "8"
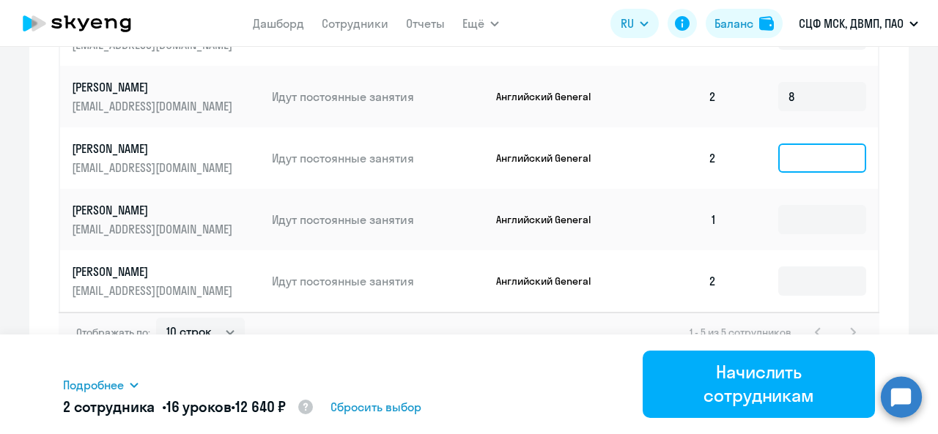
click at [793, 156] on input at bounding box center [822, 158] width 88 height 29
type input "8"
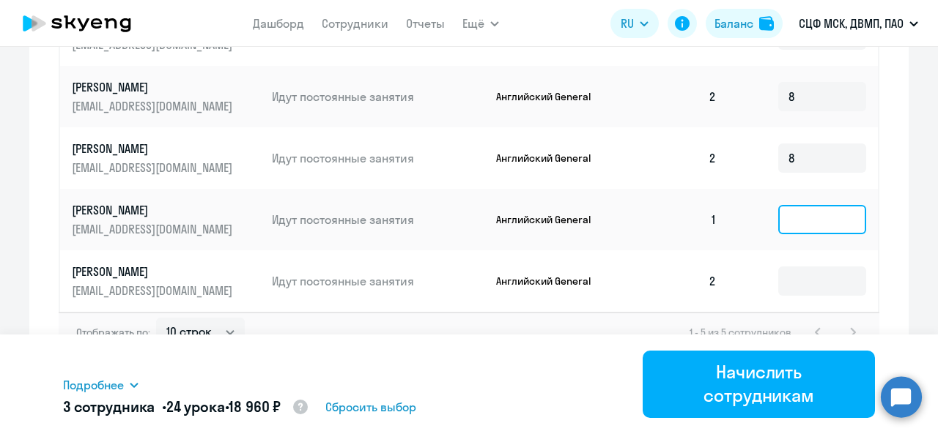
click at [793, 228] on input at bounding box center [822, 219] width 88 height 29
type input "8"
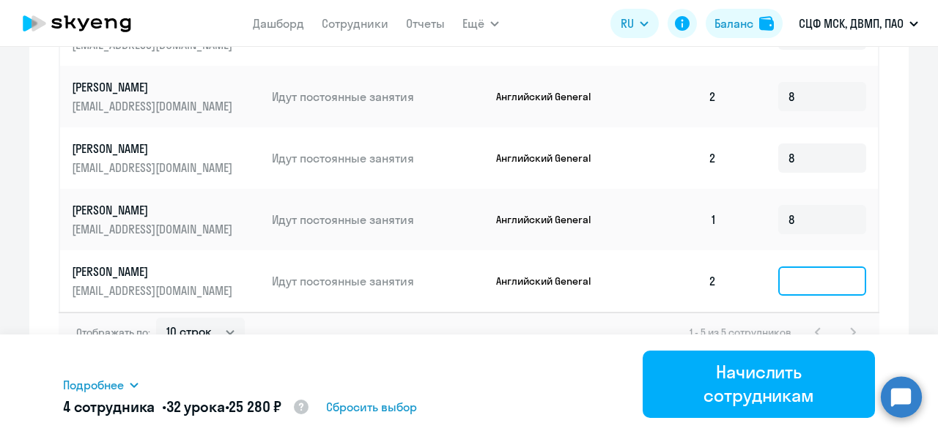
click at [804, 291] on input at bounding box center [822, 281] width 88 height 29
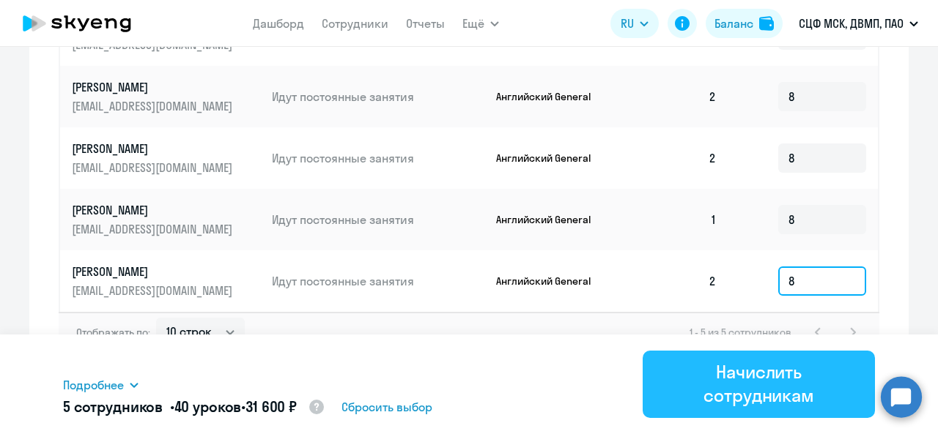
type input "8"
click at [790, 378] on div "Начислить сотрудникам" at bounding box center [758, 383] width 191 height 47
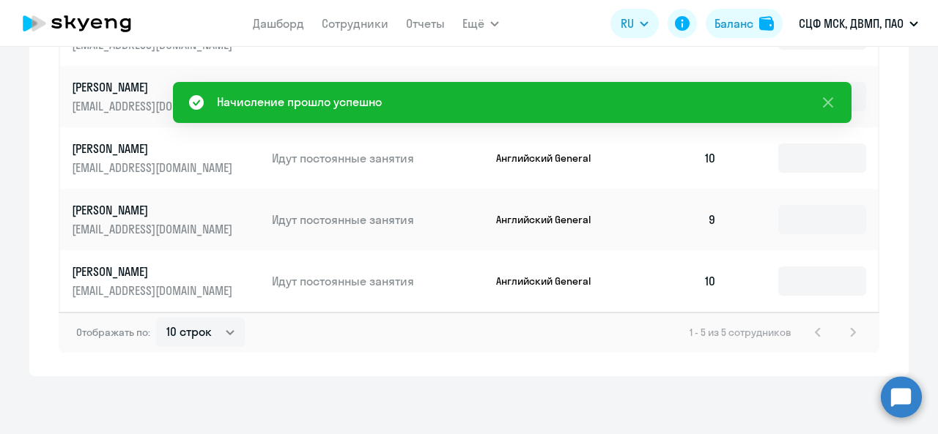
drag, startPoint x: 832, startPoint y: 108, endPoint x: 832, endPoint y: 63, distance: 44.7
click at [832, 105] on icon at bounding box center [828, 103] width 18 height 18
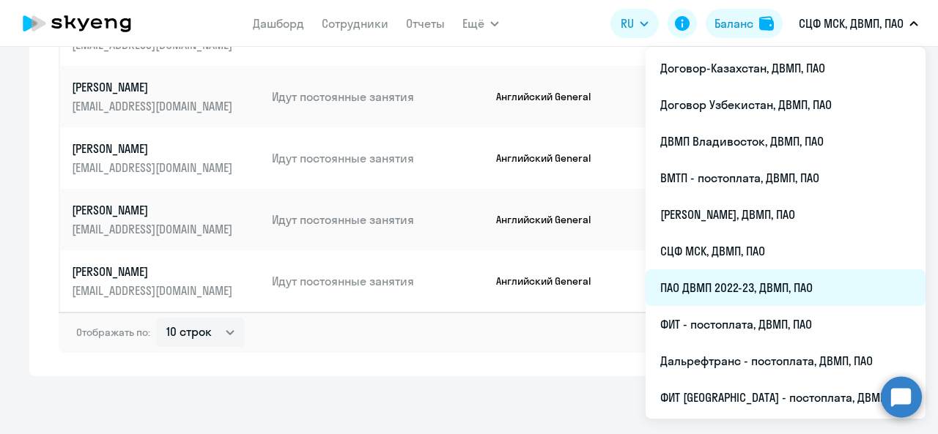
click at [743, 286] on li "ПАО ДВМП 2022-23, ДВМП, ПАО" at bounding box center [785, 288] width 280 height 37
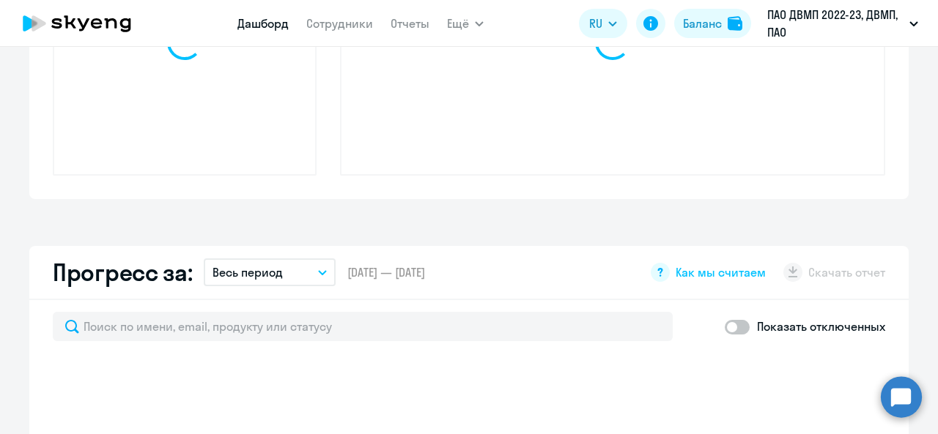
scroll to position [778, 0]
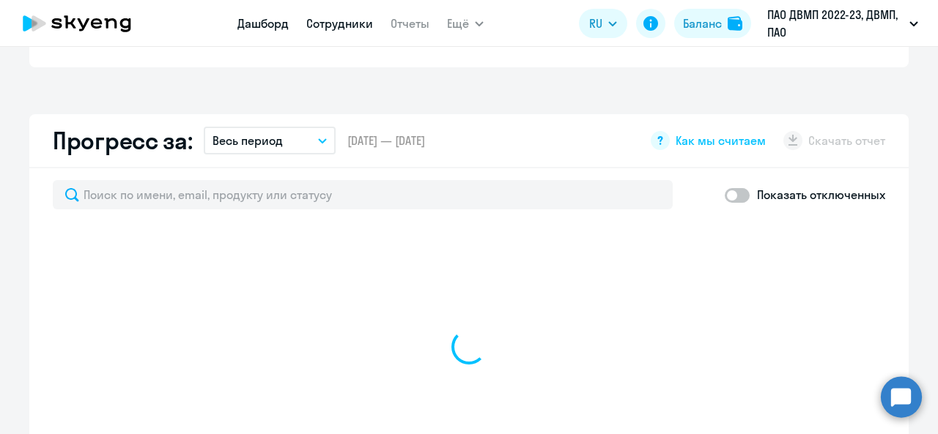
click at [343, 26] on link "Сотрудники" at bounding box center [339, 23] width 67 height 15
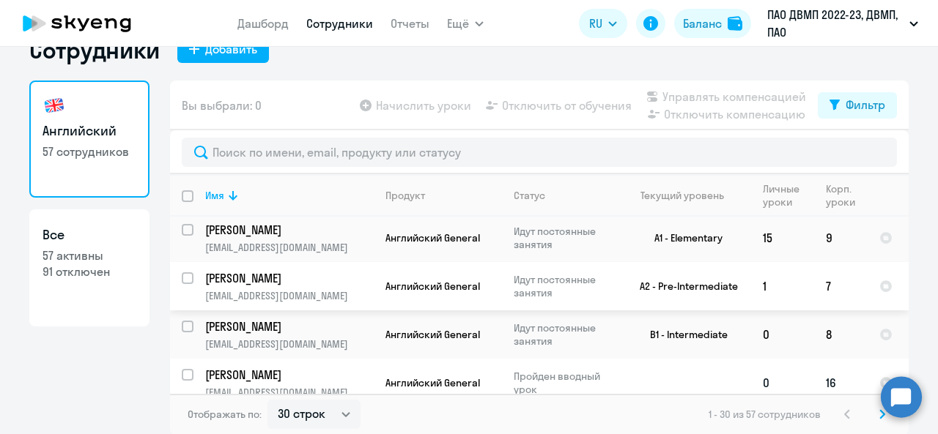
scroll to position [1258, 0]
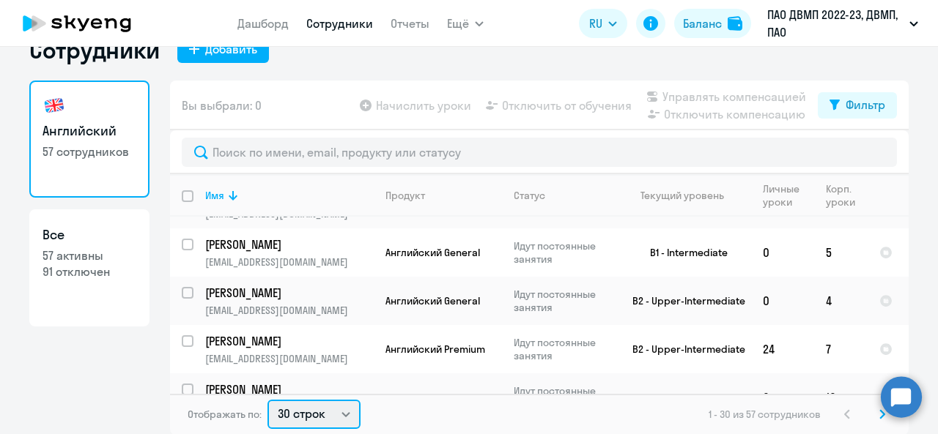
click at [327, 420] on select "30 строк 50 строк 100 строк" at bounding box center [313, 414] width 93 height 29
select select "100"
click at [267, 400] on select "30 строк 50 строк 100 строк" at bounding box center [313, 414] width 93 height 29
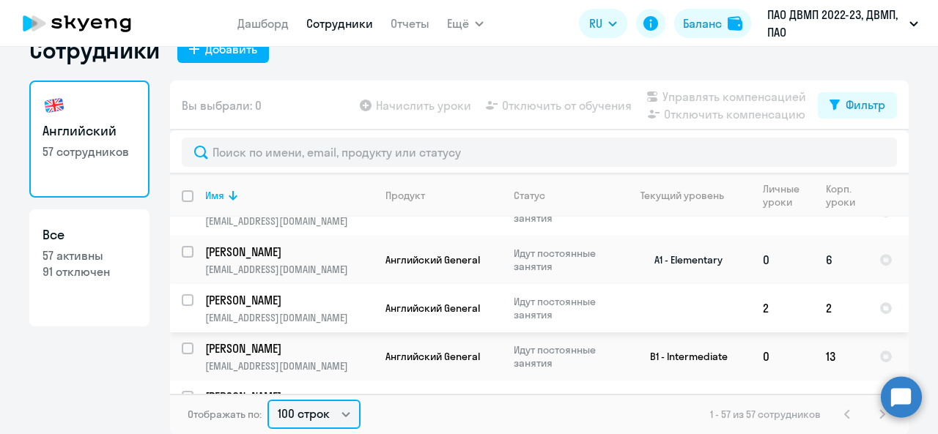
scroll to position [2051, 0]
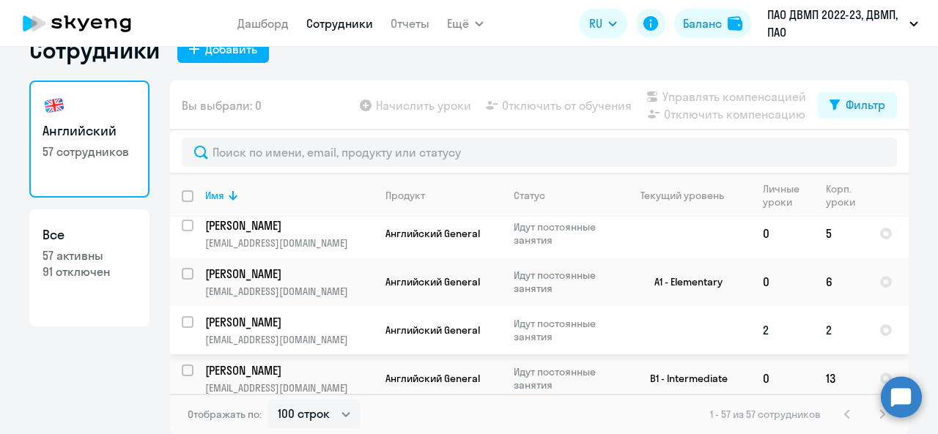
click at [184, 316] on input "select row 40612598" at bounding box center [196, 330] width 29 height 29
checkbox input "true"
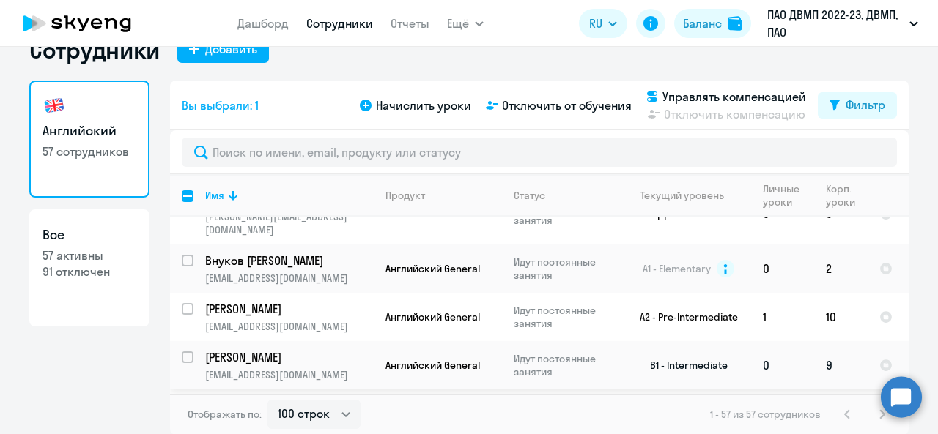
scroll to position [2197, 0]
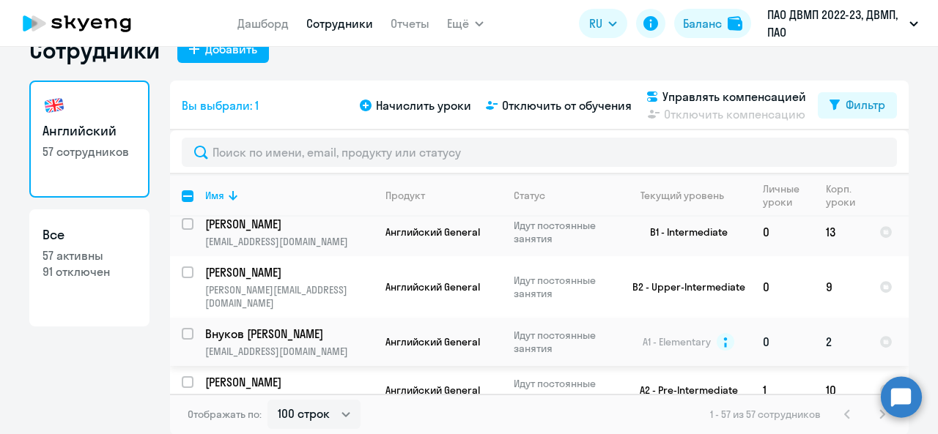
click at [182, 328] on input "select row 10657301" at bounding box center [196, 342] width 29 height 29
checkbox input "true"
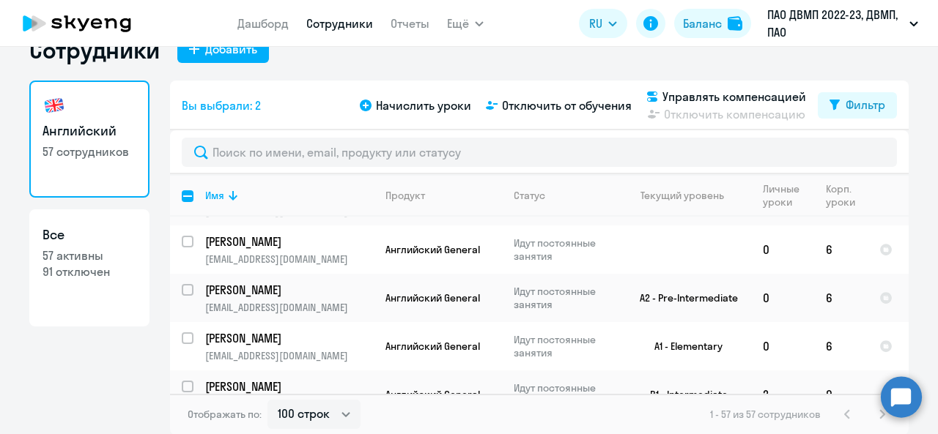
scroll to position [2551, 0]
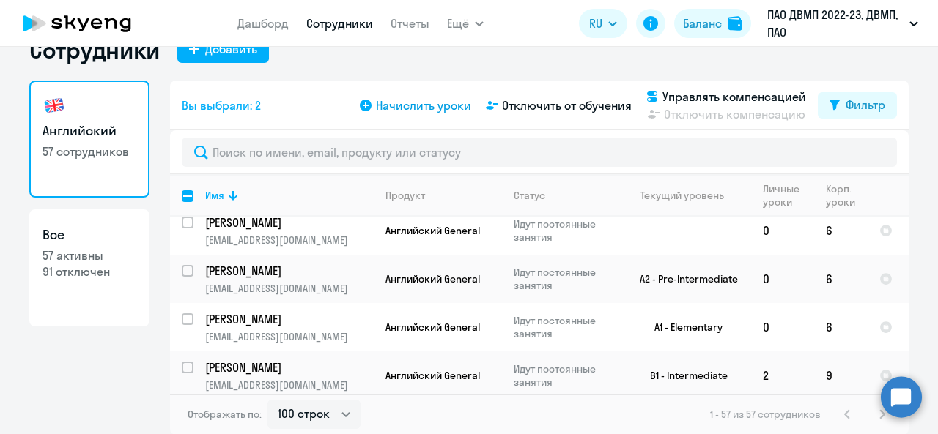
click at [425, 106] on span "Начислить уроки" at bounding box center [423, 106] width 95 height 18
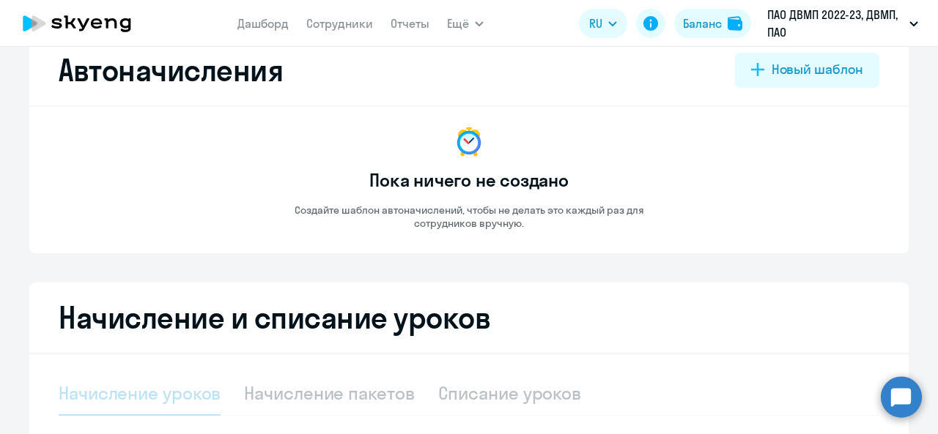
select select "10"
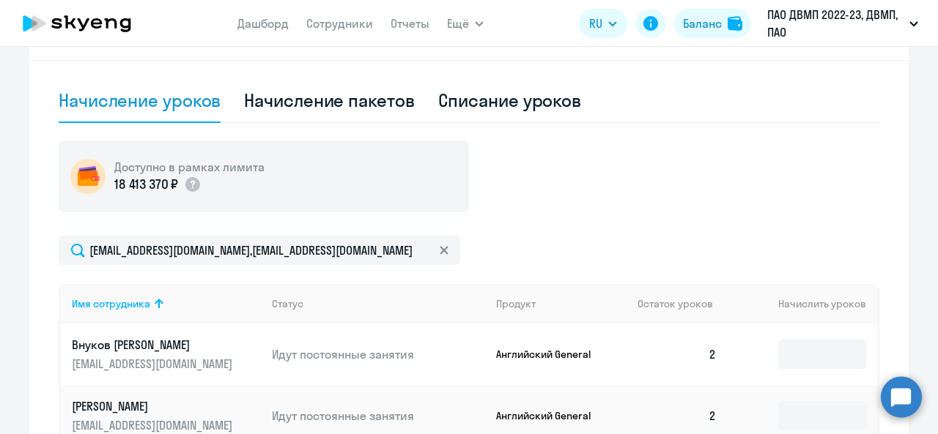
scroll to position [400, 0]
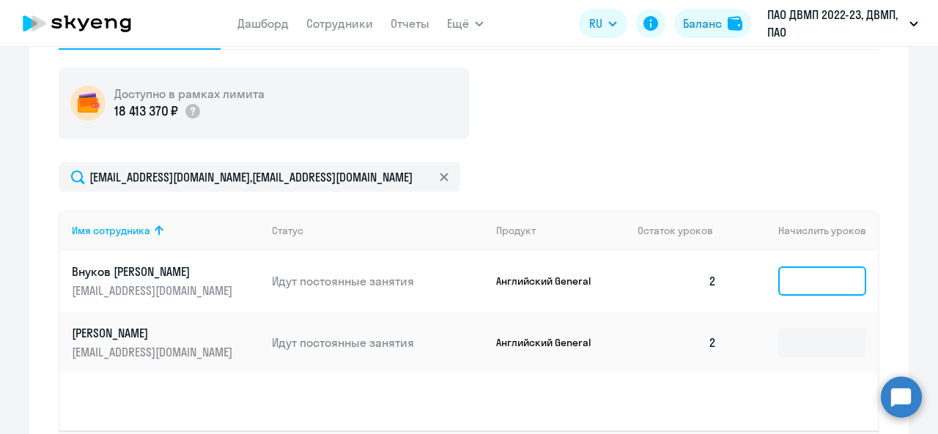
click at [806, 273] on input at bounding box center [822, 281] width 88 height 29
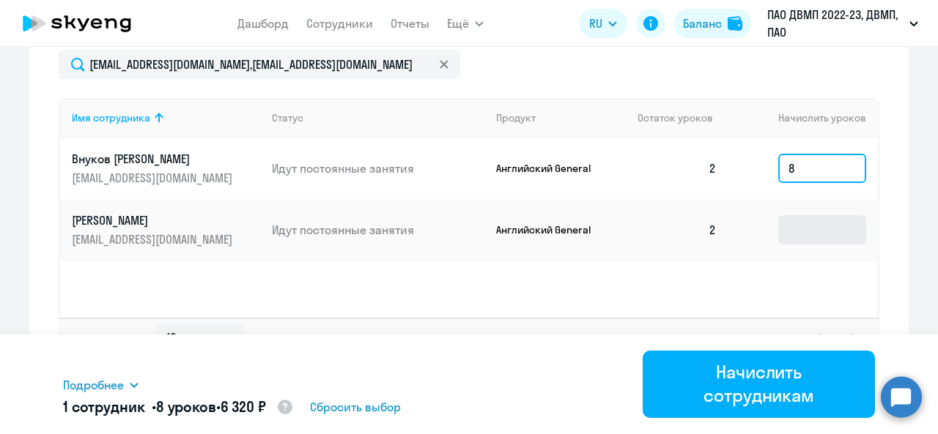
scroll to position [519, 0]
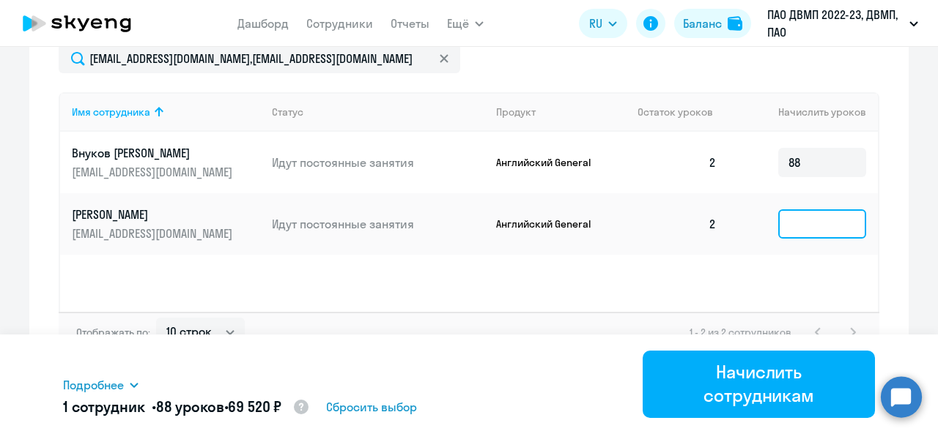
click at [788, 226] on input at bounding box center [822, 223] width 88 height 29
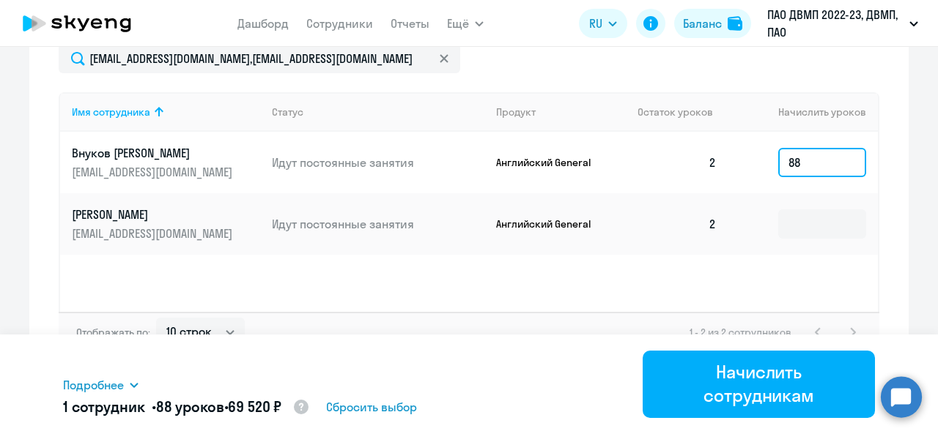
click at [799, 158] on input "88" at bounding box center [822, 162] width 88 height 29
type input "8"
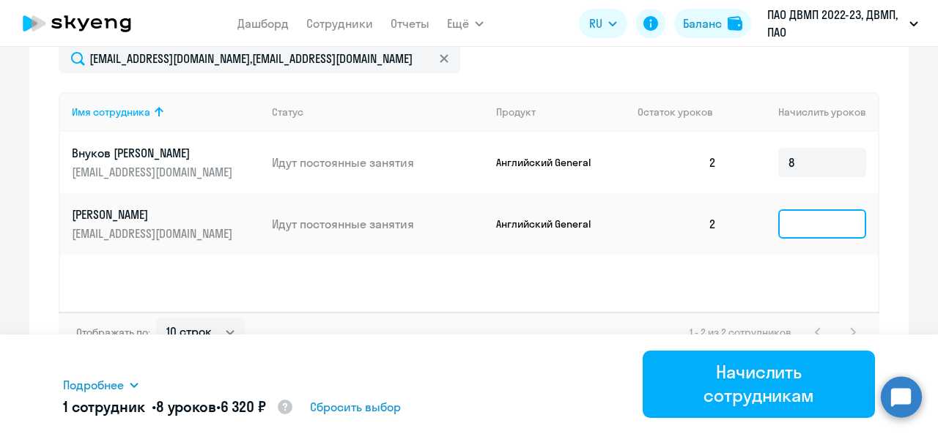
click at [805, 228] on input at bounding box center [822, 223] width 88 height 29
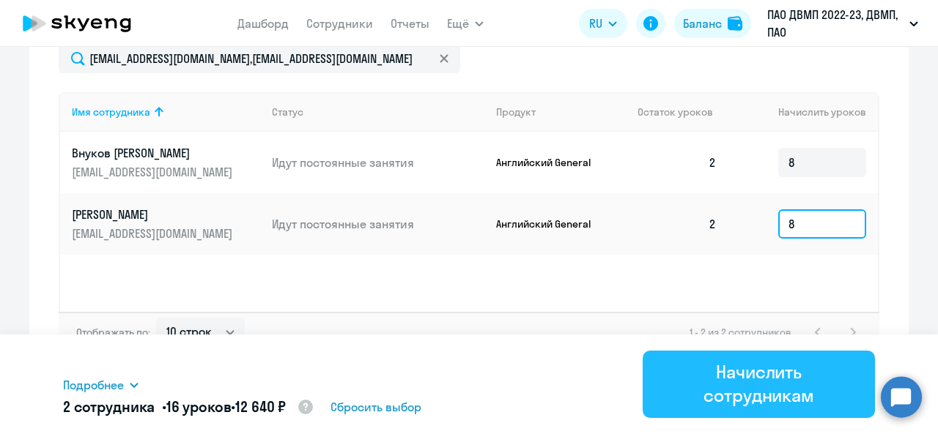
type input "8"
click at [786, 371] on div "Начислить сотрудникам" at bounding box center [758, 383] width 191 height 47
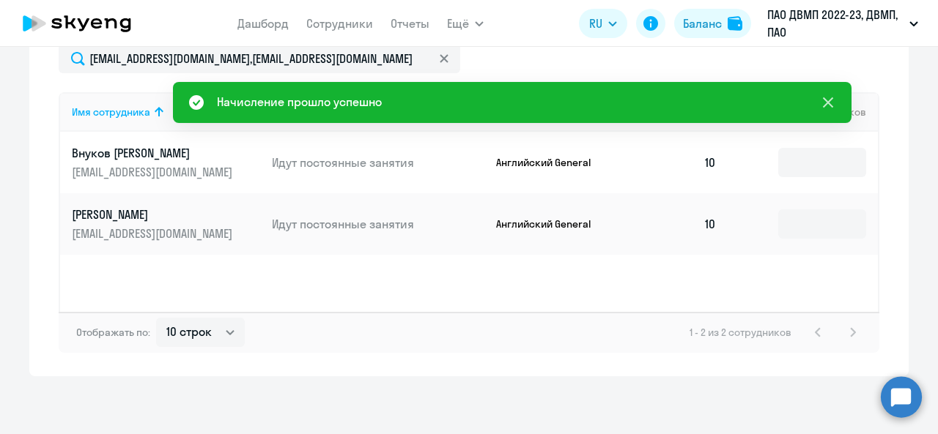
click at [829, 92] on button at bounding box center [827, 102] width 29 height 29
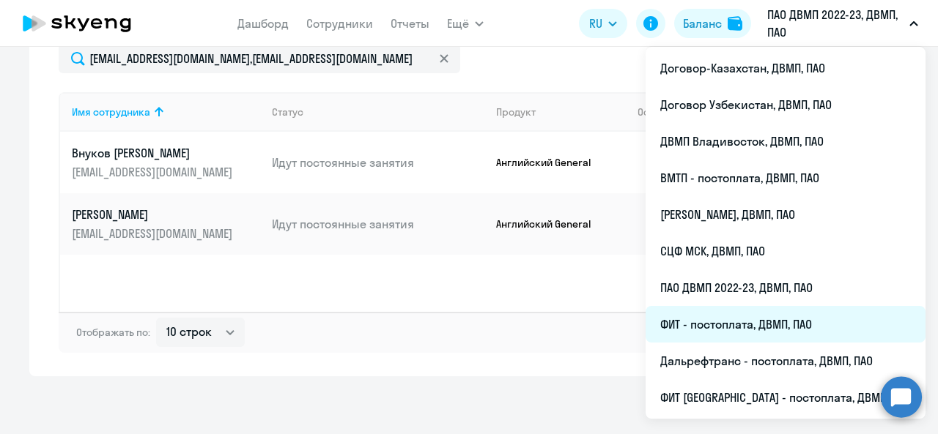
click at [721, 324] on li "ФИТ - постоплата, ДВМП, ПАО" at bounding box center [785, 324] width 280 height 37
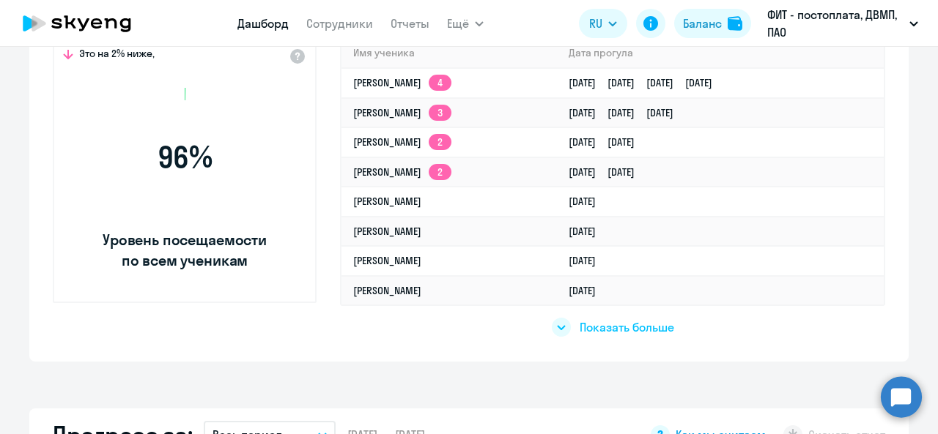
scroll to position [650, 0]
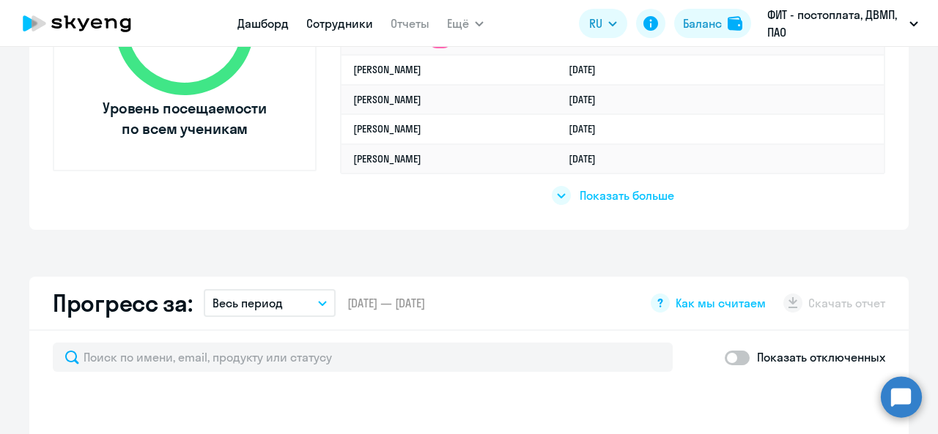
click at [324, 29] on link "Сотрудники" at bounding box center [339, 23] width 67 height 15
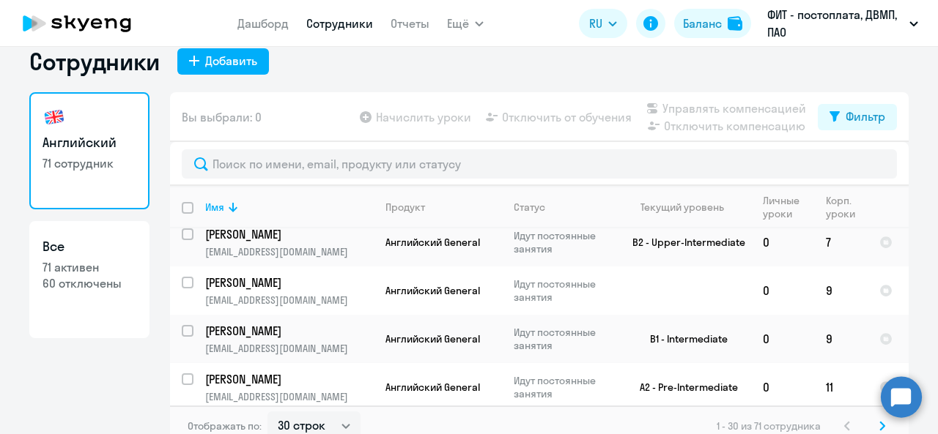
scroll to position [34, 0]
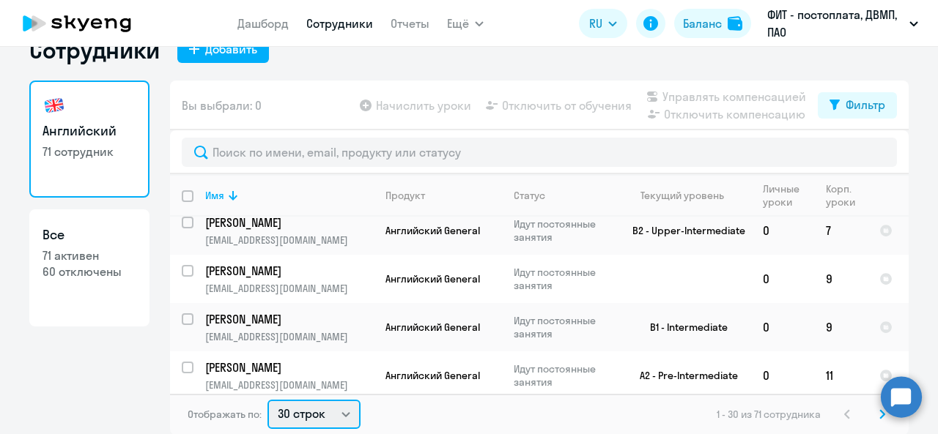
click at [338, 412] on select "30 строк 50 строк 100 строк" at bounding box center [313, 414] width 93 height 29
select select "100"
click at [267, 400] on select "30 строк 50 строк 100 строк" at bounding box center [313, 414] width 93 height 29
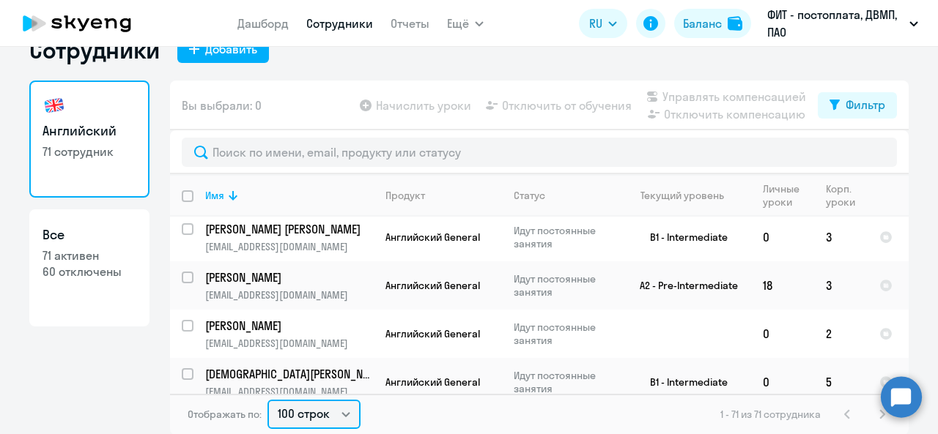
scroll to position [439, 0]
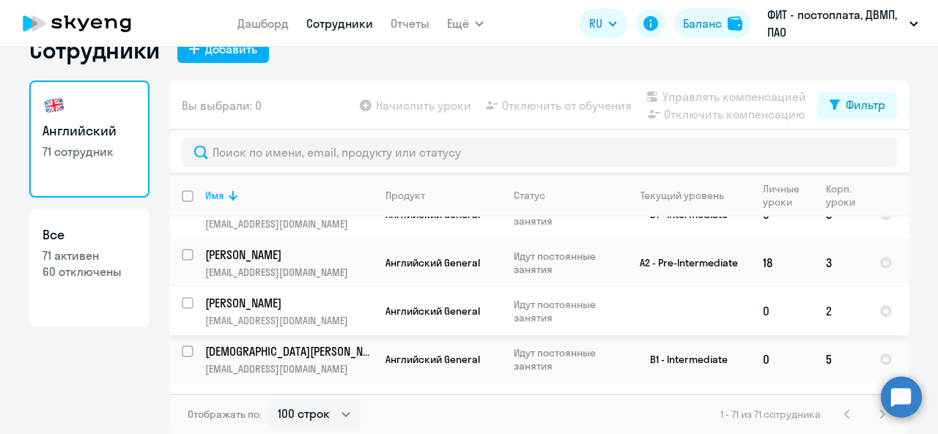
click at [183, 297] on input "select row 23989647" at bounding box center [196, 311] width 29 height 29
checkbox input "true"
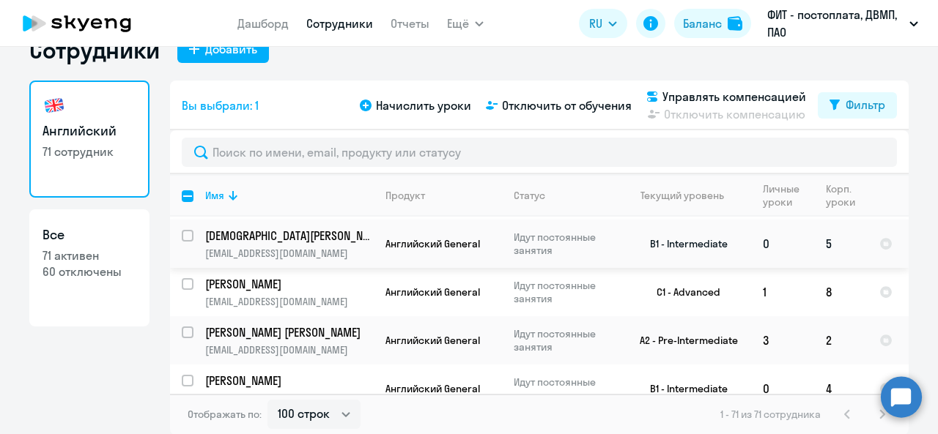
scroll to position [586, 0]
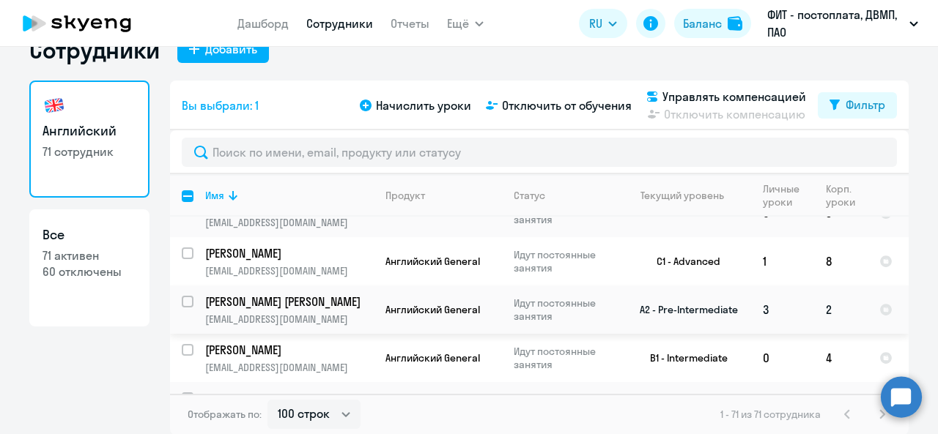
click at [185, 296] on input "select row 23932987" at bounding box center [196, 310] width 29 height 29
checkbox input "true"
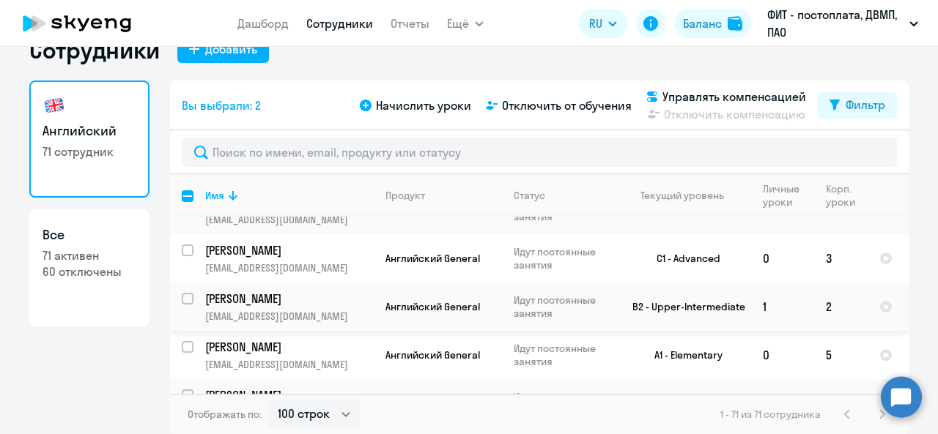
scroll to position [806, 0]
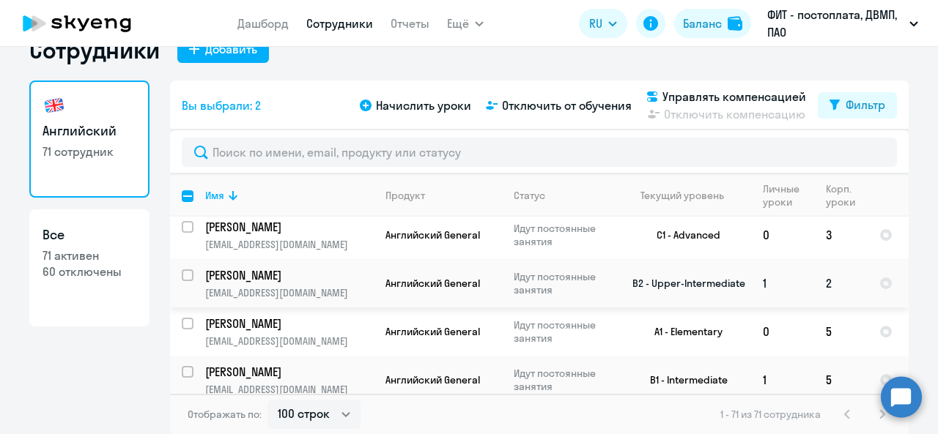
click at [182, 270] on input "select row 3169389" at bounding box center [196, 284] width 29 height 29
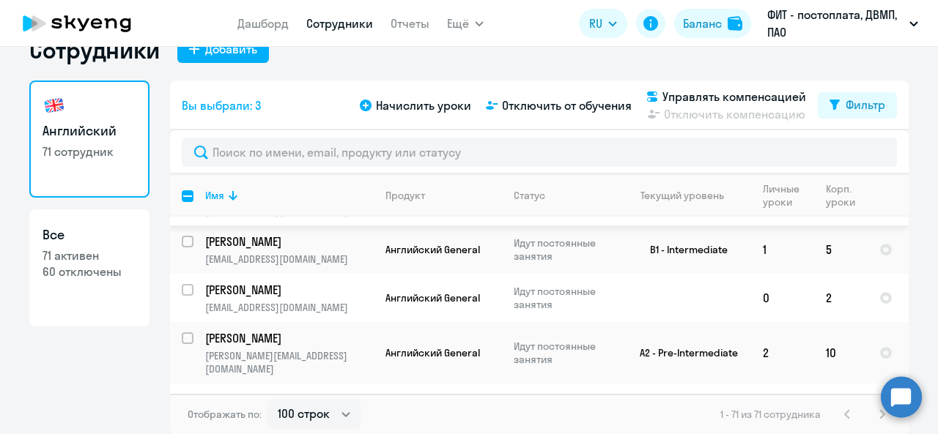
scroll to position [952, 0]
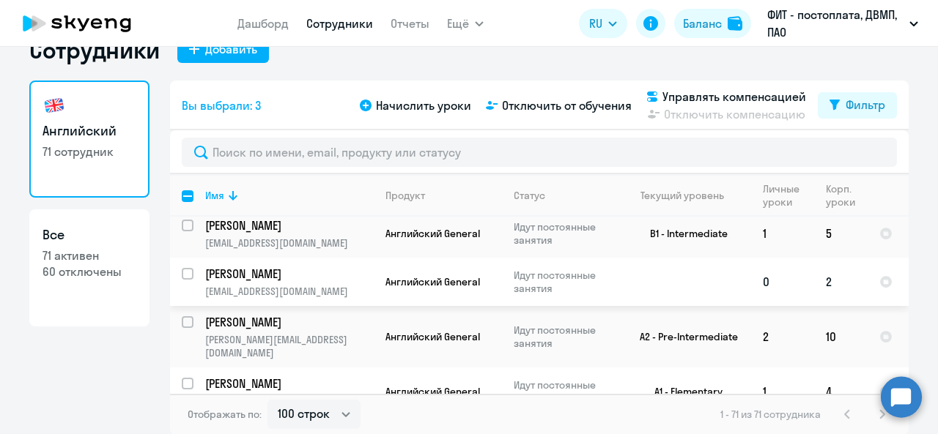
click at [182, 268] on input "select row 42155621" at bounding box center [196, 282] width 29 height 29
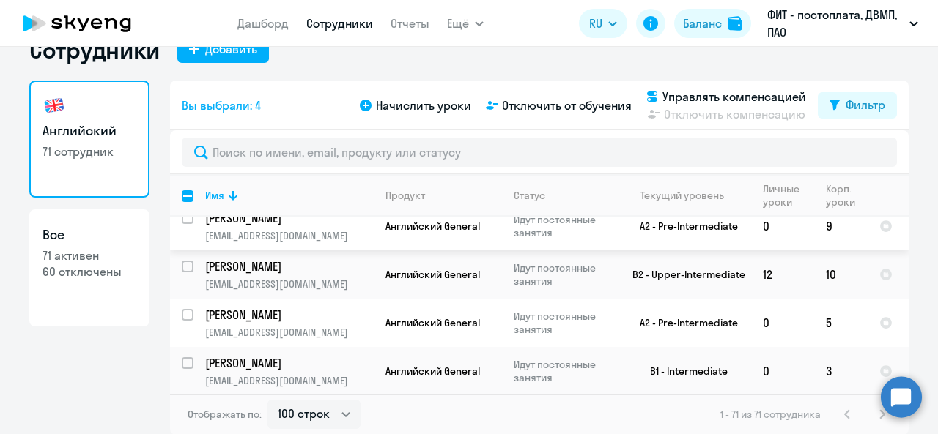
scroll to position [1978, 0]
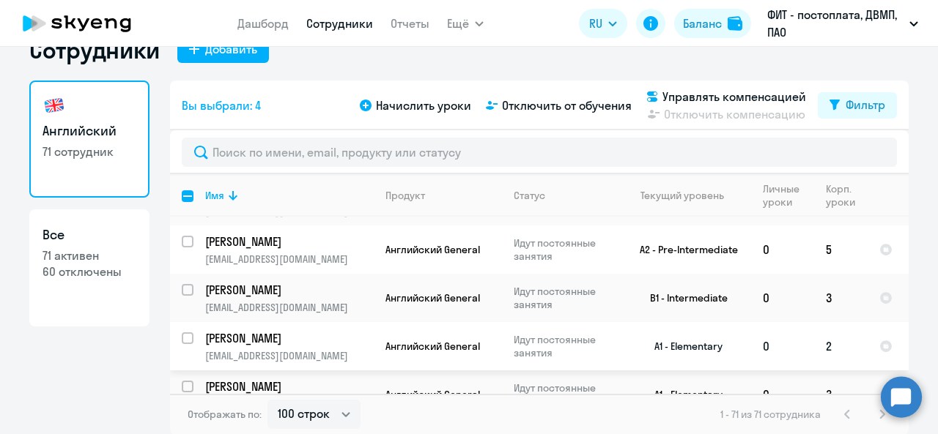
click at [183, 333] on input "select row 22379183" at bounding box center [196, 347] width 29 height 29
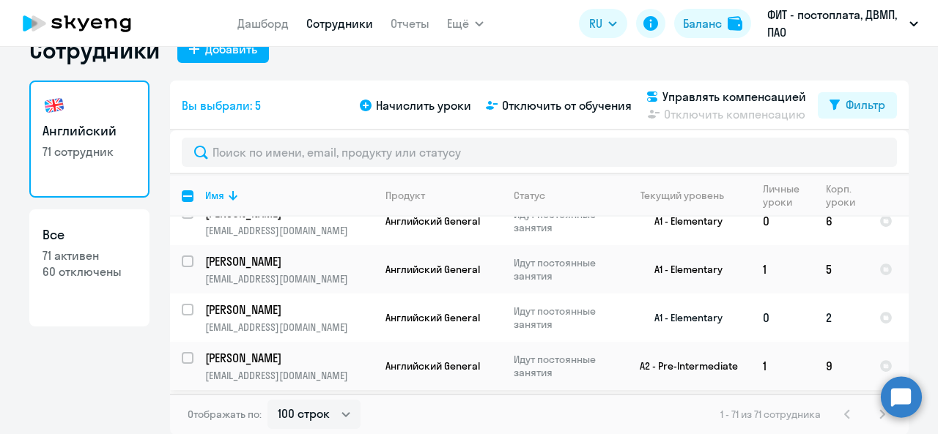
scroll to position [2564, 0]
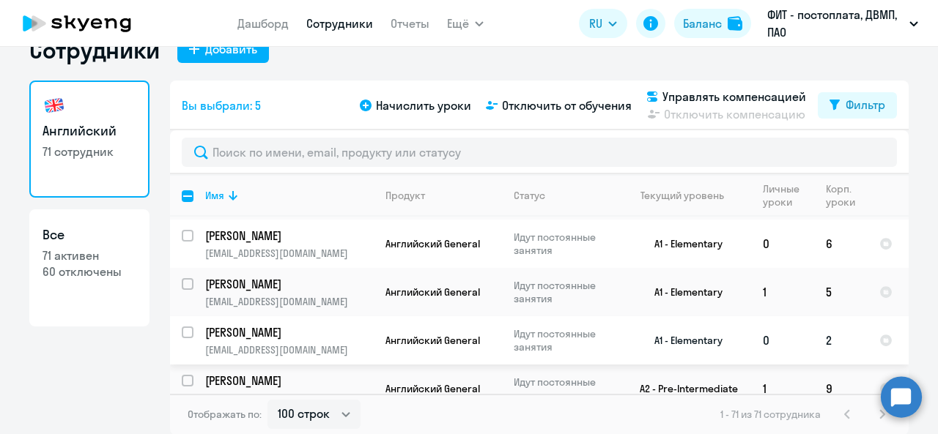
click at [183, 327] on input "select row 40587356" at bounding box center [196, 341] width 29 height 29
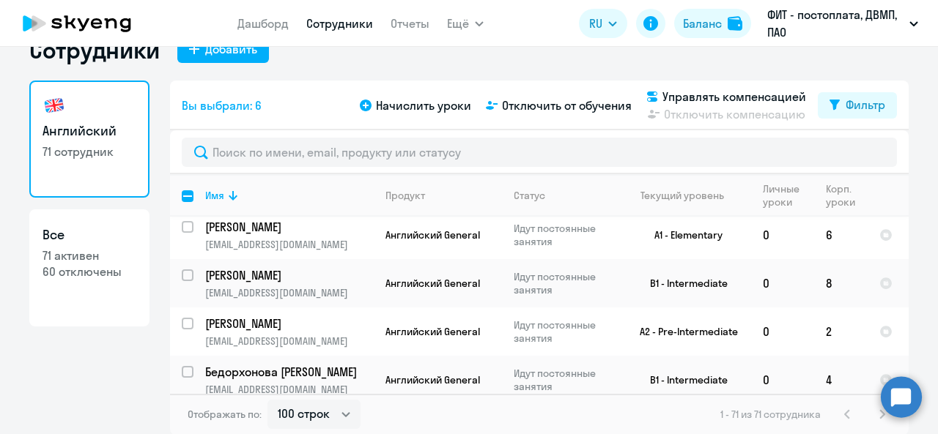
scroll to position [3076, 0]
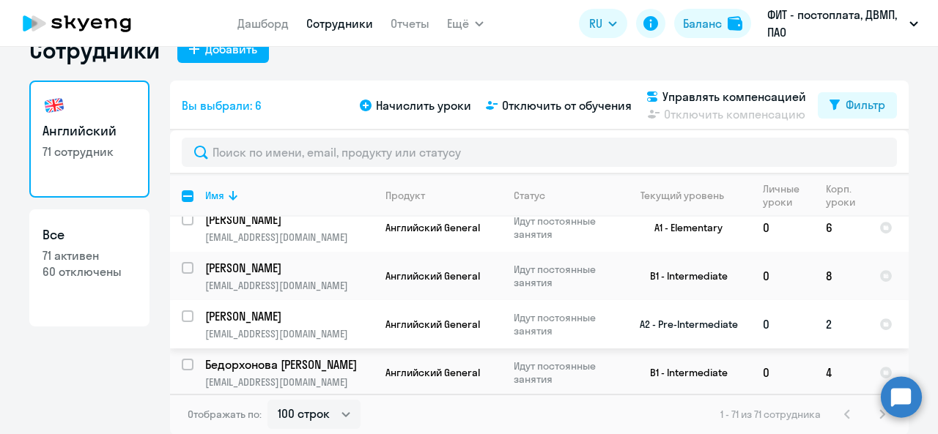
click at [184, 311] on input "select row 23919966" at bounding box center [196, 325] width 29 height 29
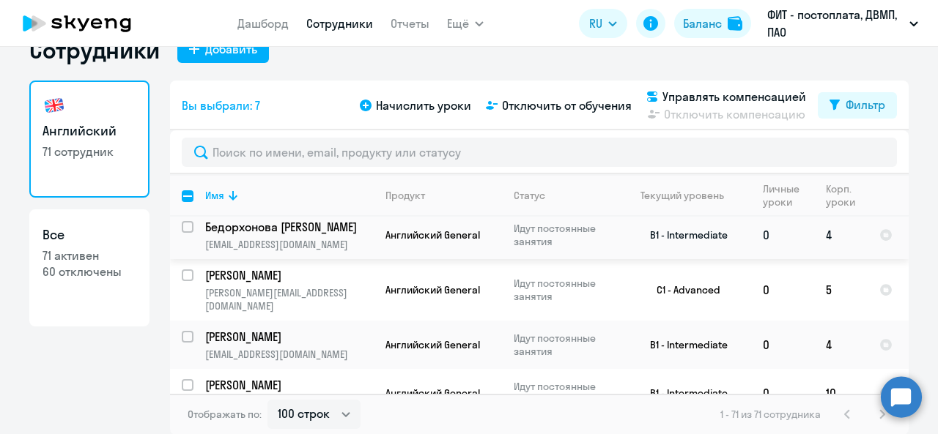
scroll to position [3220, 0]
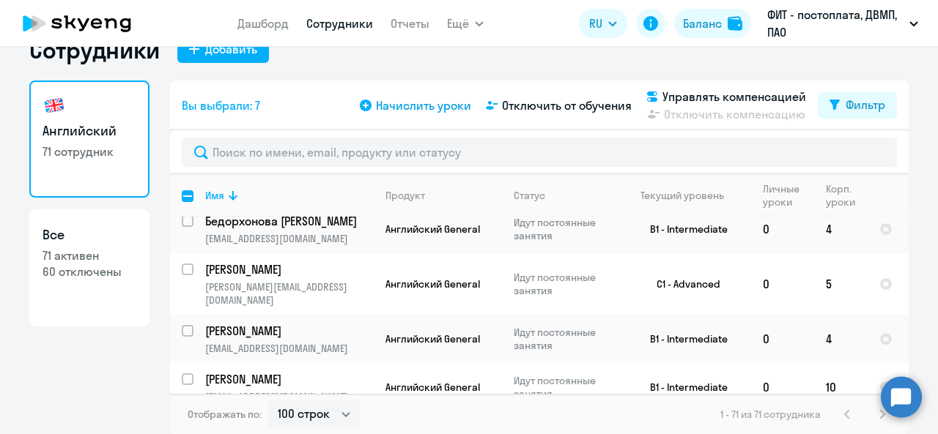
click at [444, 103] on span "Начислить уроки" at bounding box center [423, 106] width 95 height 18
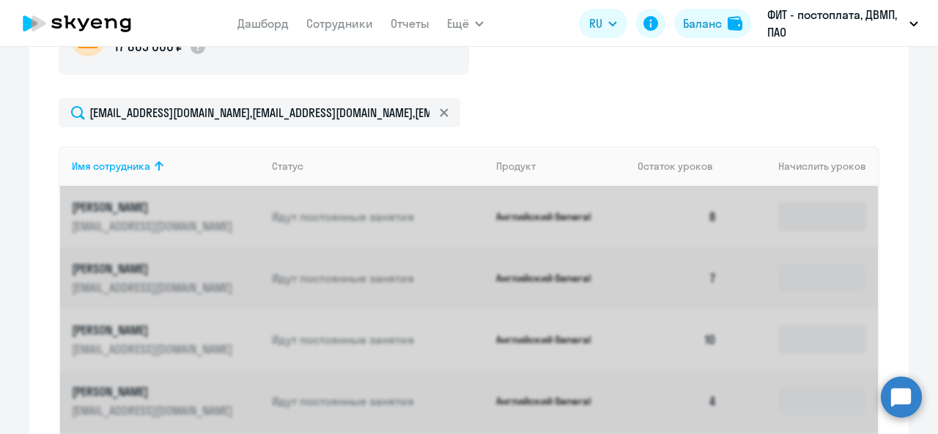
scroll to position [473, 0]
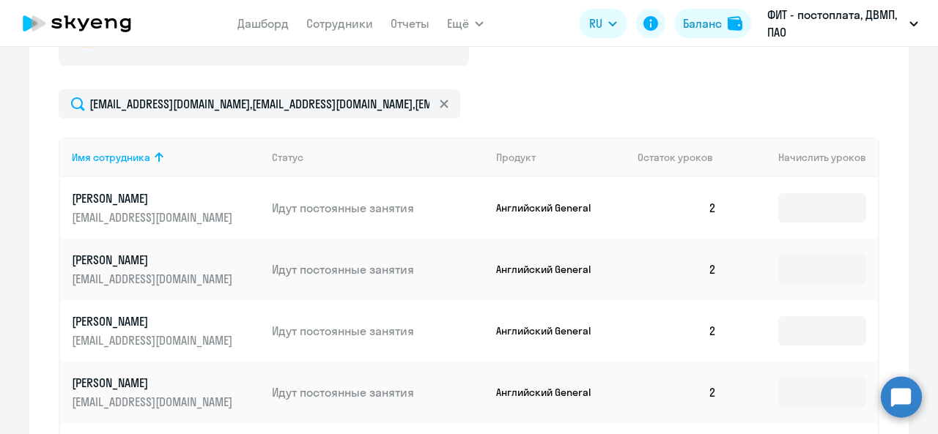
click at [812, 205] on input at bounding box center [822, 207] width 88 height 29
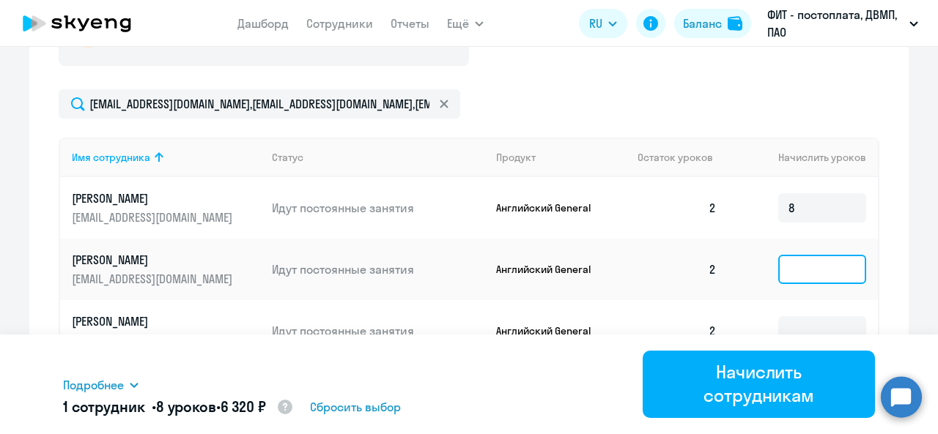
click at [804, 271] on input at bounding box center [822, 269] width 88 height 29
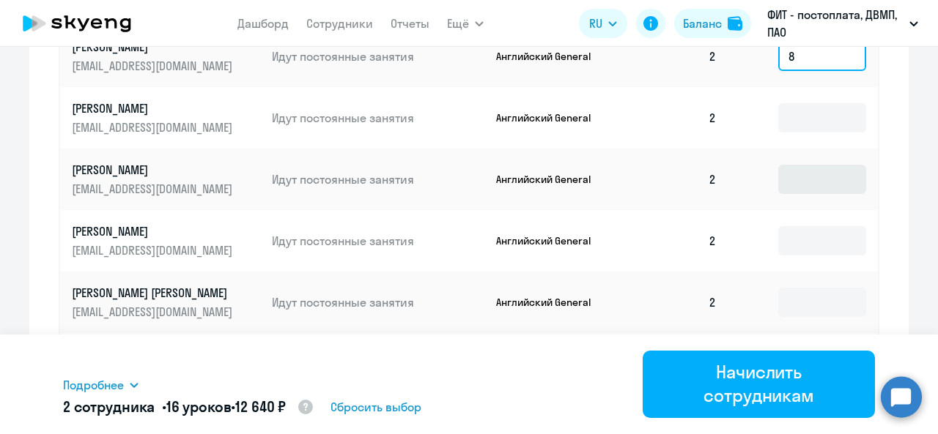
scroll to position [693, 0]
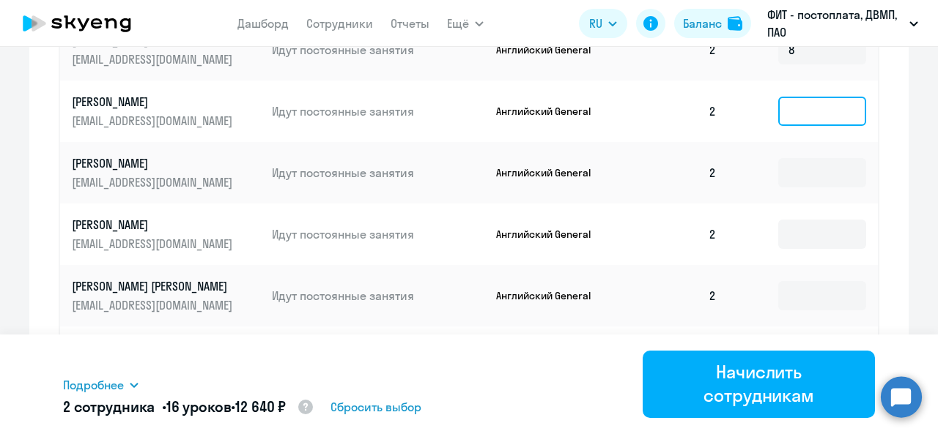
click at [794, 108] on input at bounding box center [822, 111] width 88 height 29
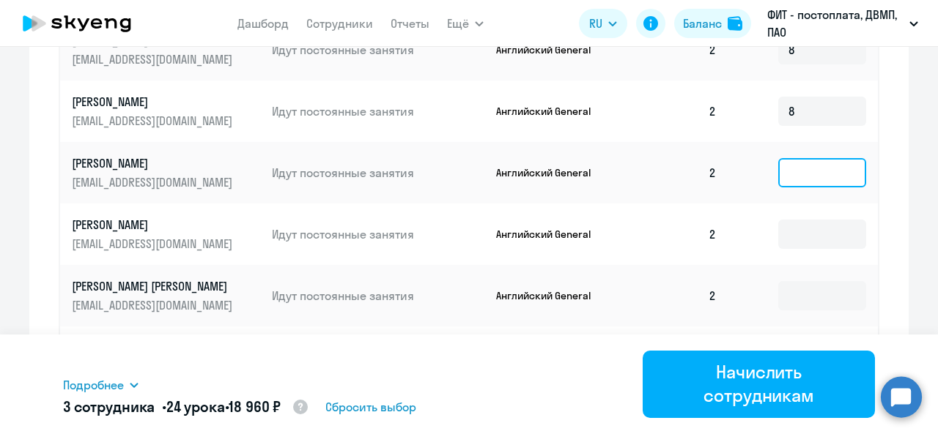
click at [803, 174] on input at bounding box center [822, 172] width 88 height 29
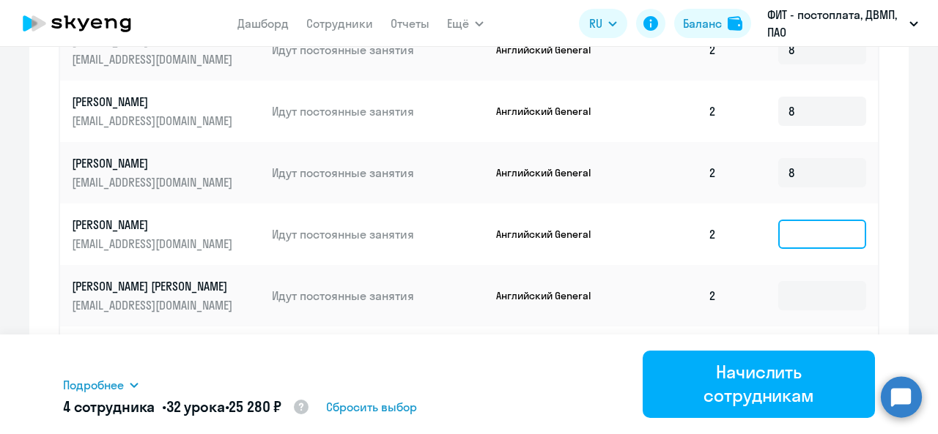
click at [803, 223] on input at bounding box center [822, 234] width 88 height 29
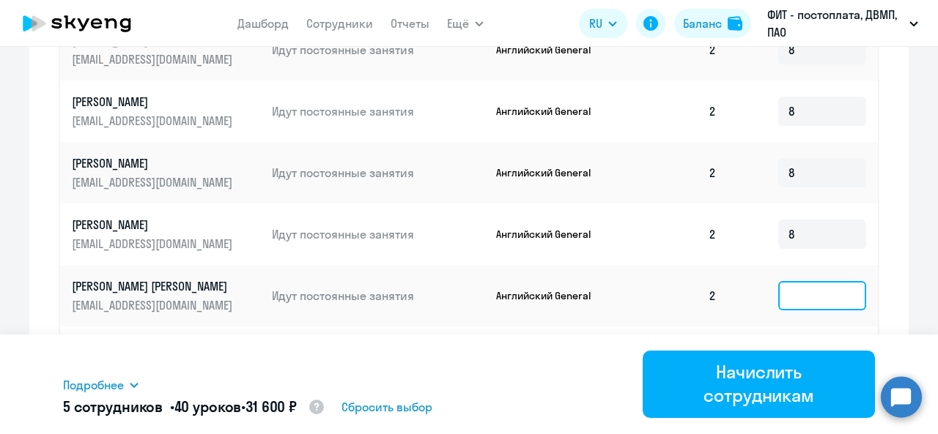
click at [809, 295] on input at bounding box center [822, 295] width 88 height 29
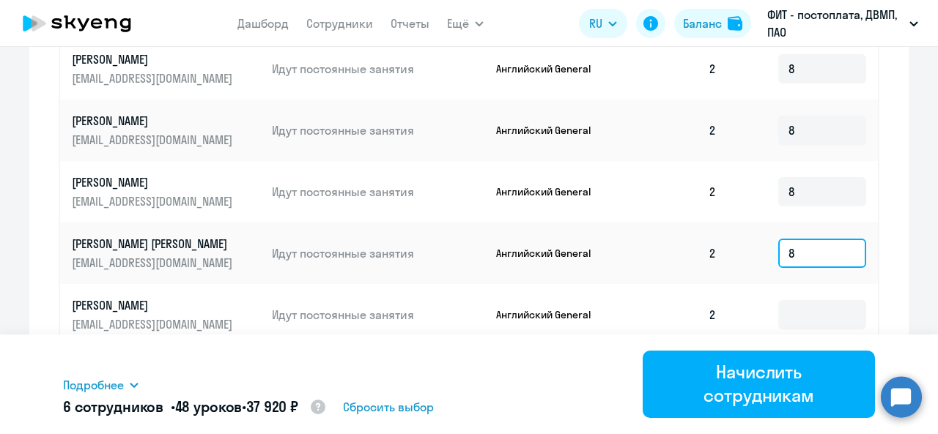
scroll to position [769, 0]
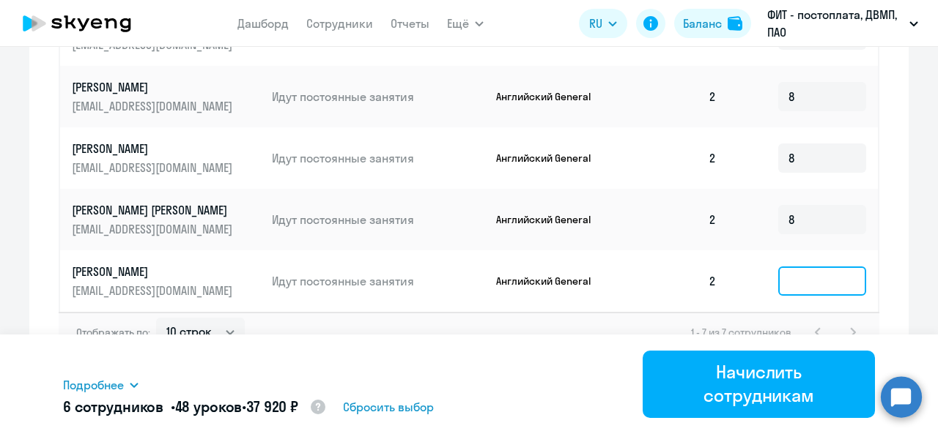
click at [817, 289] on input at bounding box center [822, 281] width 88 height 29
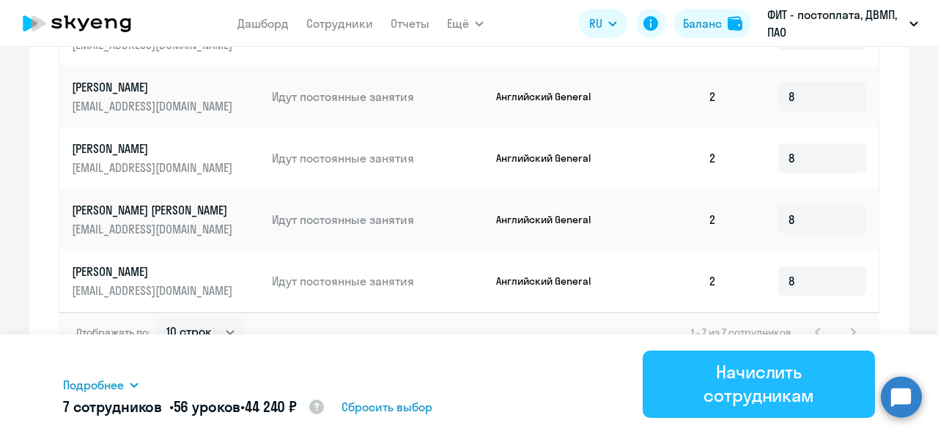
click at [749, 402] on div "Начислить сотрудникам" at bounding box center [758, 383] width 191 height 47
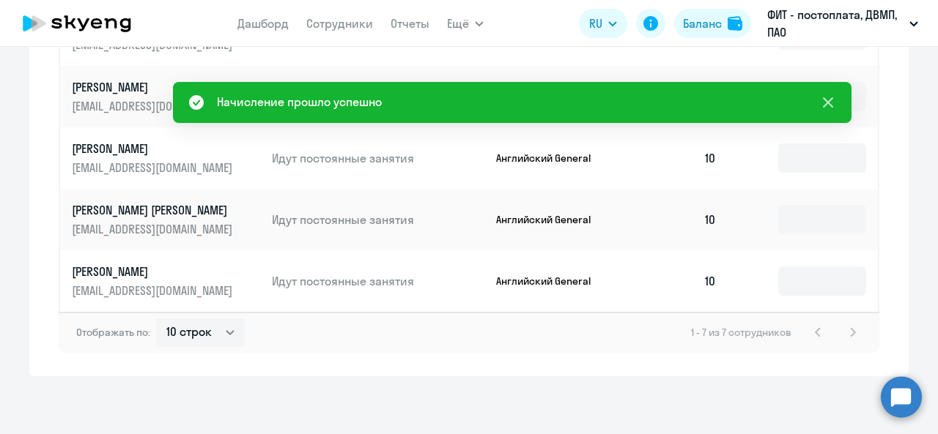
click at [834, 99] on icon at bounding box center [828, 103] width 18 height 18
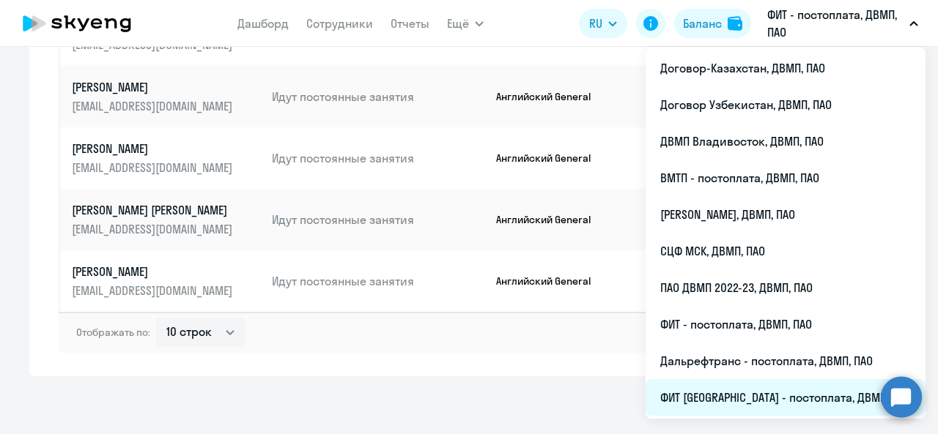
click at [771, 396] on li "ФИТ [GEOGRAPHIC_DATA] - постоплата, ДВМП, ПАО" at bounding box center [785, 397] width 280 height 37
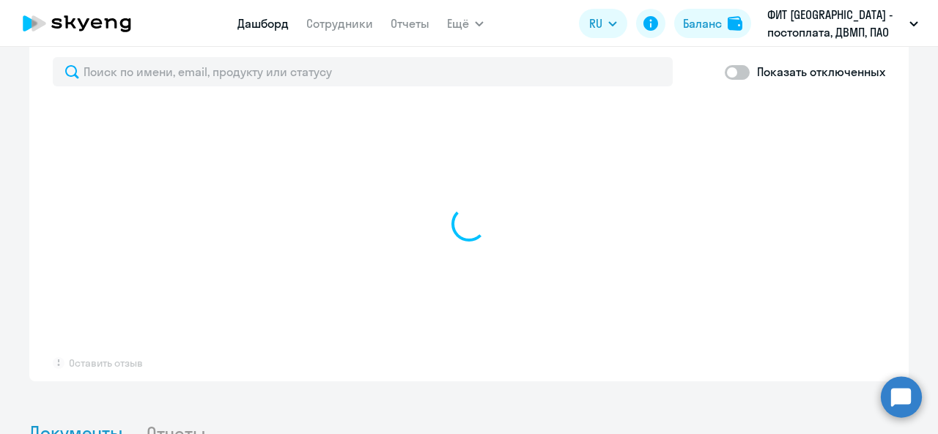
scroll to position [901, 0]
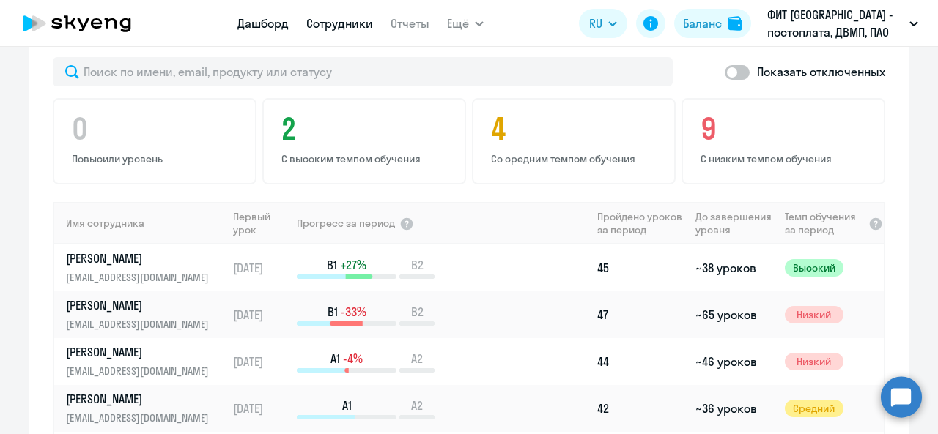
click at [341, 21] on link "Сотрудники" at bounding box center [339, 23] width 67 height 15
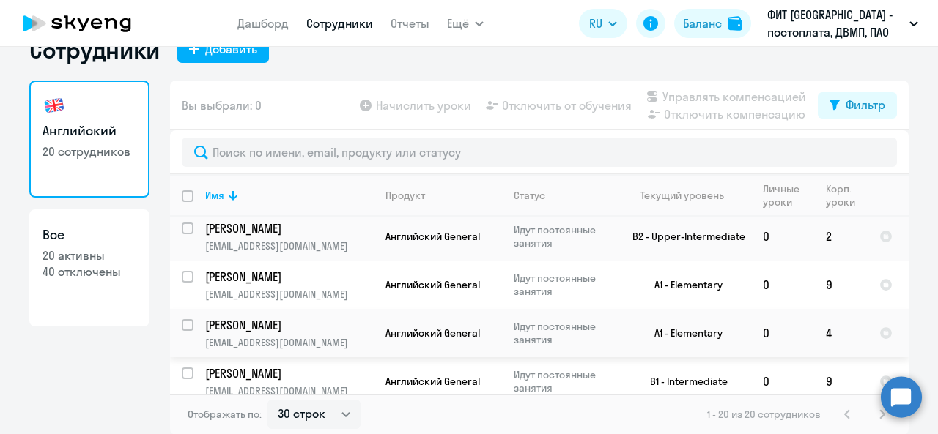
scroll to position [560, 0]
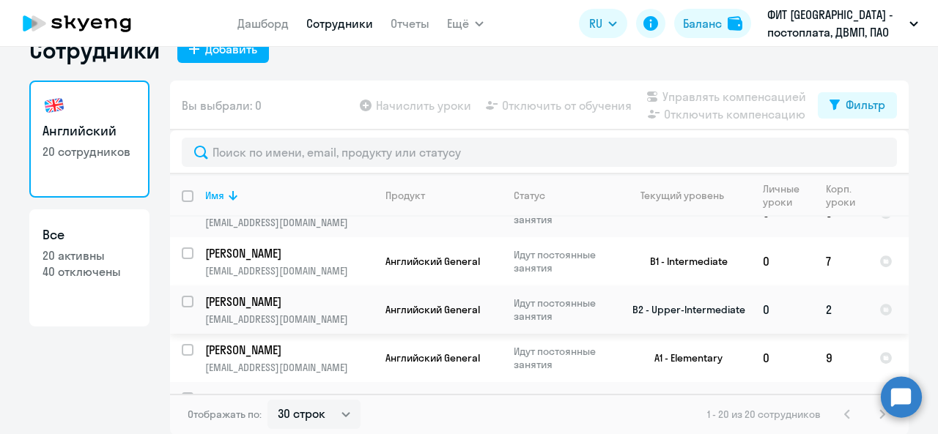
click at [183, 296] on input "select row 18800542" at bounding box center [196, 310] width 29 height 29
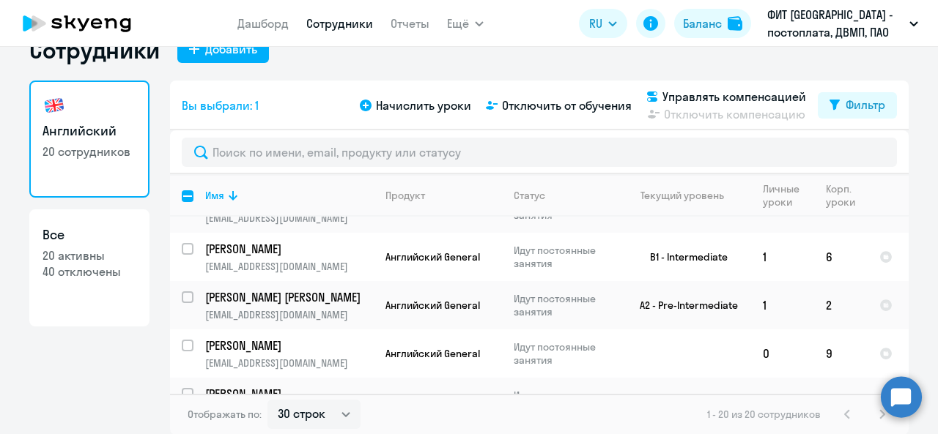
scroll to position [47, 0]
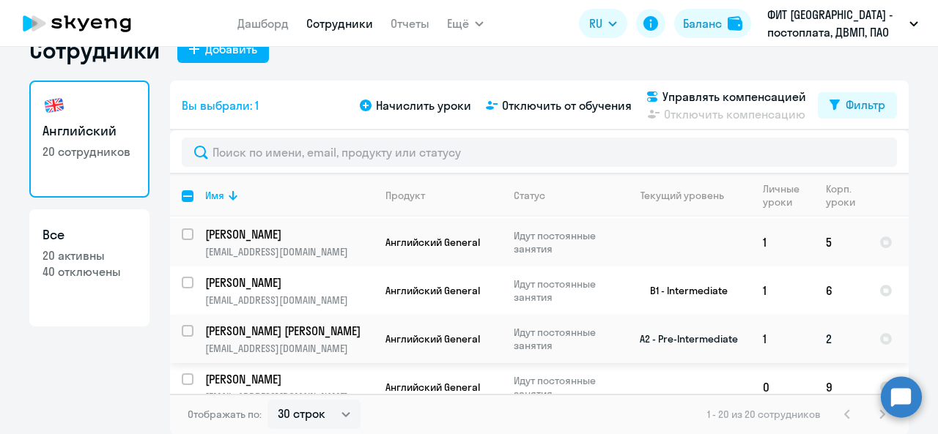
click at [184, 327] on input "select row 19433448" at bounding box center [196, 339] width 29 height 29
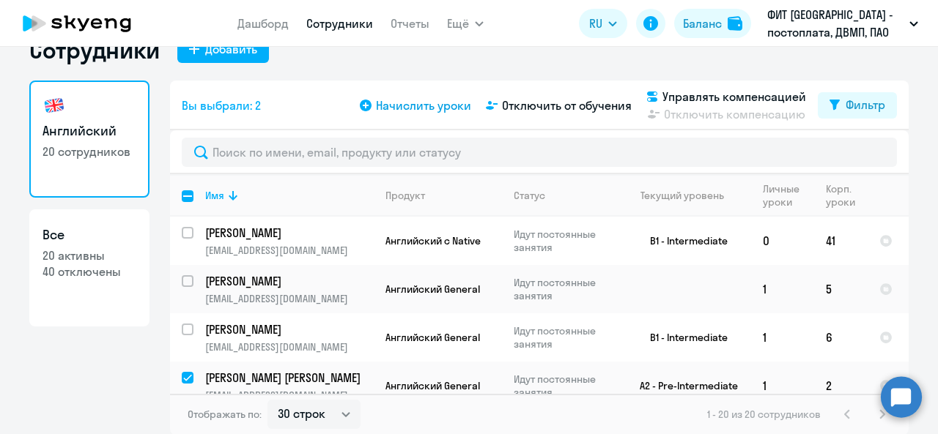
click at [406, 104] on span "Начислить уроки" at bounding box center [423, 106] width 95 height 18
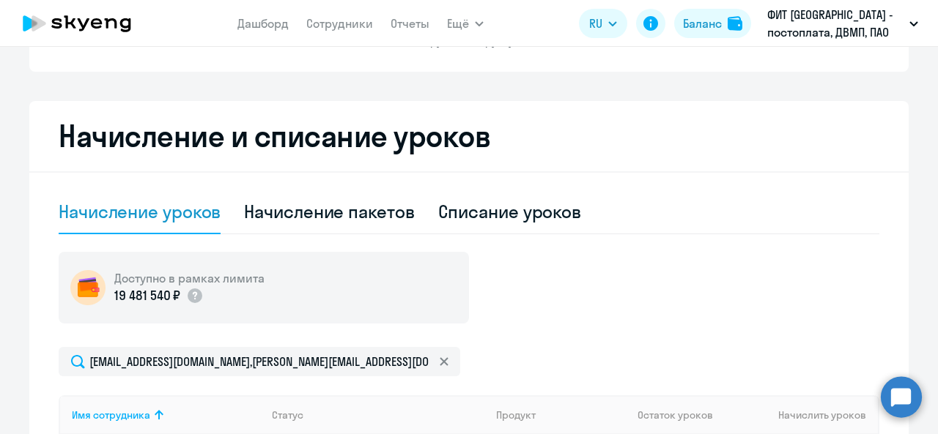
scroll to position [400, 0]
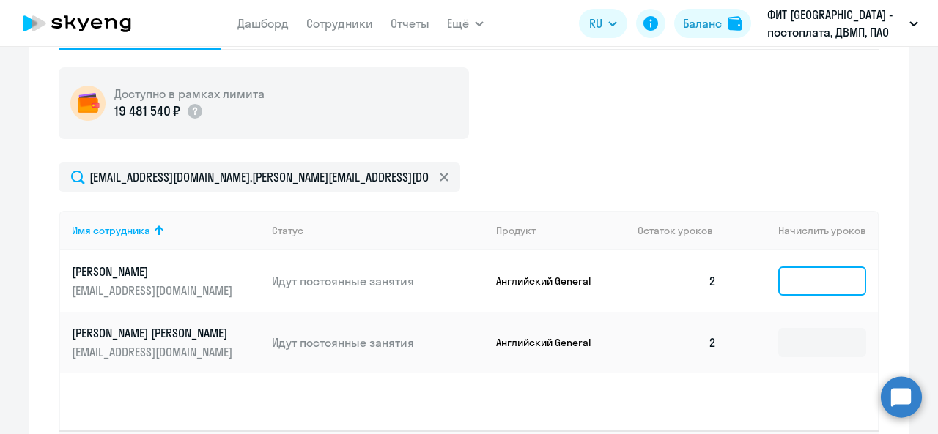
click at [816, 282] on input at bounding box center [822, 281] width 88 height 29
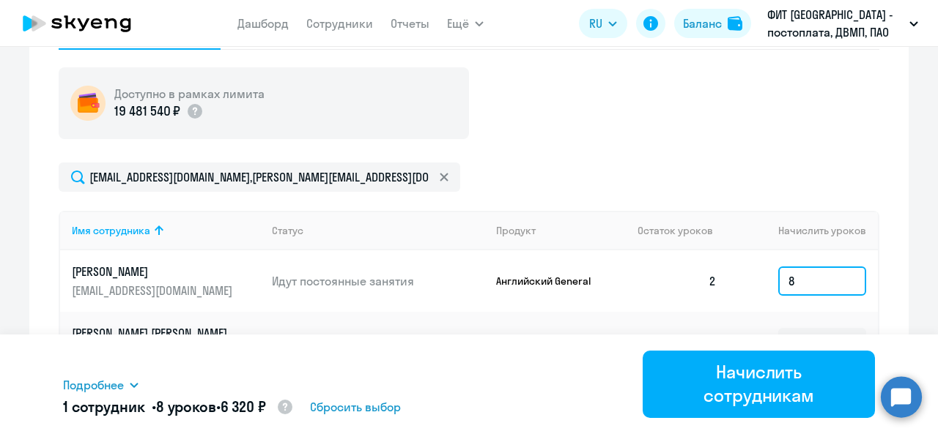
scroll to position [519, 0]
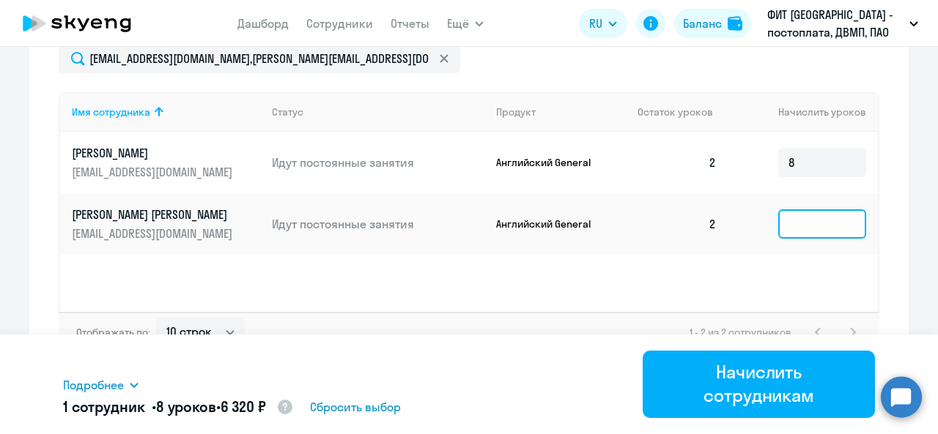
click at [810, 229] on input at bounding box center [822, 223] width 88 height 29
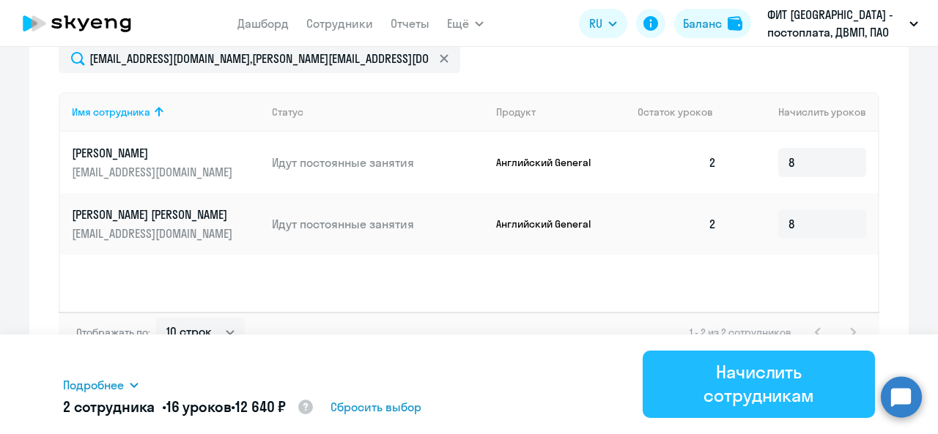
click at [804, 380] on div "Начислить сотрудникам" at bounding box center [758, 383] width 191 height 47
